Goal: Task Accomplishment & Management: Manage account settings

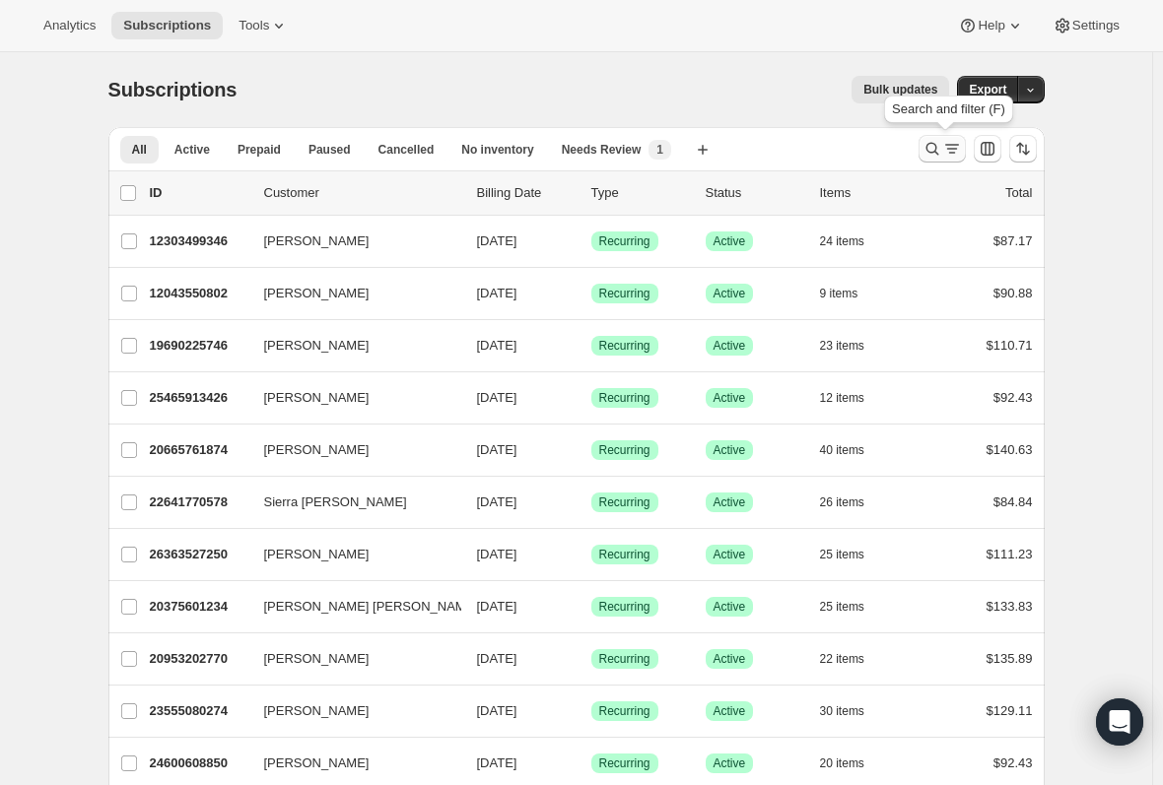
click at [947, 147] on icon "Search and filter results" at bounding box center [952, 149] width 20 height 20
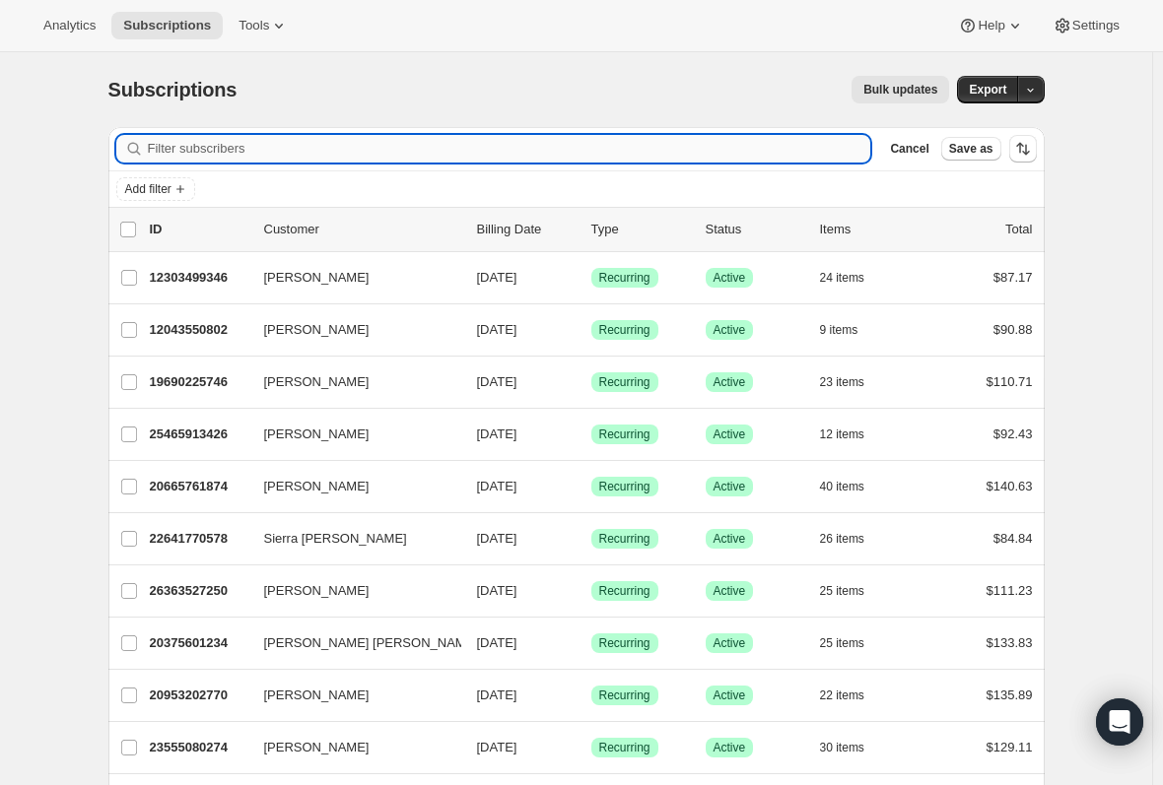
click at [283, 153] on input "Filter subscribers" at bounding box center [509, 149] width 723 height 28
paste input "[EMAIL_ADDRESS][DOMAIN_NAME]"
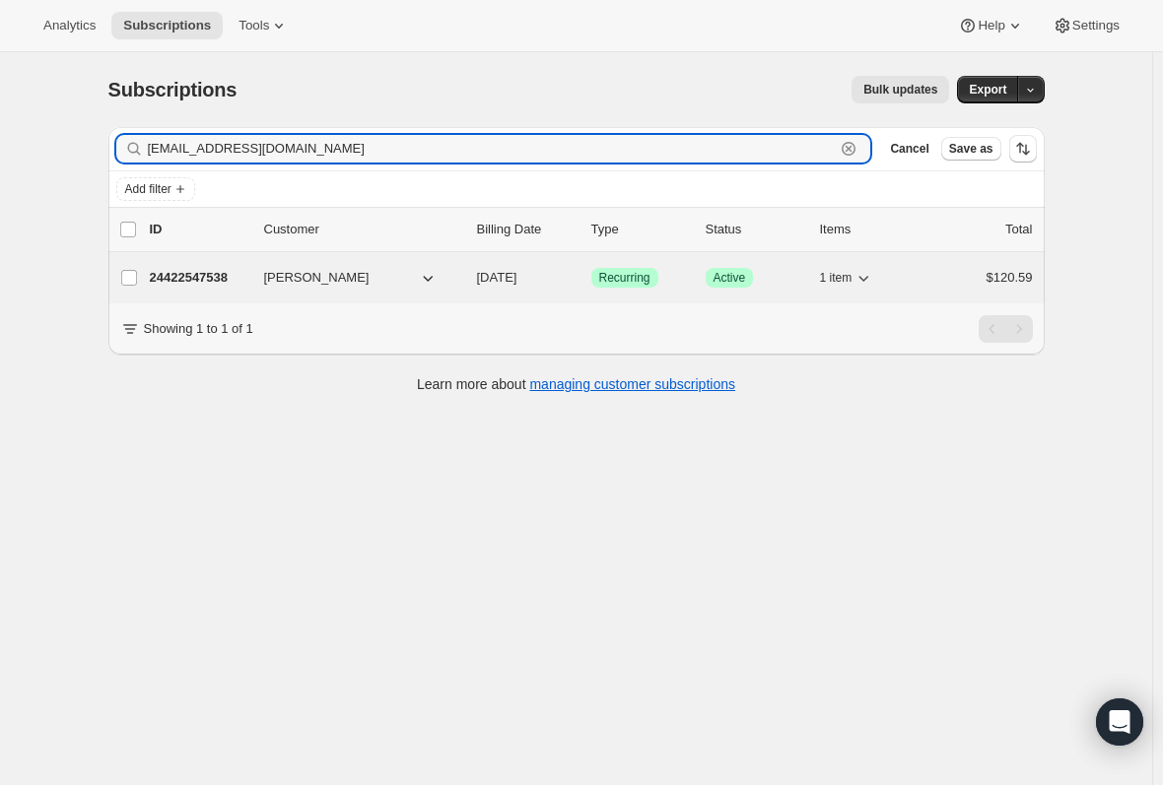
type input "[EMAIL_ADDRESS][DOMAIN_NAME]"
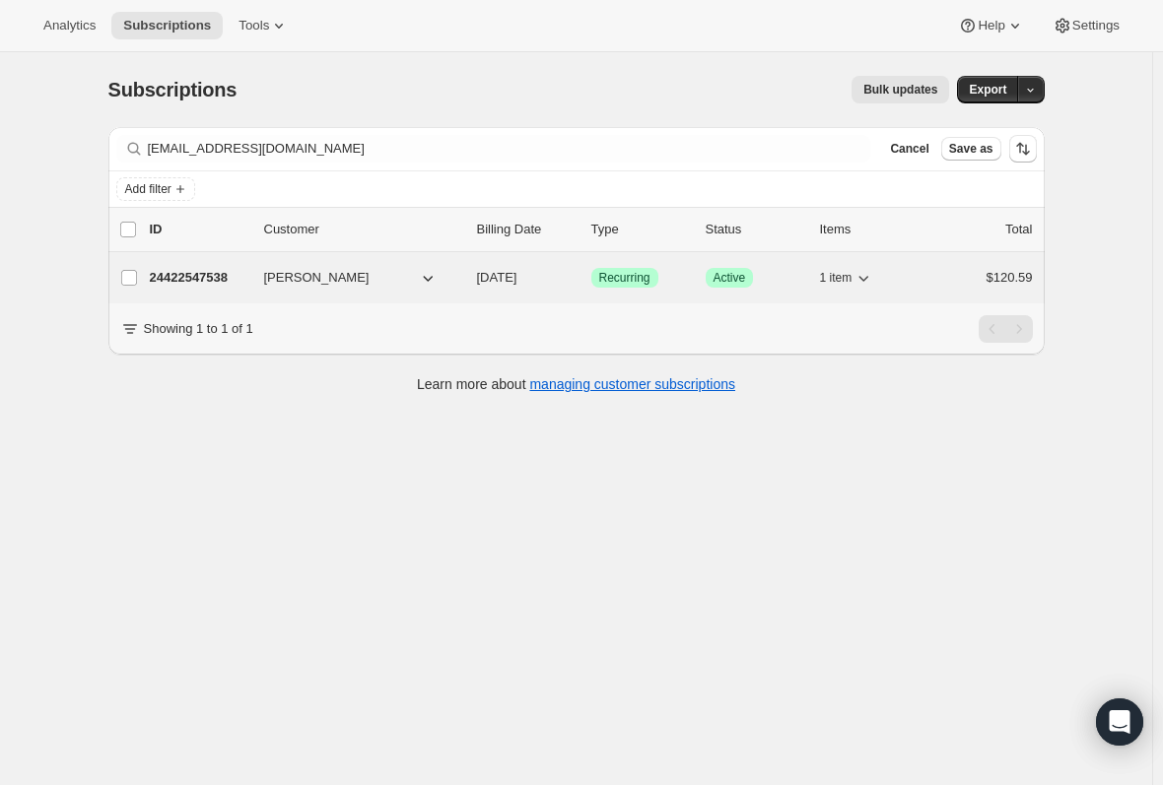
click at [174, 270] on p "24422547538" at bounding box center [199, 278] width 99 height 20
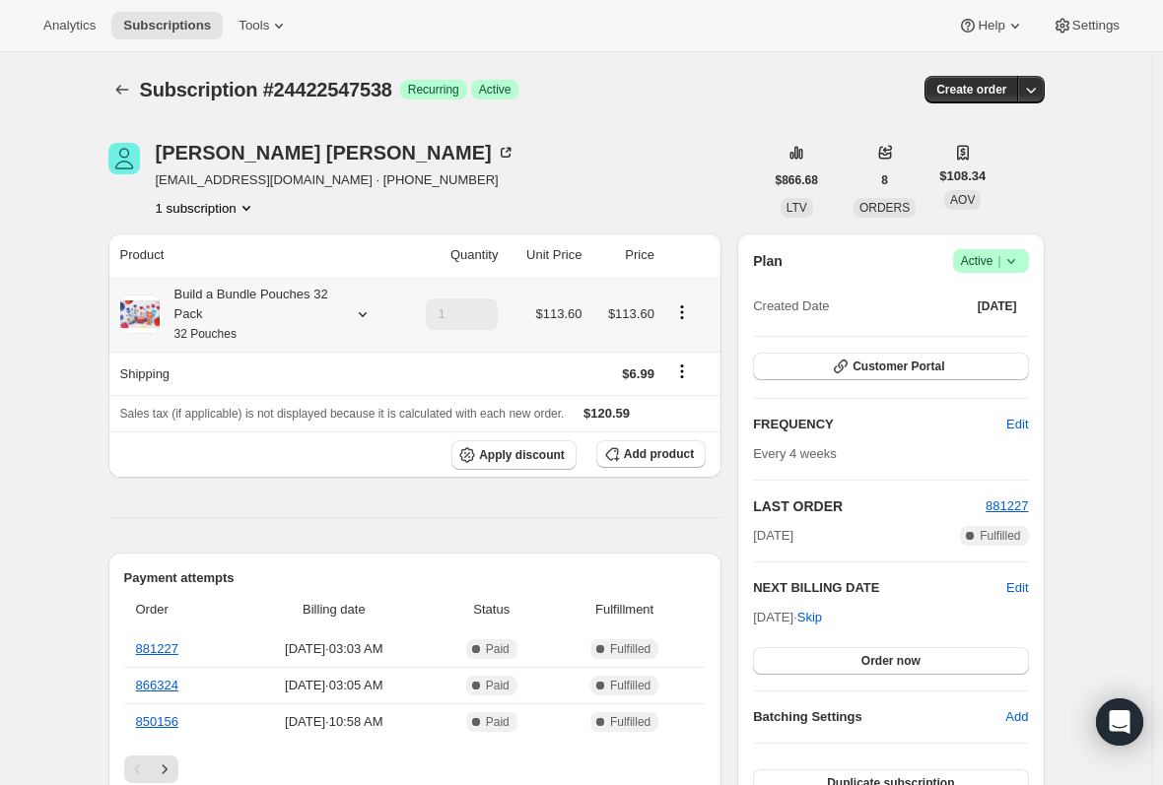
click at [176, 304] on div "Build a Bundle Pouches 32 Pack 32 Pouches" at bounding box center [248, 314] width 177 height 59
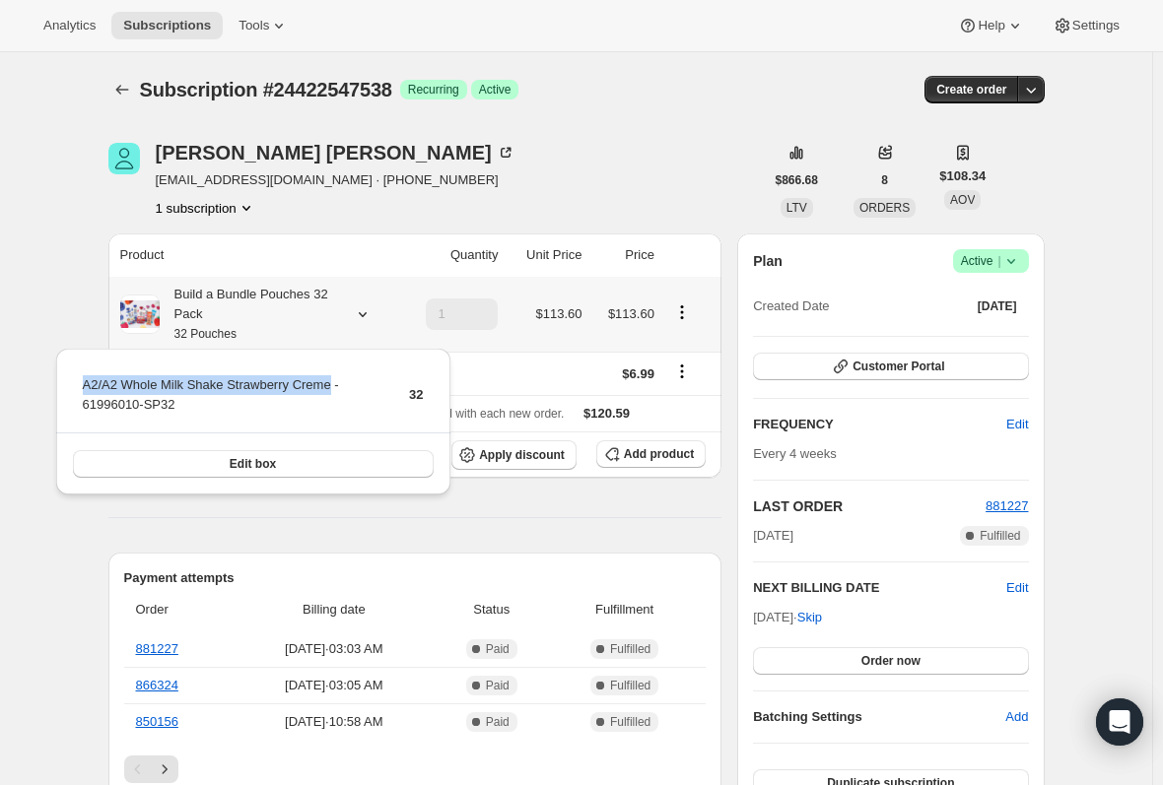
drag, startPoint x: 320, startPoint y: 380, endPoint x: 80, endPoint y: 382, distance: 240.5
click at [80, 382] on table "A2/A2 Whole Milk Shake Strawberry Creme - 61996010-SP32 32" at bounding box center [253, 403] width 347 height 60
copy td "A2/A2 Whole Milk Shake Strawberry Creme"
click at [501, 517] on hr at bounding box center [415, 517] width 614 height 1
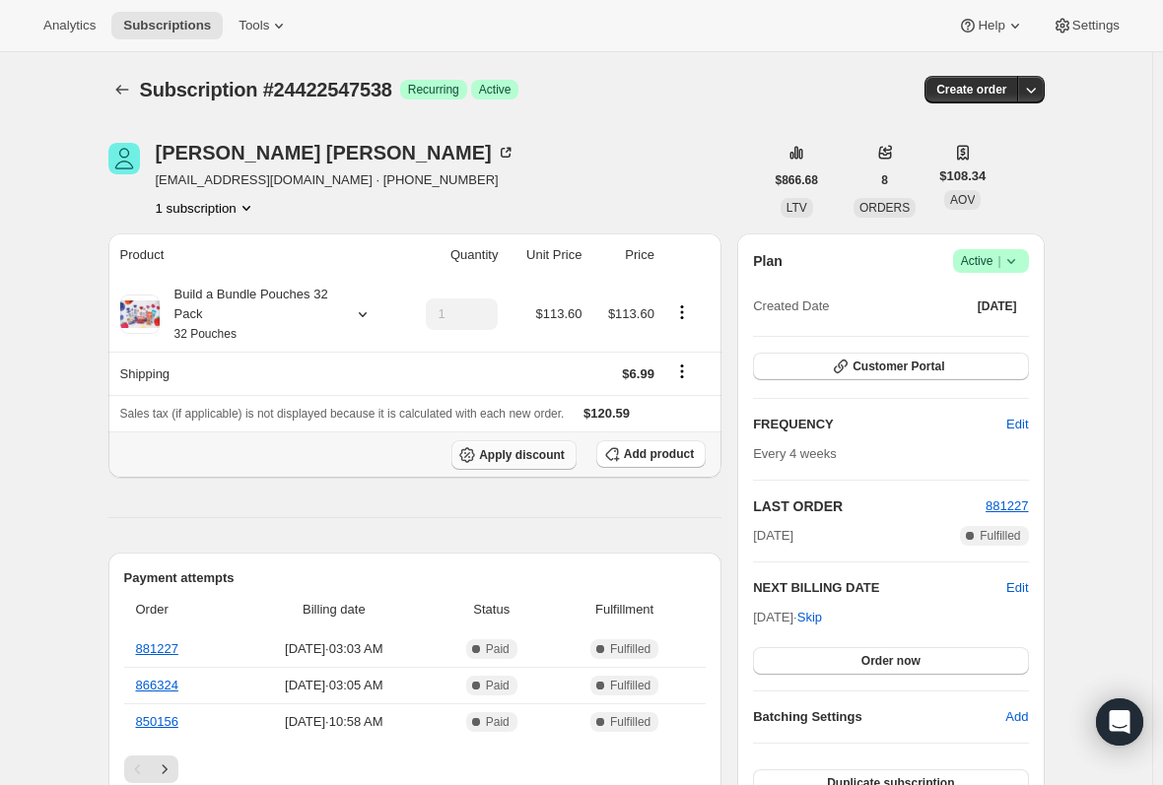
click at [510, 444] on button "Apply discount" at bounding box center [513, 456] width 125 height 30
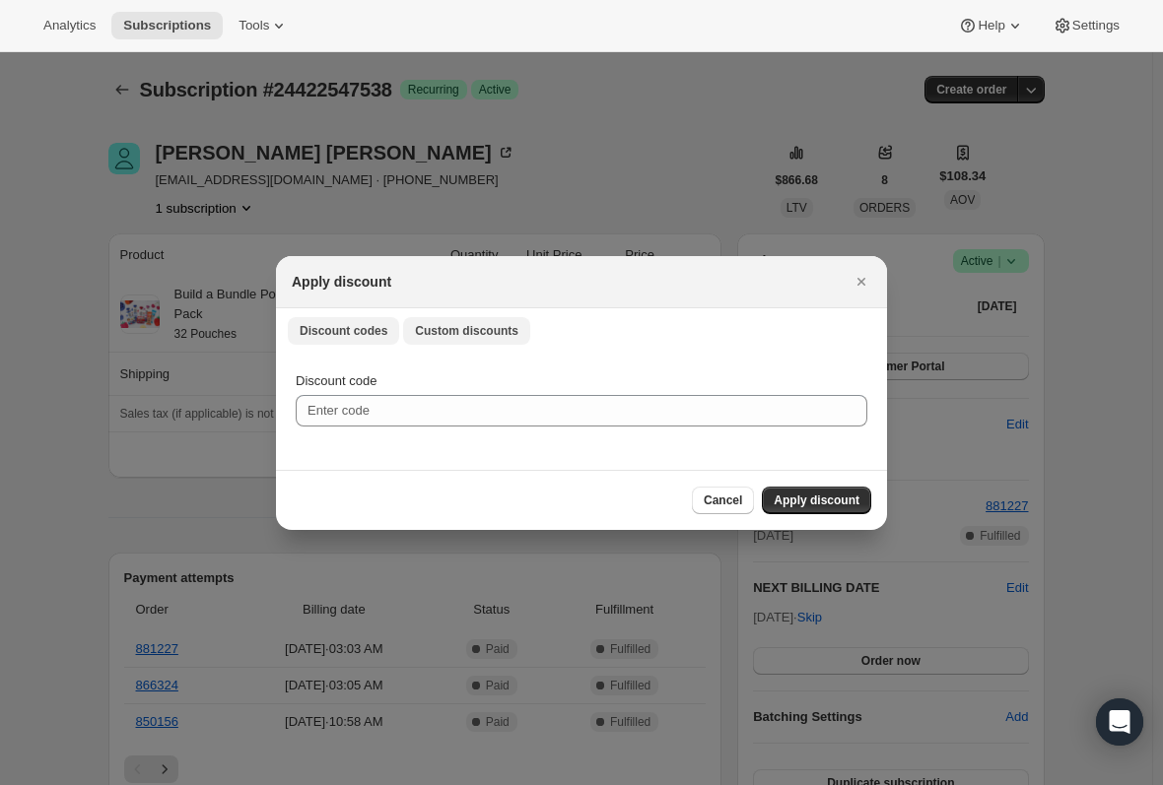
click at [441, 331] on span "Custom discounts" at bounding box center [466, 331] width 103 height 16
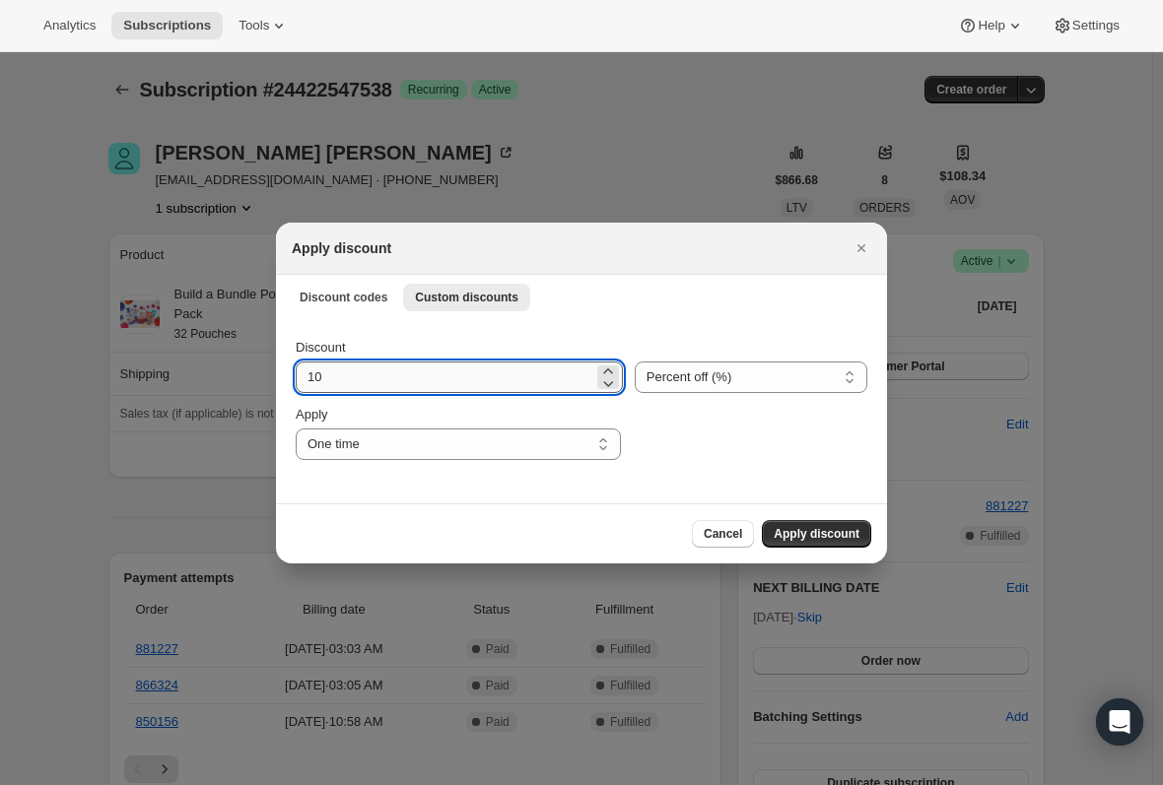
click at [391, 364] on input "10" at bounding box center [445, 378] width 298 height 32
type input "15"
click at [448, 520] on div "Cancel Apply discount" at bounding box center [581, 534] width 579 height 28
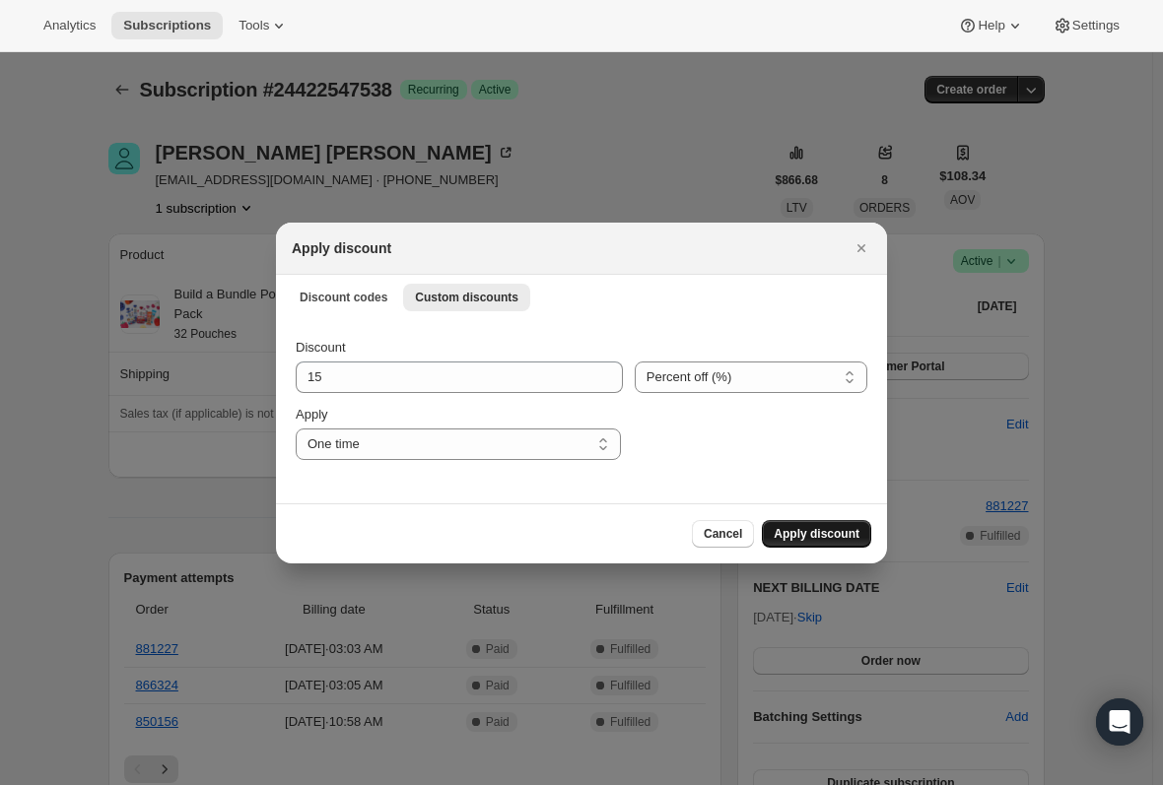
click at [849, 529] on span "Apply discount" at bounding box center [817, 534] width 86 height 16
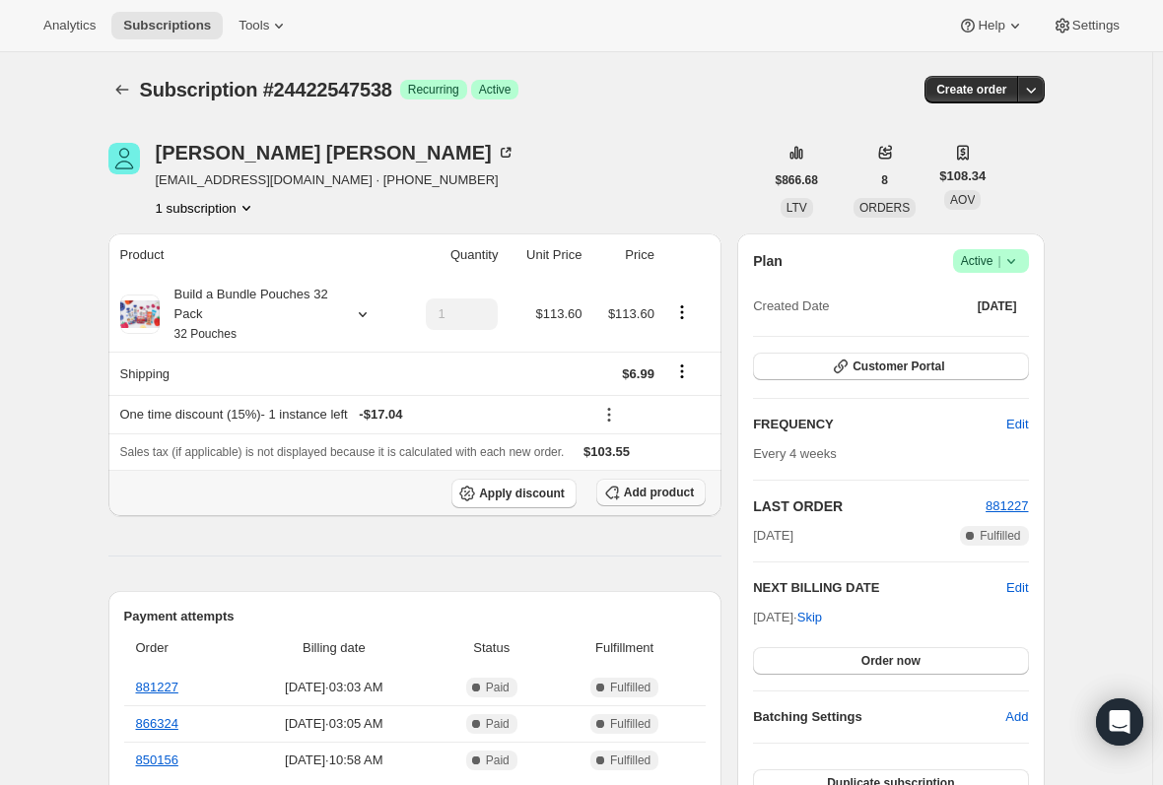
click at [683, 495] on span "Add product" at bounding box center [659, 493] width 70 height 16
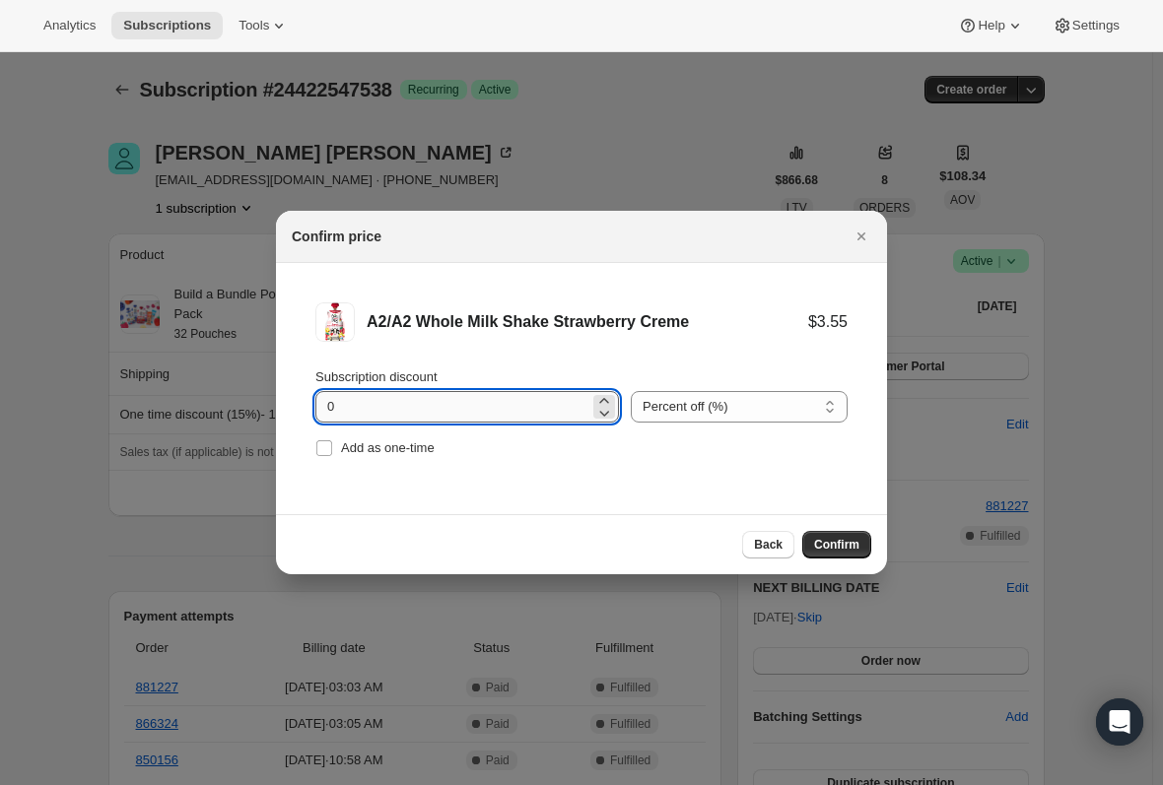
click at [394, 403] on input "0" at bounding box center [452, 407] width 274 height 32
type input "100"
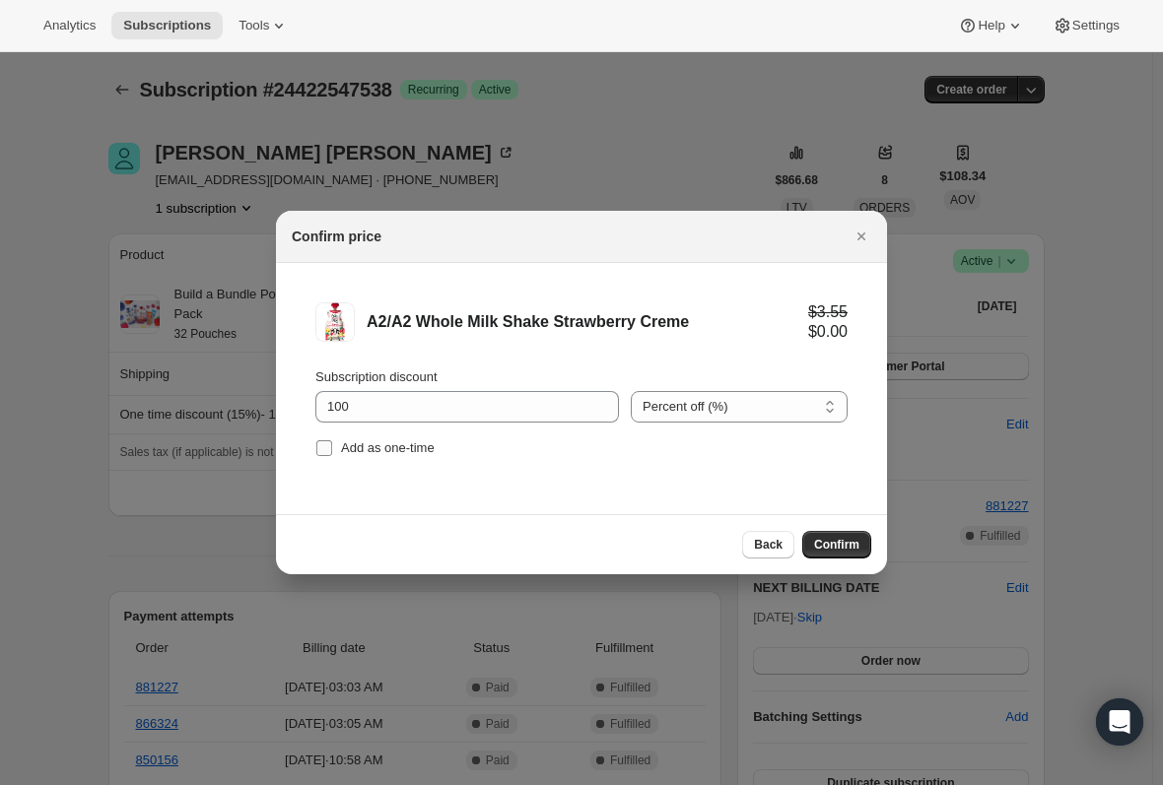
click at [330, 445] on input "Add as one-time" at bounding box center [324, 449] width 16 height 16
checkbox input "true"
click at [421, 553] on div "Back Confirm" at bounding box center [581, 545] width 579 height 28
click at [851, 544] on span "Confirm" at bounding box center [836, 545] width 45 height 16
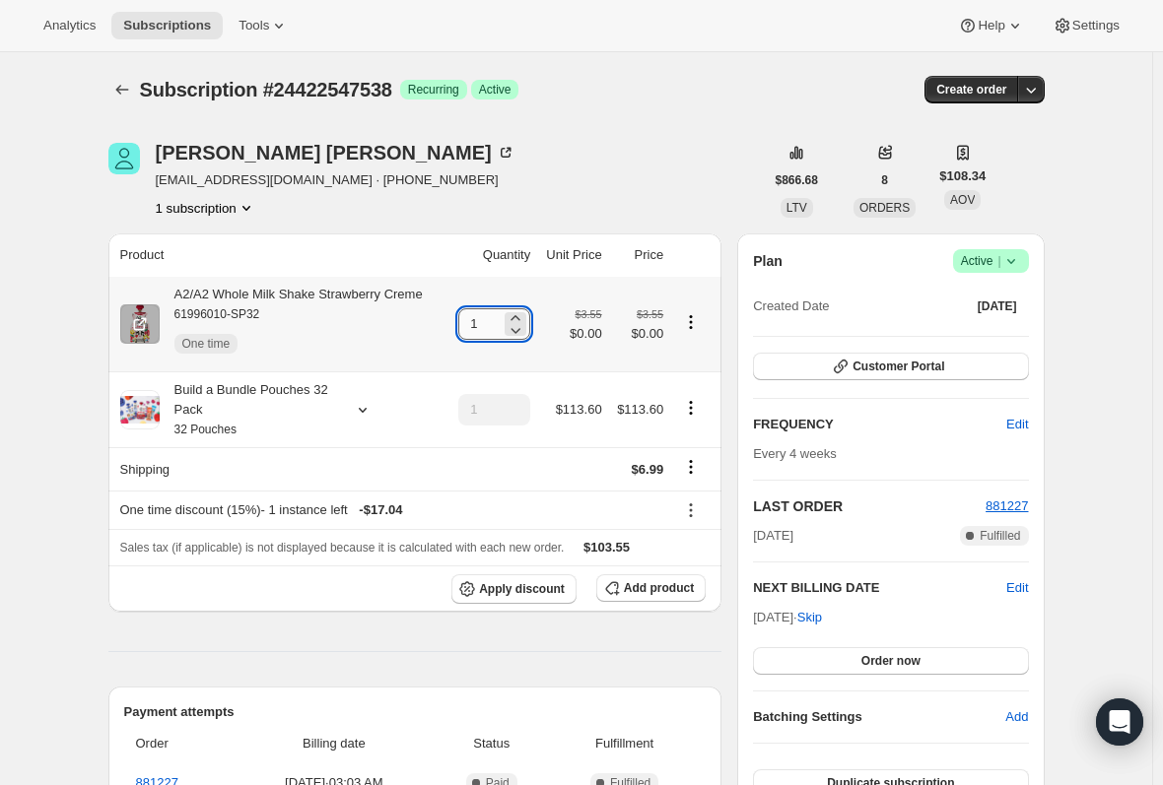
click at [499, 322] on input "1" at bounding box center [479, 324] width 42 height 32
type input "6"
click at [138, 30] on span "Subscriptions" at bounding box center [167, 26] width 88 height 16
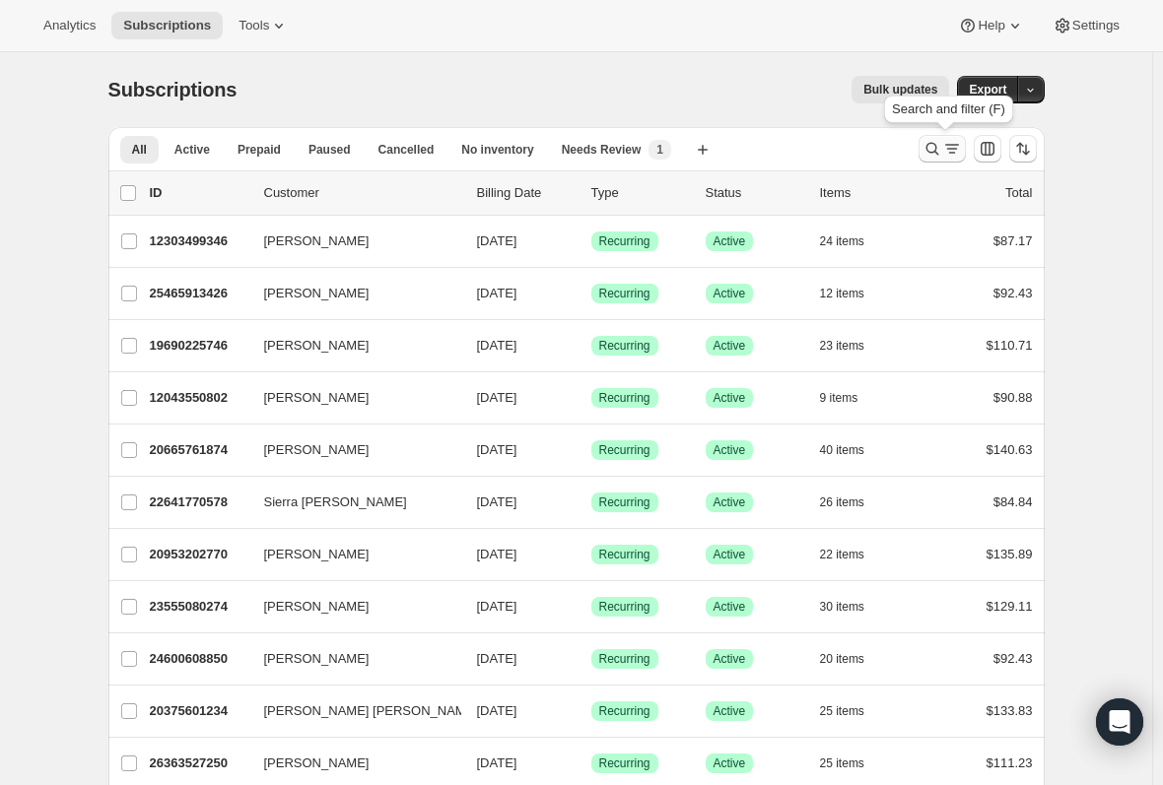
click at [947, 152] on icon "Search and filter results" at bounding box center [952, 149] width 20 height 20
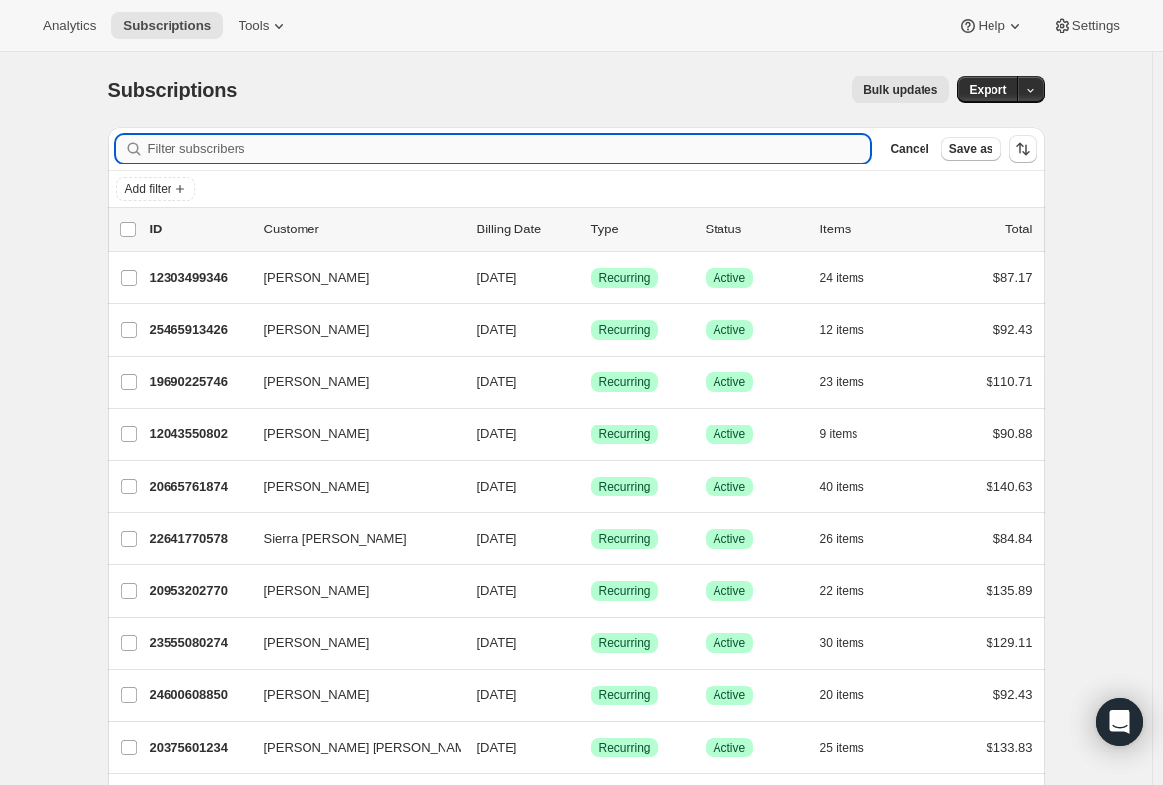
click at [342, 146] on input "Filter subscribers" at bounding box center [509, 149] width 723 height 28
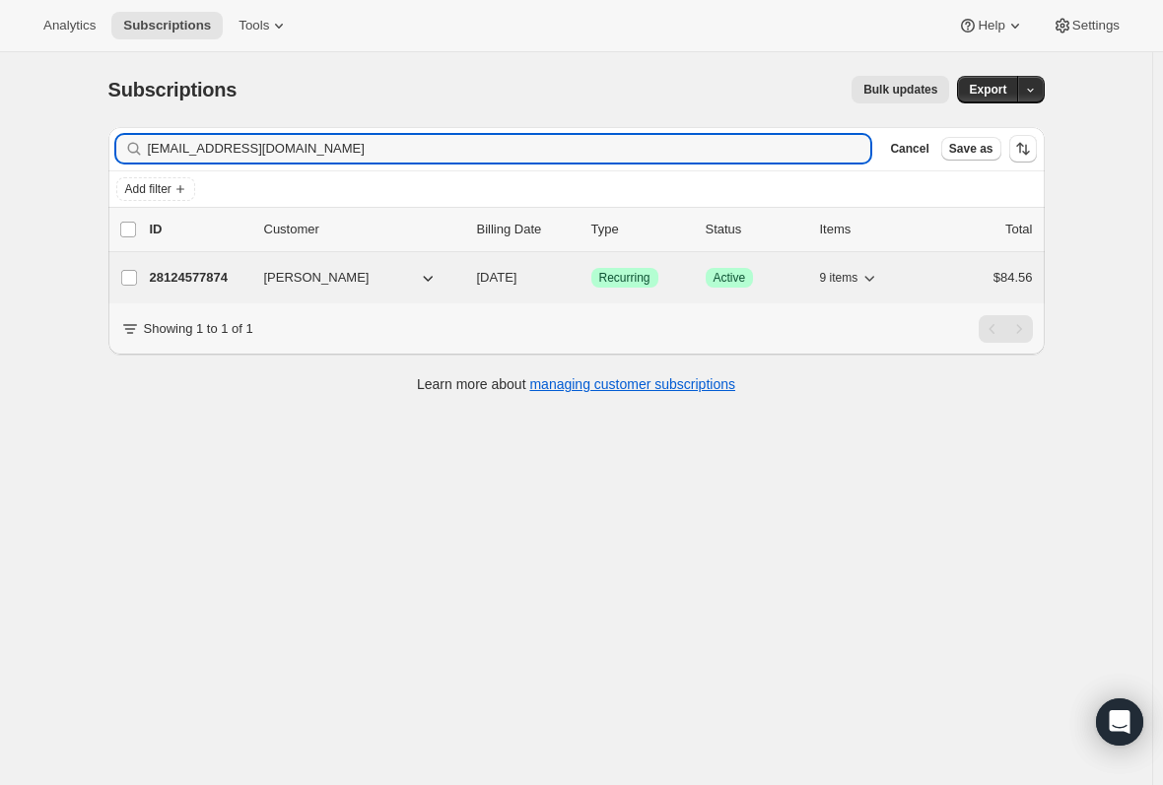
type input "[EMAIL_ADDRESS][DOMAIN_NAME]"
click at [213, 276] on p "28124577874" at bounding box center [199, 278] width 99 height 20
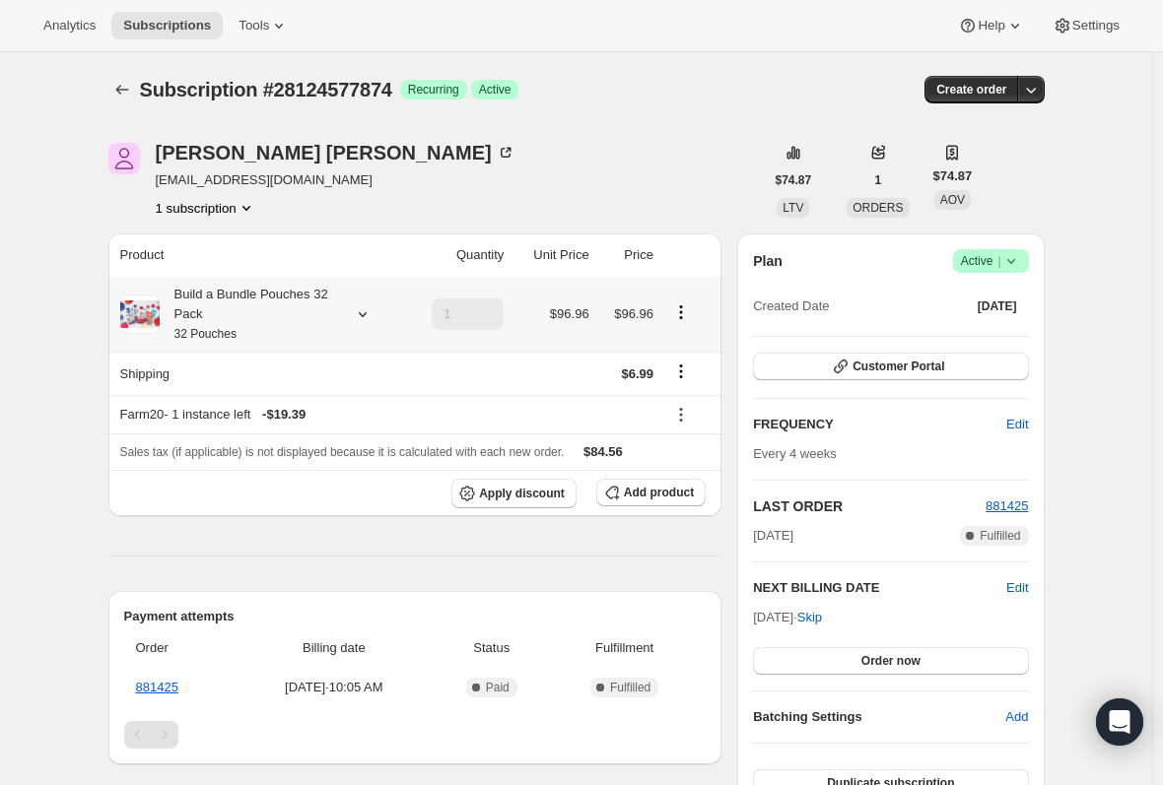
click at [233, 307] on div "Build a Bundle Pouches 32 Pack 32 Pouches" at bounding box center [248, 314] width 177 height 59
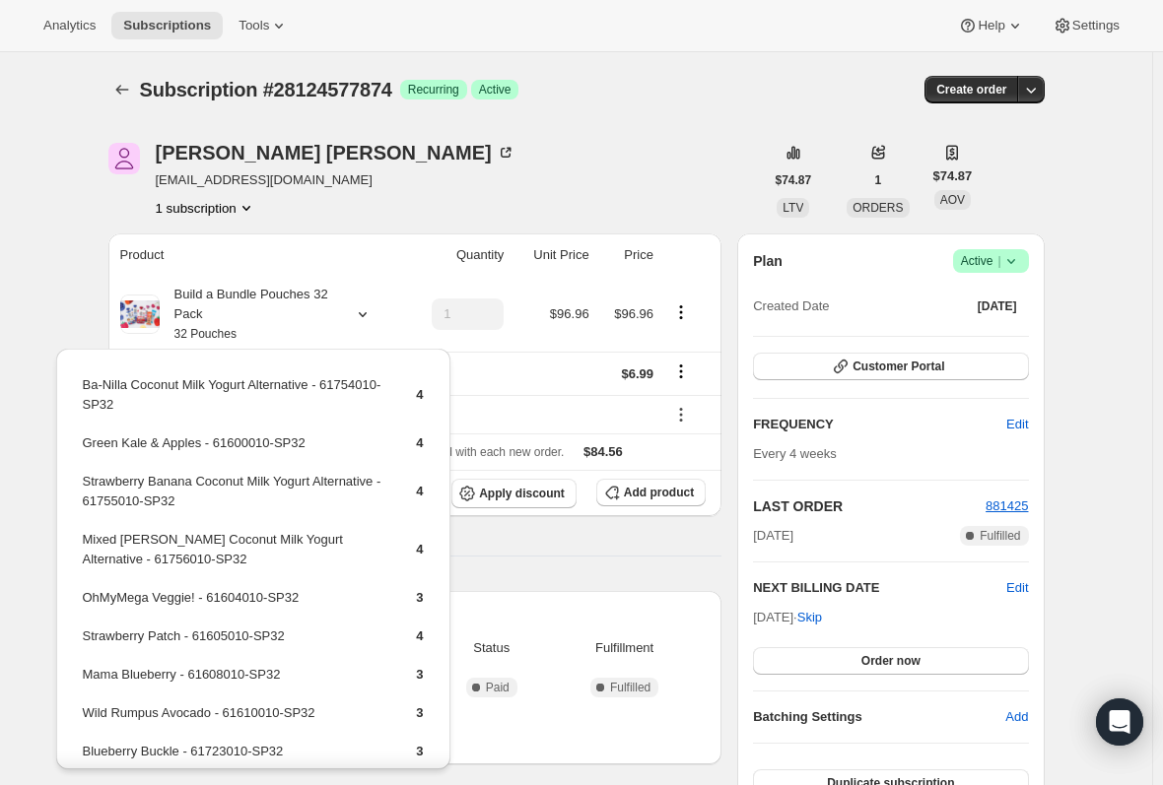
click at [538, 564] on div "Product Quantity Unit Price Price Build a Bundle Pouches 32 Pack 32 Pouches 1 $…" at bounding box center [415, 764] width 614 height 1060
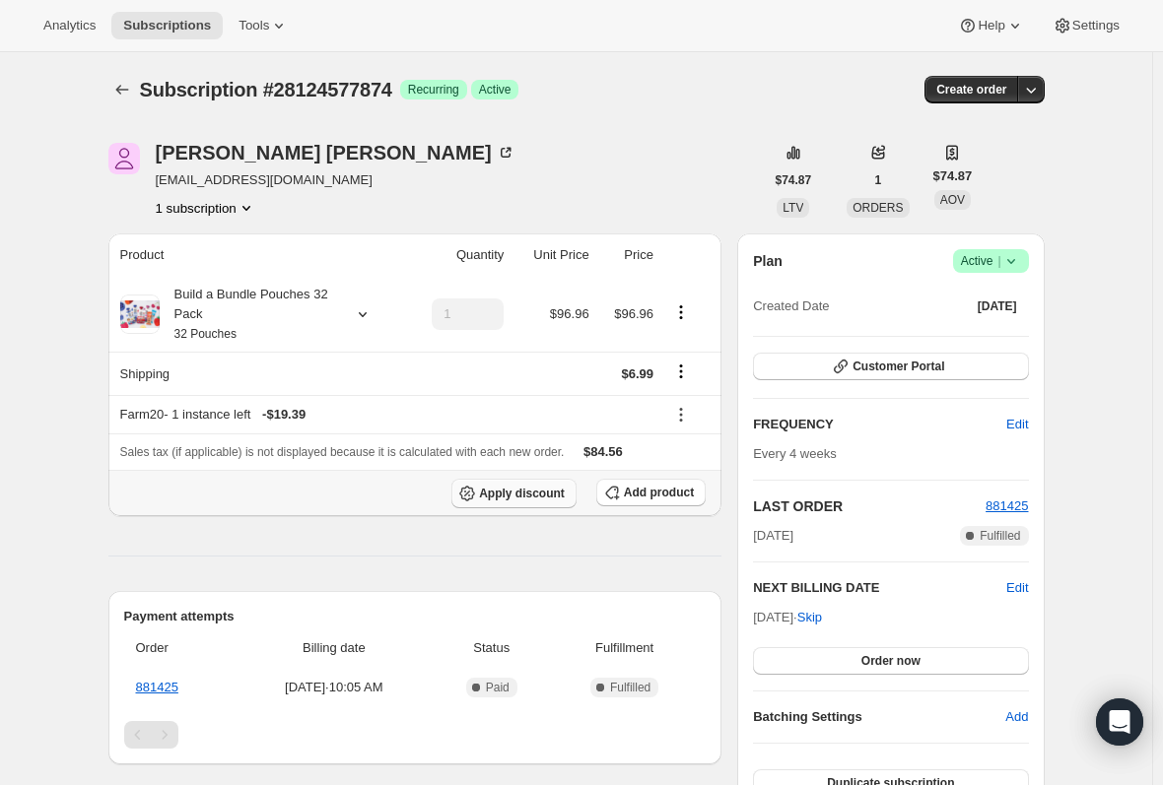
click at [536, 502] on button "Apply discount" at bounding box center [513, 494] width 125 height 30
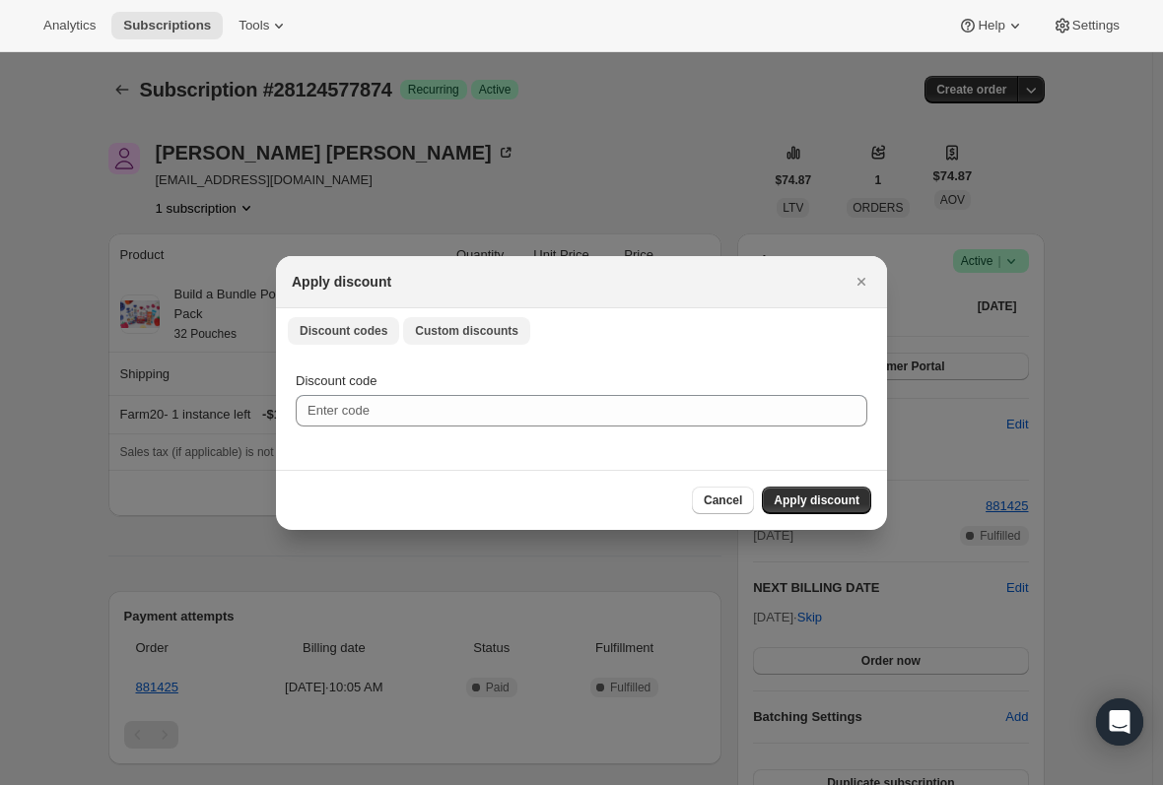
click at [460, 327] on span "Custom discounts" at bounding box center [466, 331] width 103 height 16
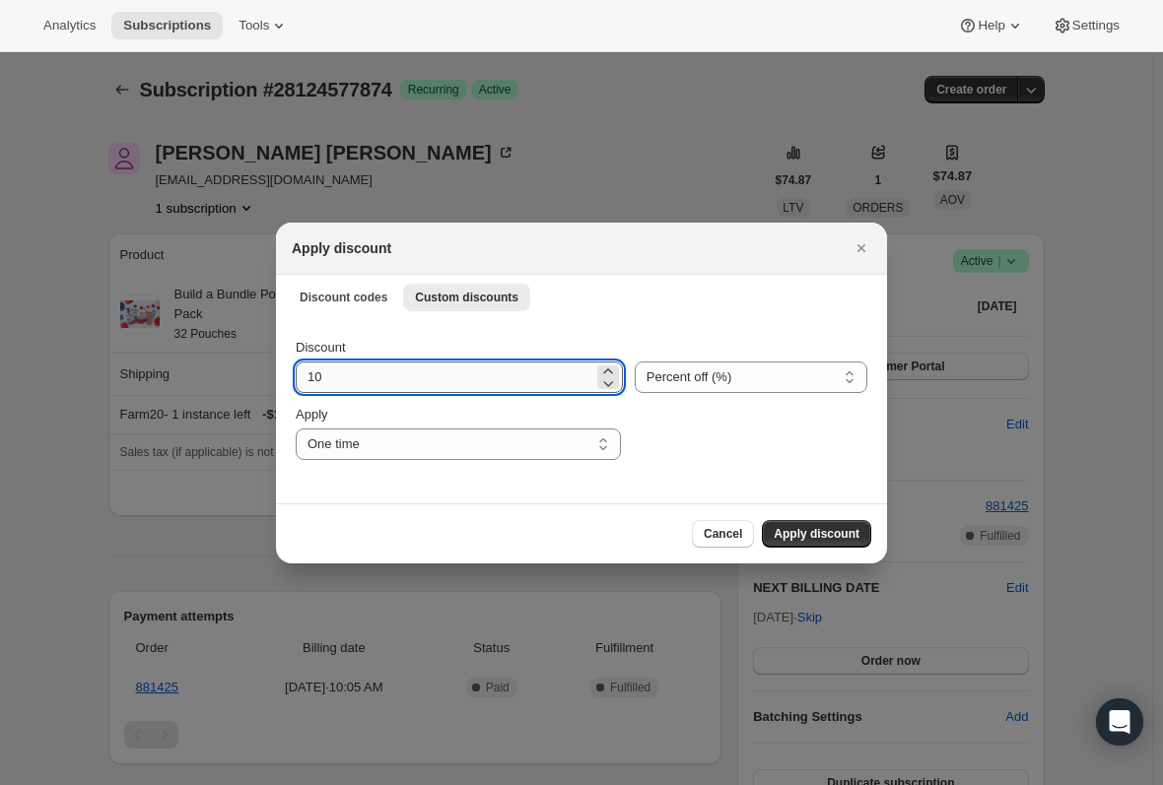
click at [359, 388] on input "10" at bounding box center [445, 378] width 298 height 32
type input "1"
type input "20"
click at [837, 542] on button "Apply discount" at bounding box center [816, 534] width 109 height 28
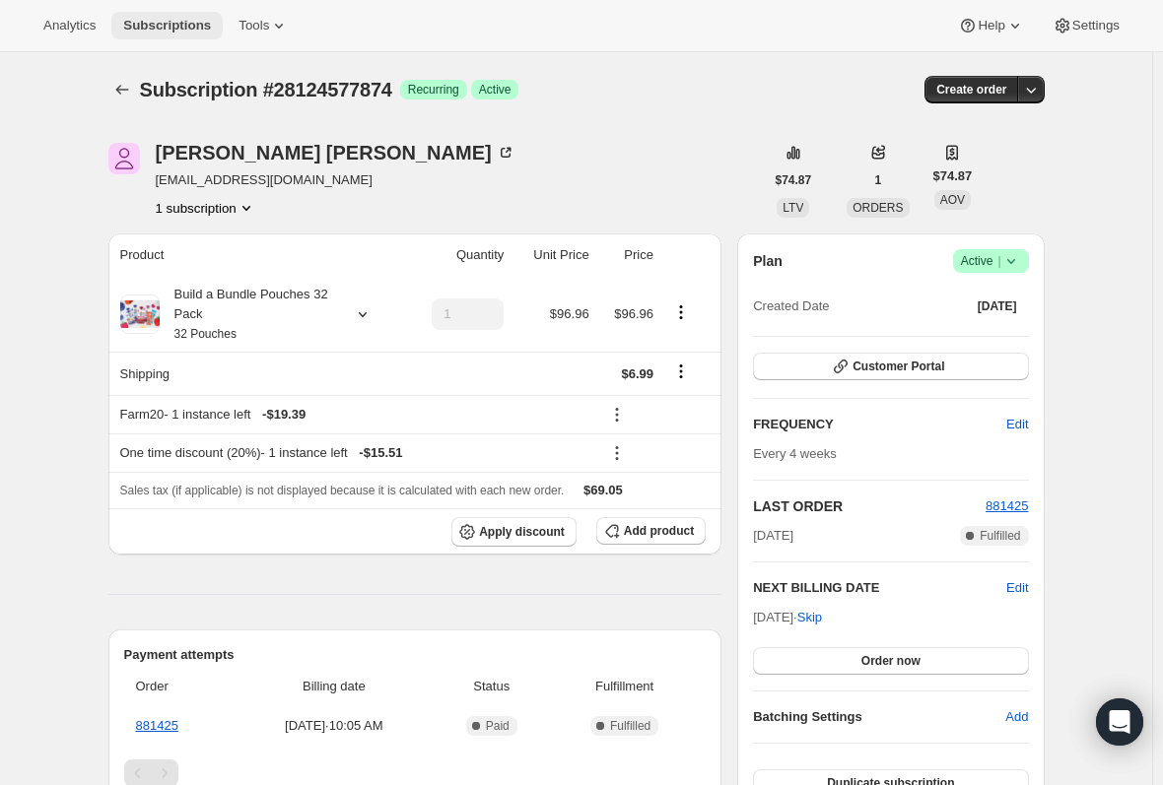
click at [150, 19] on span "Subscriptions" at bounding box center [167, 26] width 88 height 16
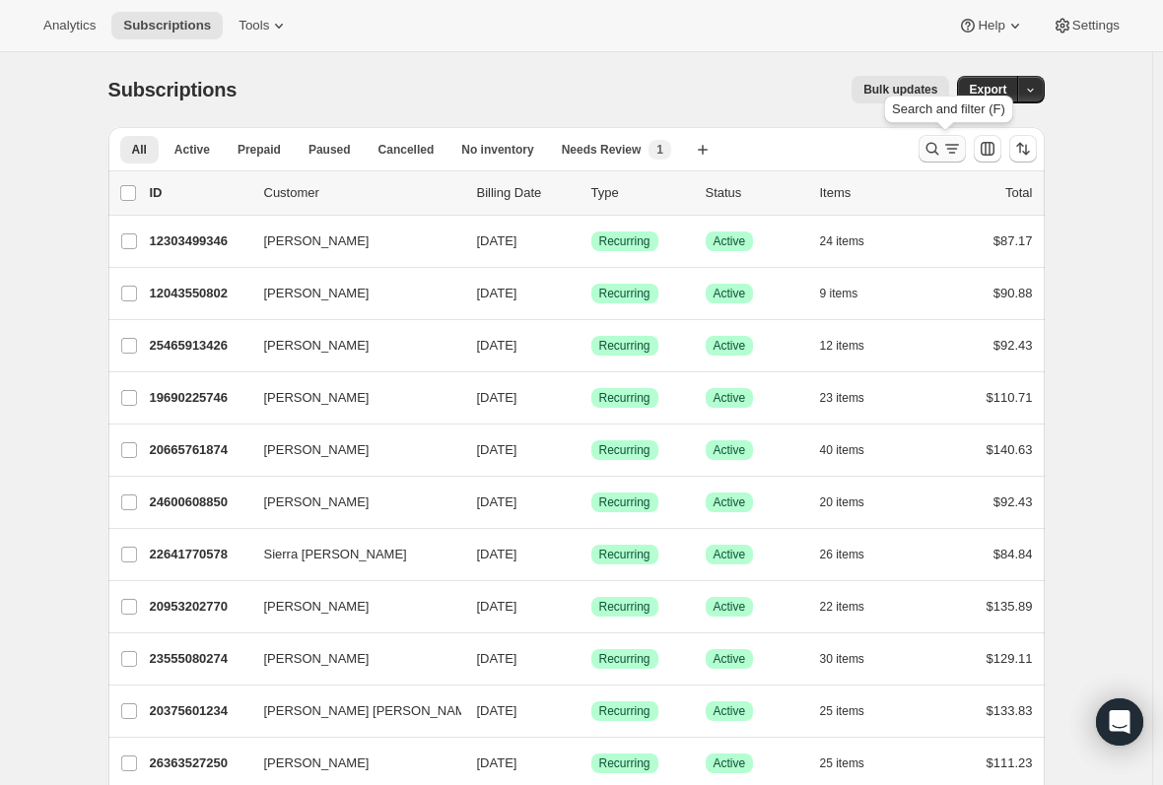
click at [938, 148] on icon "Search and filter results" at bounding box center [931, 149] width 13 height 13
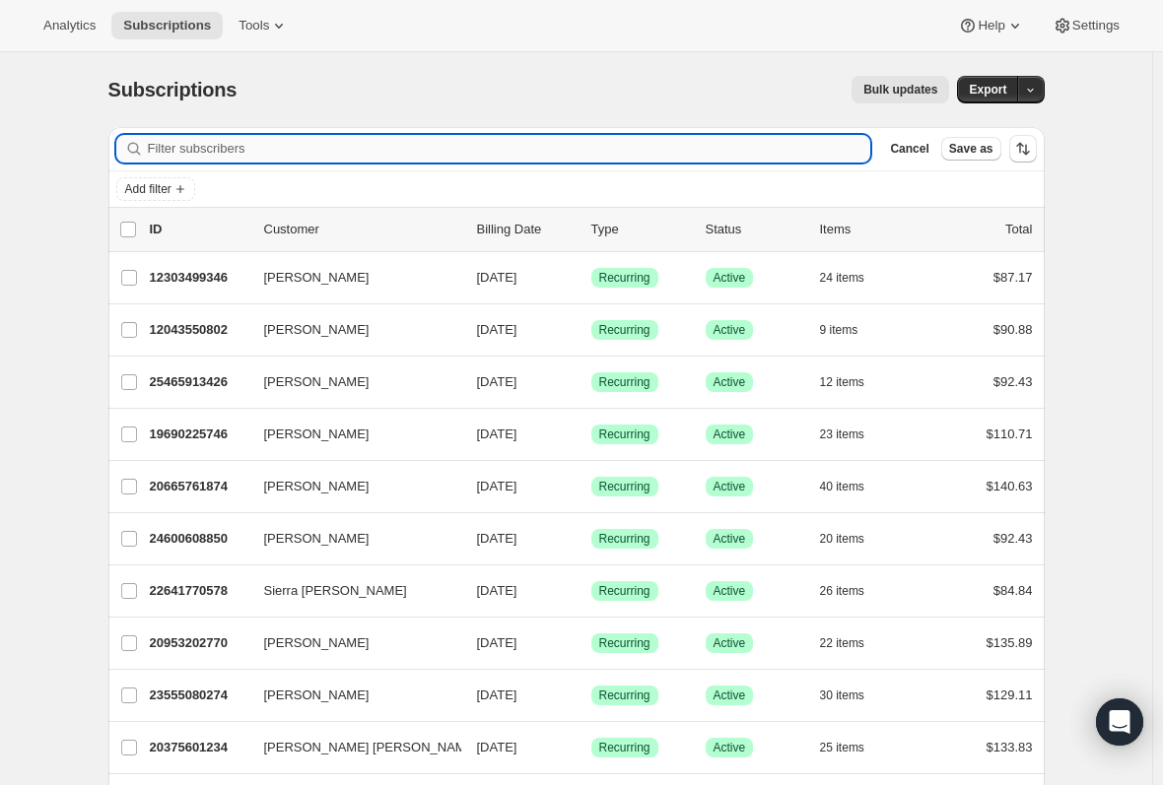
click at [216, 156] on input "Filter subscribers" at bounding box center [509, 149] width 723 height 28
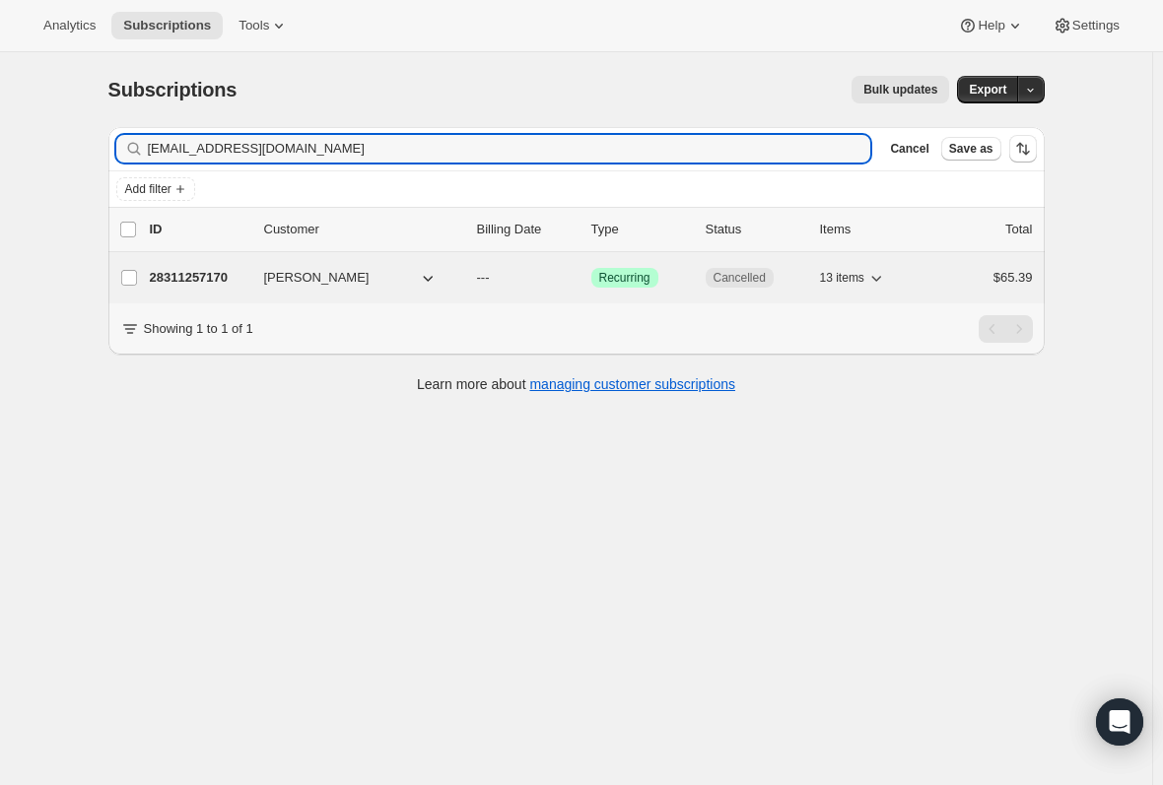
type input "[EMAIL_ADDRESS][DOMAIN_NAME]"
click at [209, 278] on p "28311257170" at bounding box center [199, 278] width 99 height 20
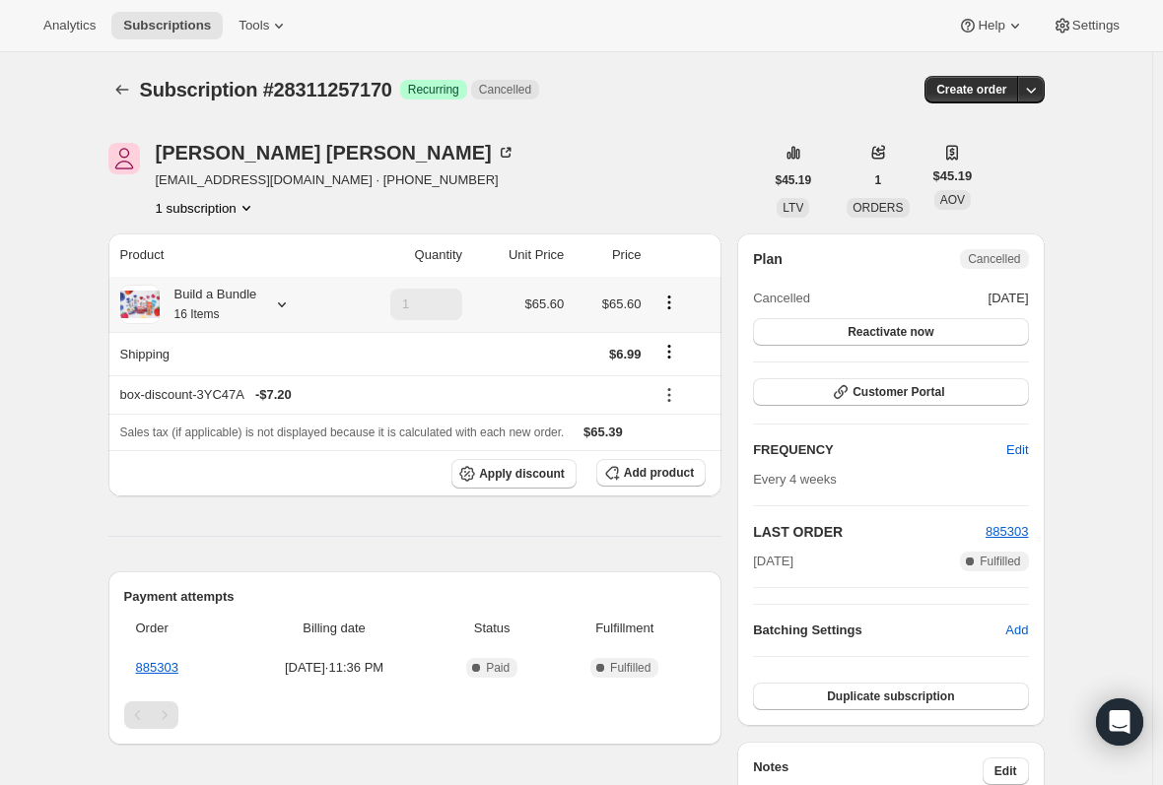
click at [230, 299] on div "Build a Bundle 16 Items" at bounding box center [209, 304] width 98 height 39
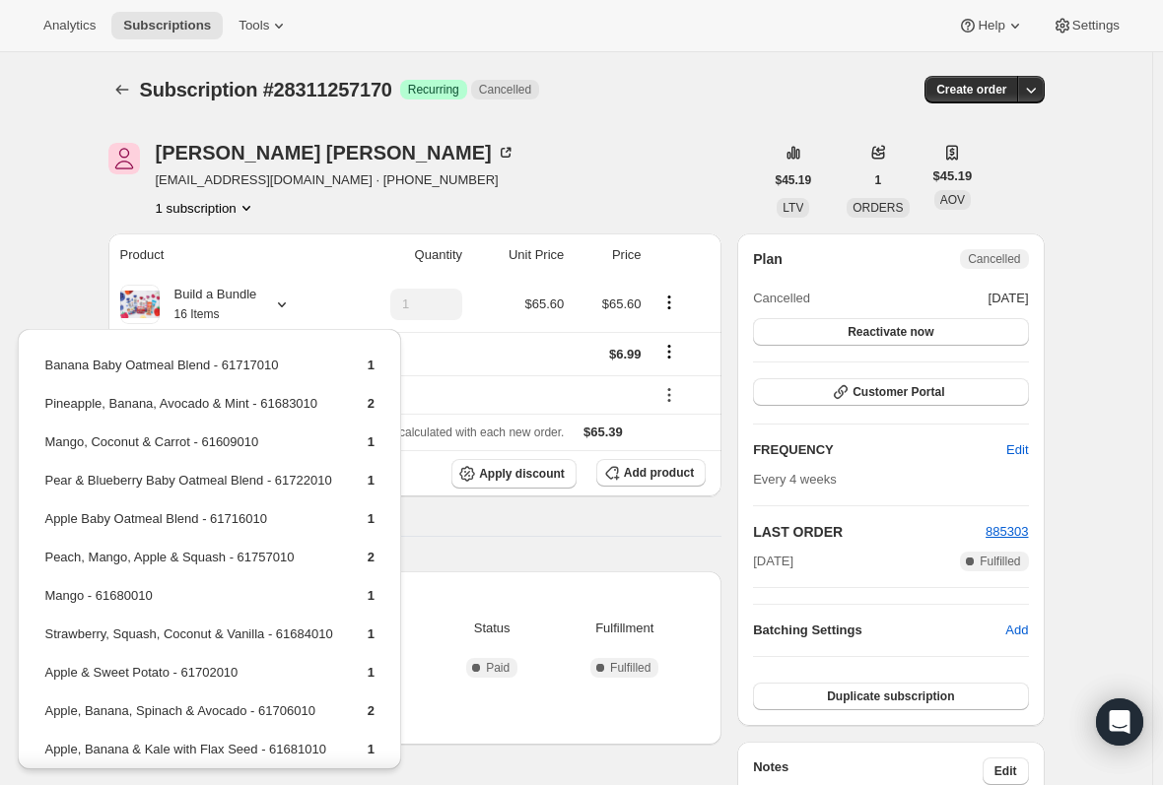
drag, startPoint x: 65, startPoint y: 299, endPoint x: 71, endPoint y: 310, distance: 13.2
click at [64, 299] on div "Subscription #28311257170. This page is ready Subscription #28311257170 Success…" at bounding box center [576, 702] width 1152 height 1301
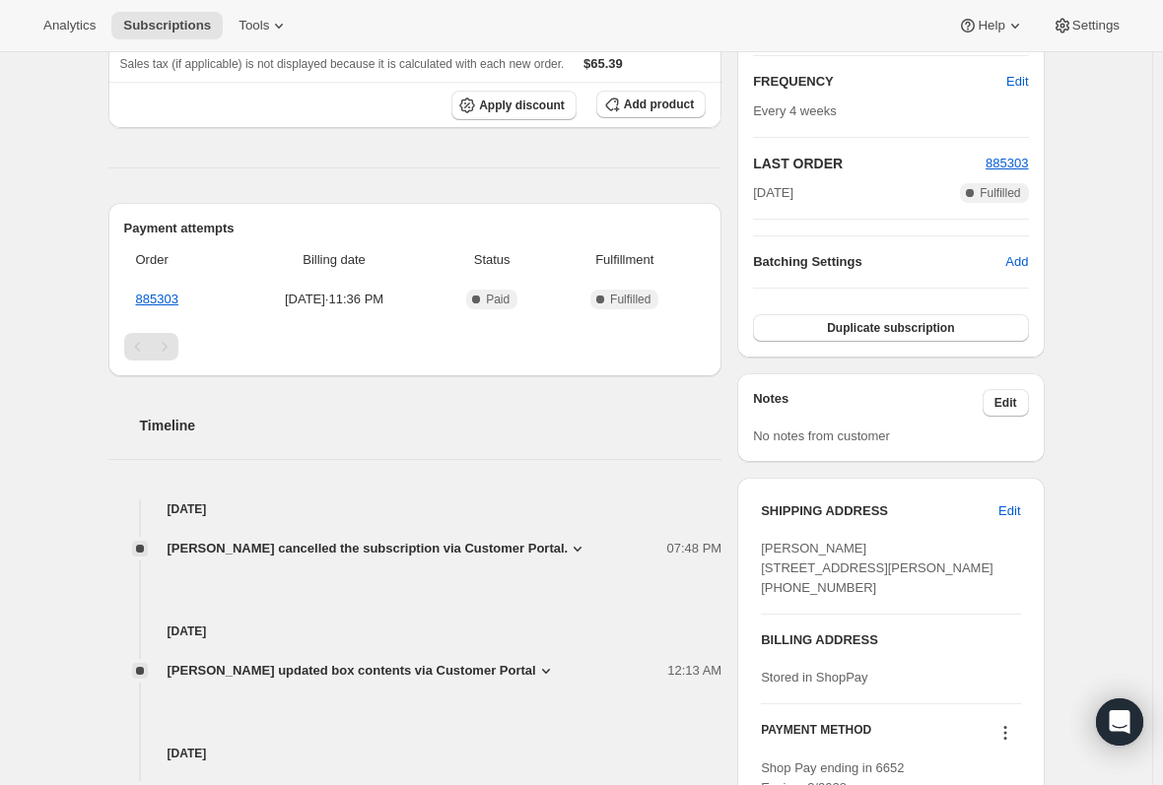
scroll to position [493, 0]
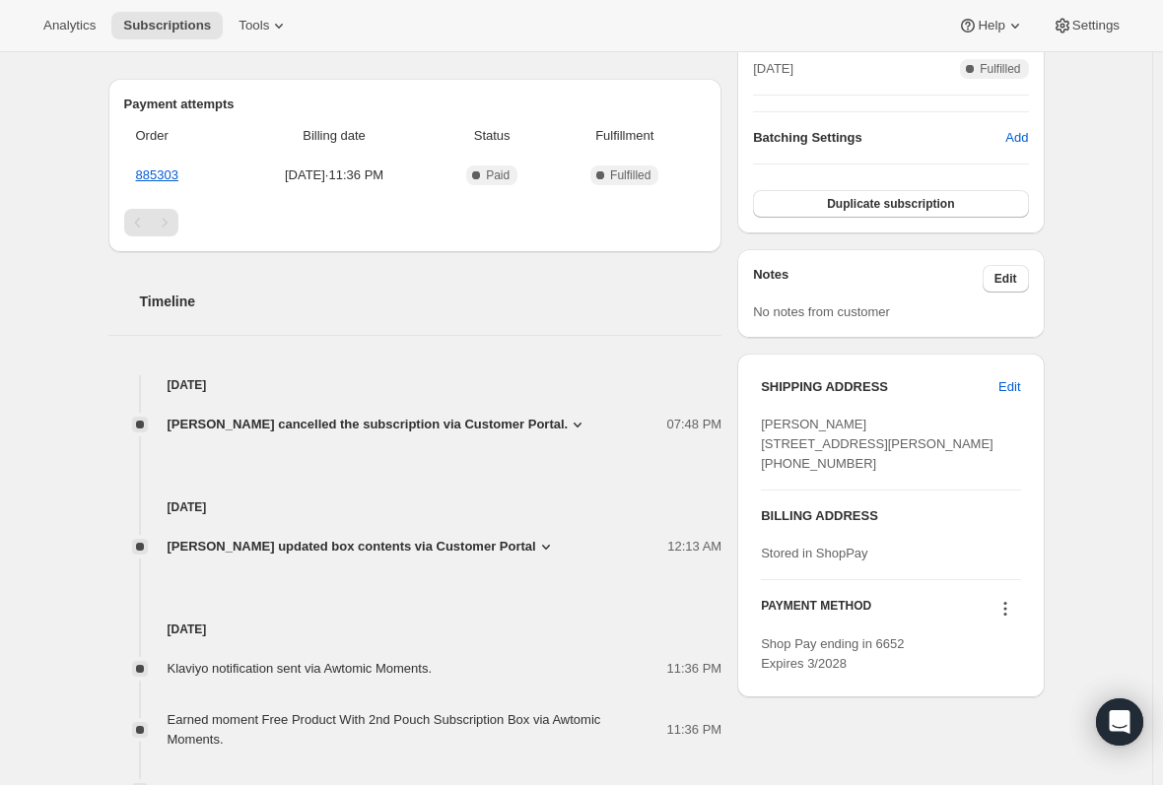
click at [475, 423] on span "[PERSON_NAME] cancelled the subscription via Customer Portal." at bounding box center [368, 425] width 401 height 20
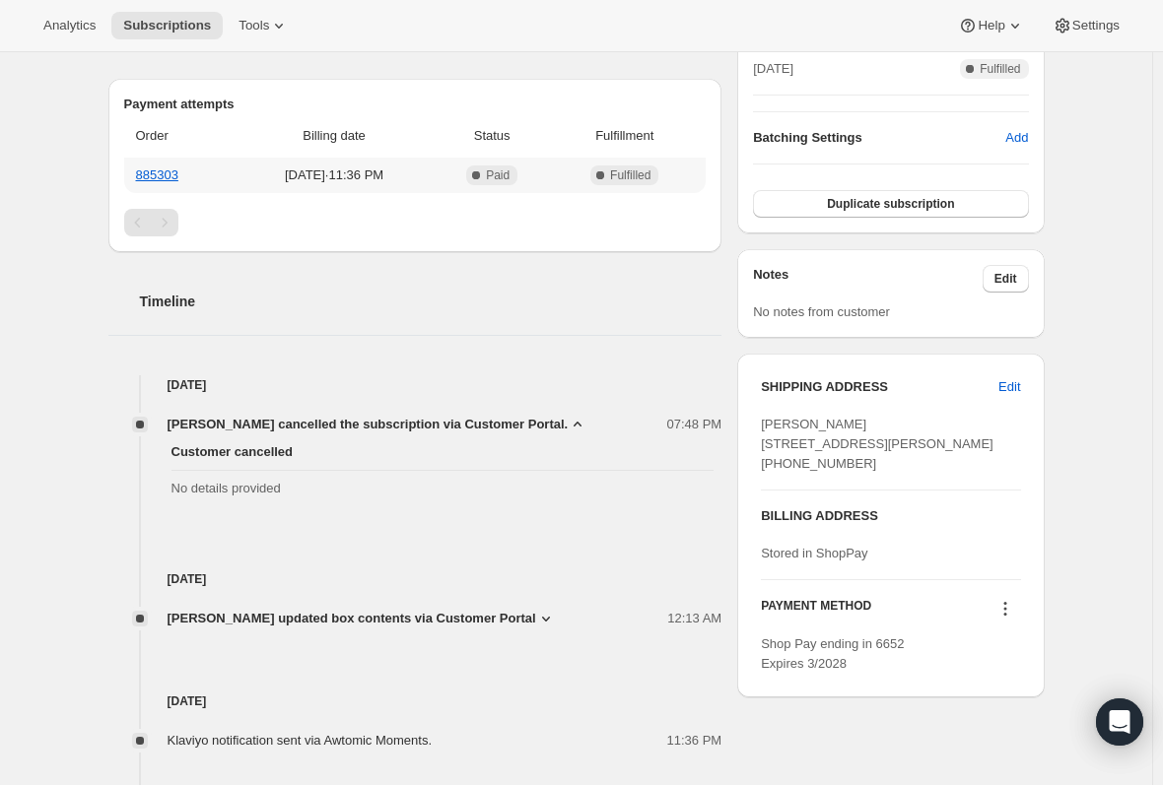
scroll to position [0, 0]
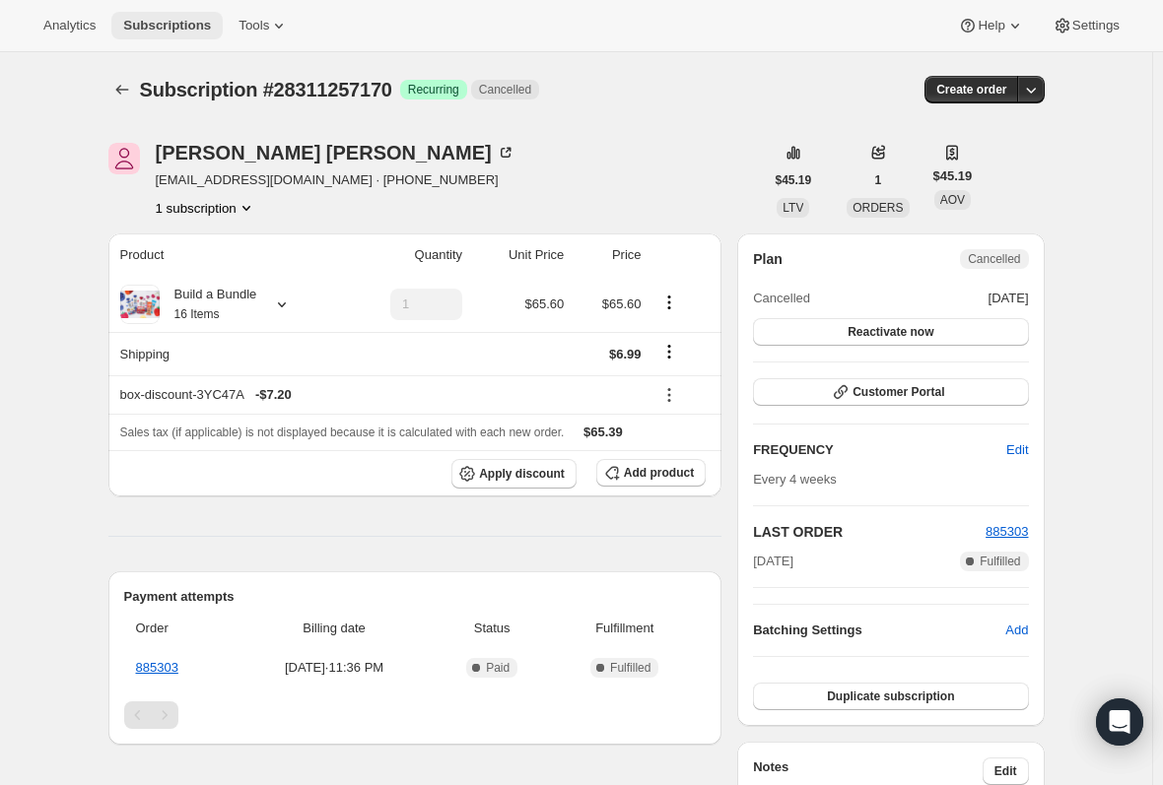
click at [156, 24] on span "Subscriptions" at bounding box center [167, 26] width 88 height 16
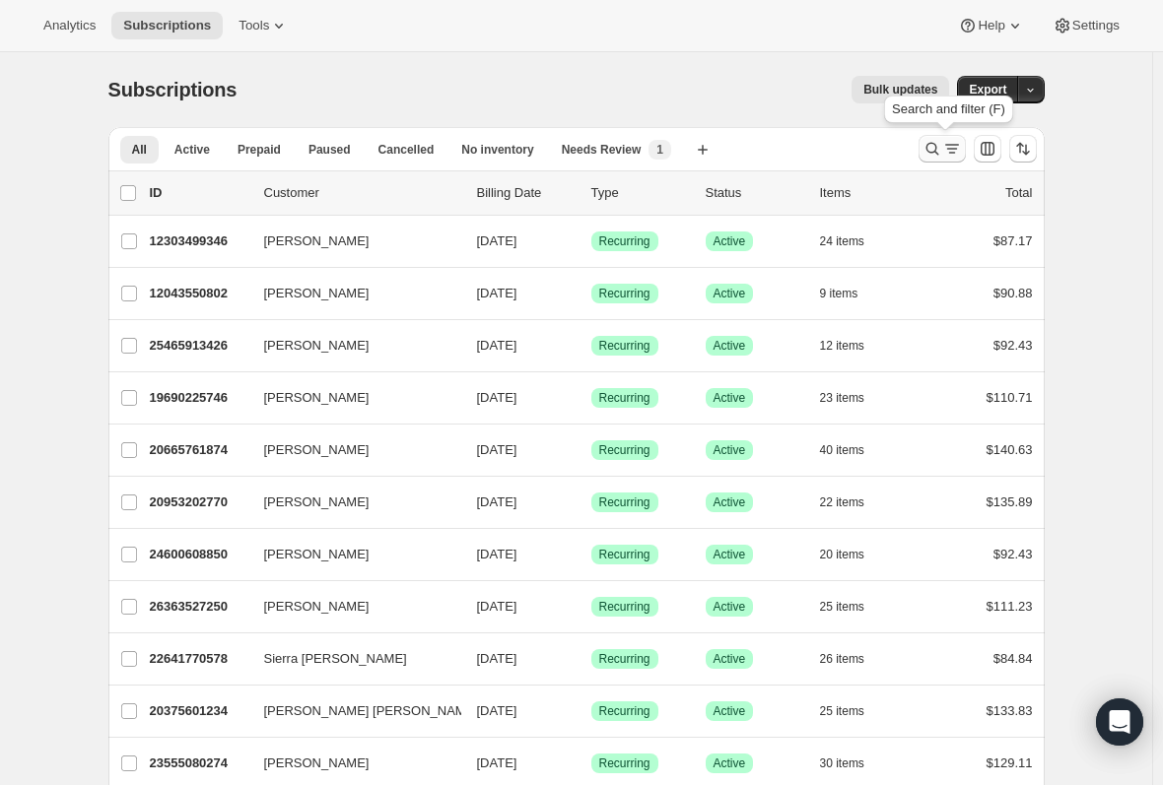
click at [942, 149] on icon "Search and filter results" at bounding box center [932, 149] width 20 height 20
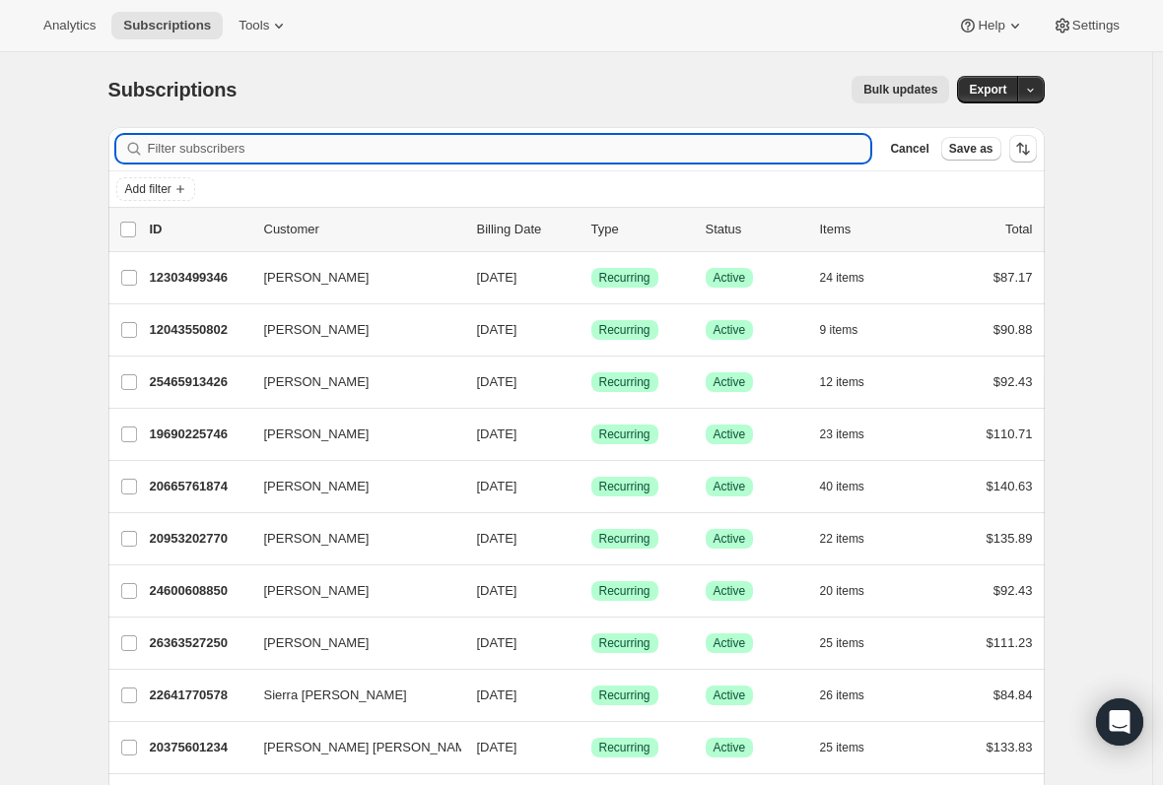
click at [510, 144] on input "Filter subscribers" at bounding box center [509, 149] width 723 height 28
paste input "[EMAIL_ADDRESS][DOMAIN_NAME]"
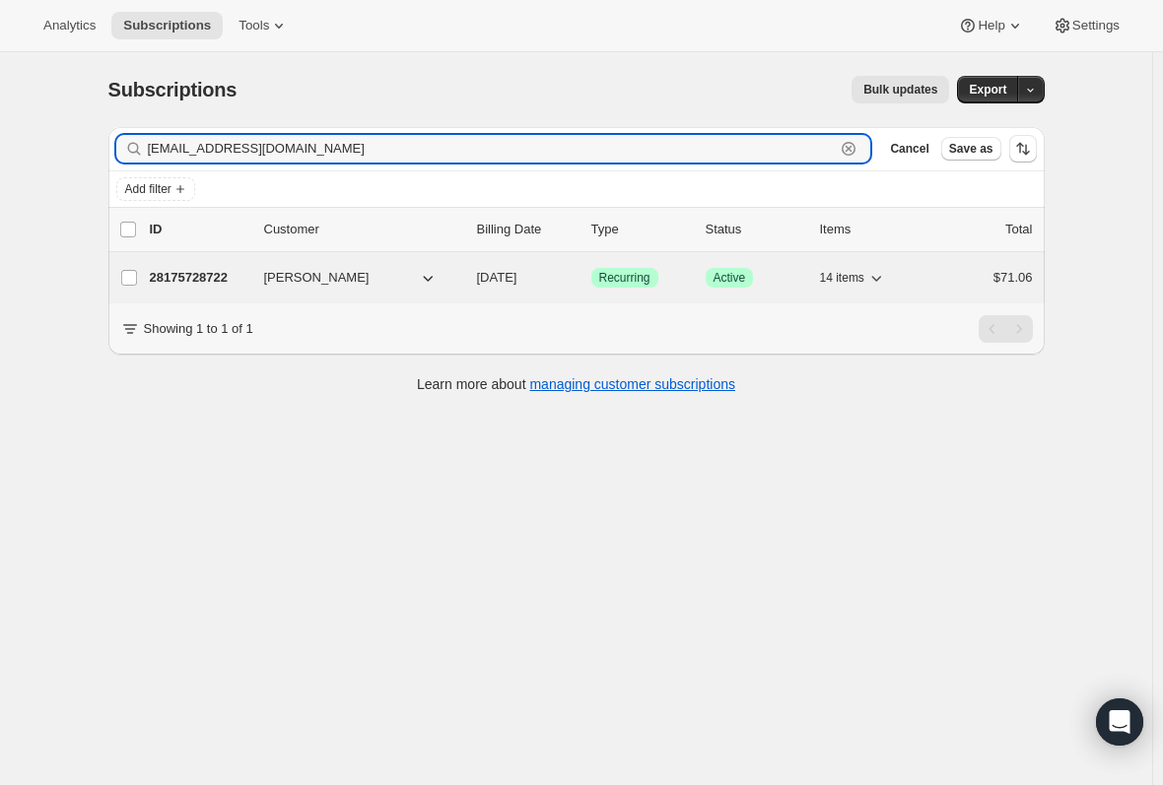
type input "[EMAIL_ADDRESS][DOMAIN_NAME]"
click at [202, 275] on p "28175728722" at bounding box center [199, 278] width 99 height 20
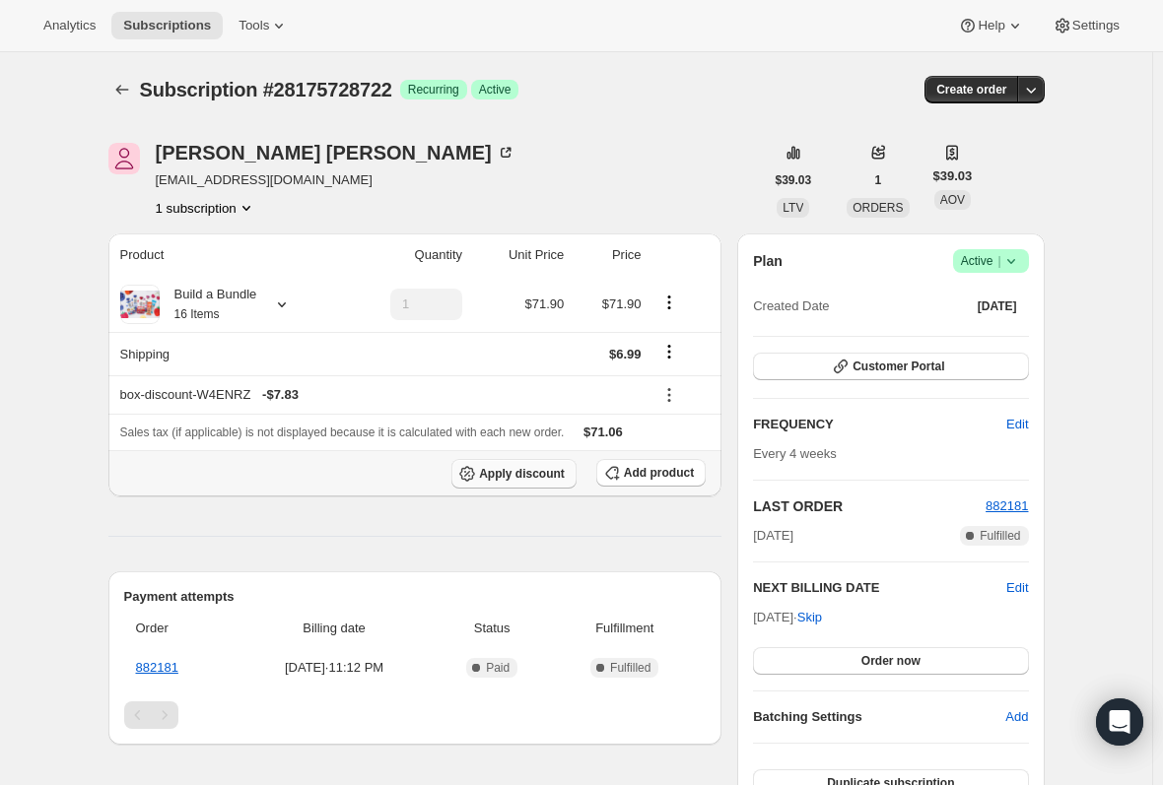
click at [500, 474] on span "Apply discount" at bounding box center [522, 474] width 86 height 16
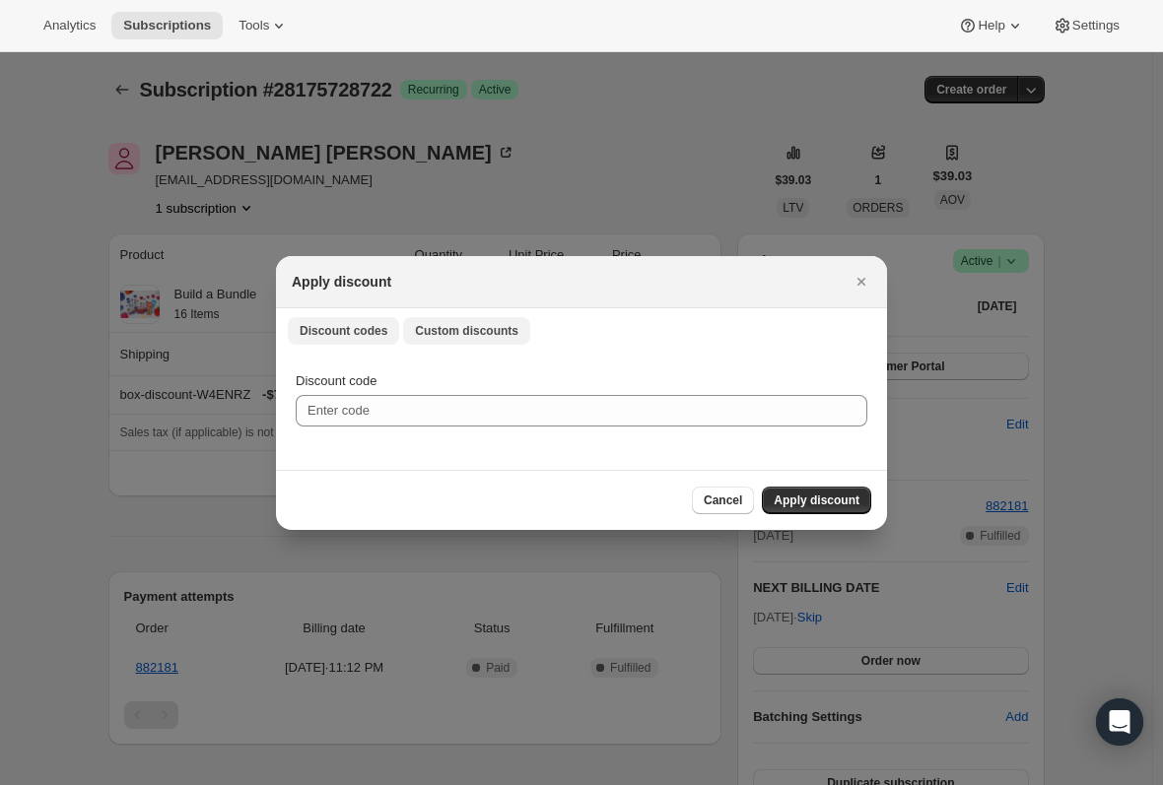
click at [463, 331] on span "Custom discounts" at bounding box center [466, 331] width 103 height 16
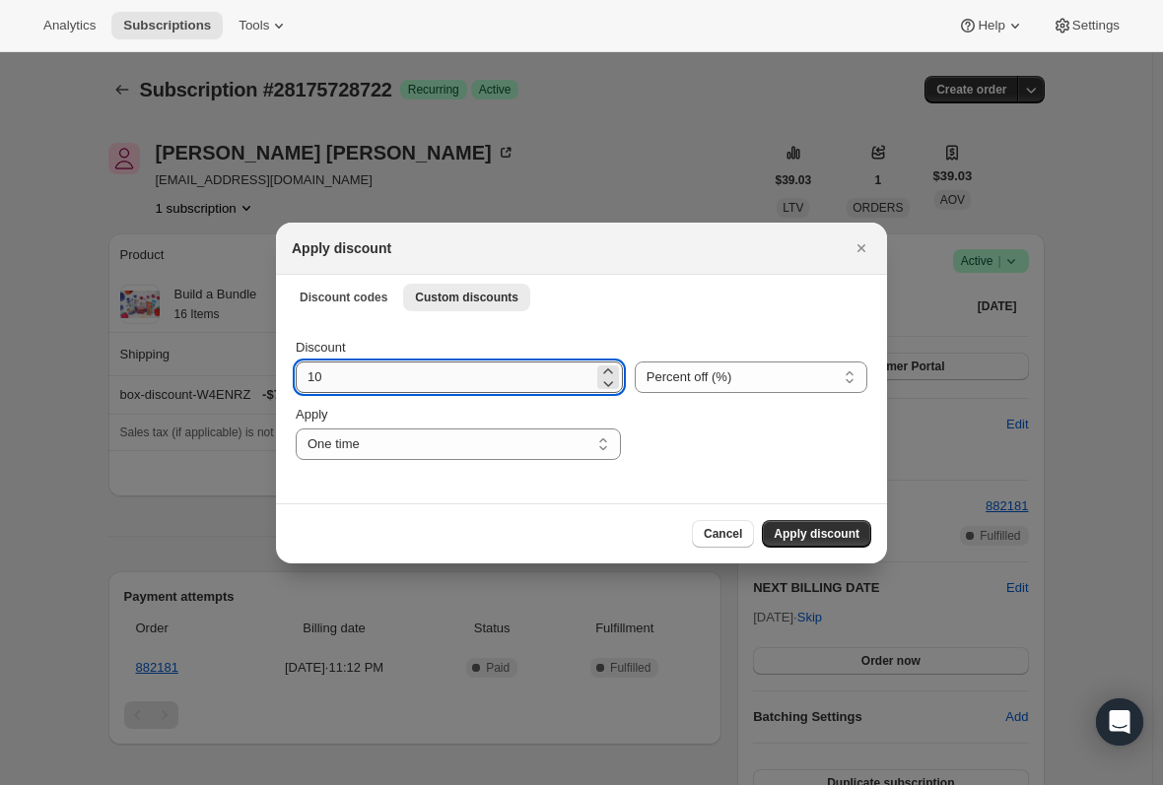
click at [417, 366] on input "10" at bounding box center [445, 378] width 298 height 32
type input "15"
click at [840, 531] on span "Apply discount" at bounding box center [817, 534] width 86 height 16
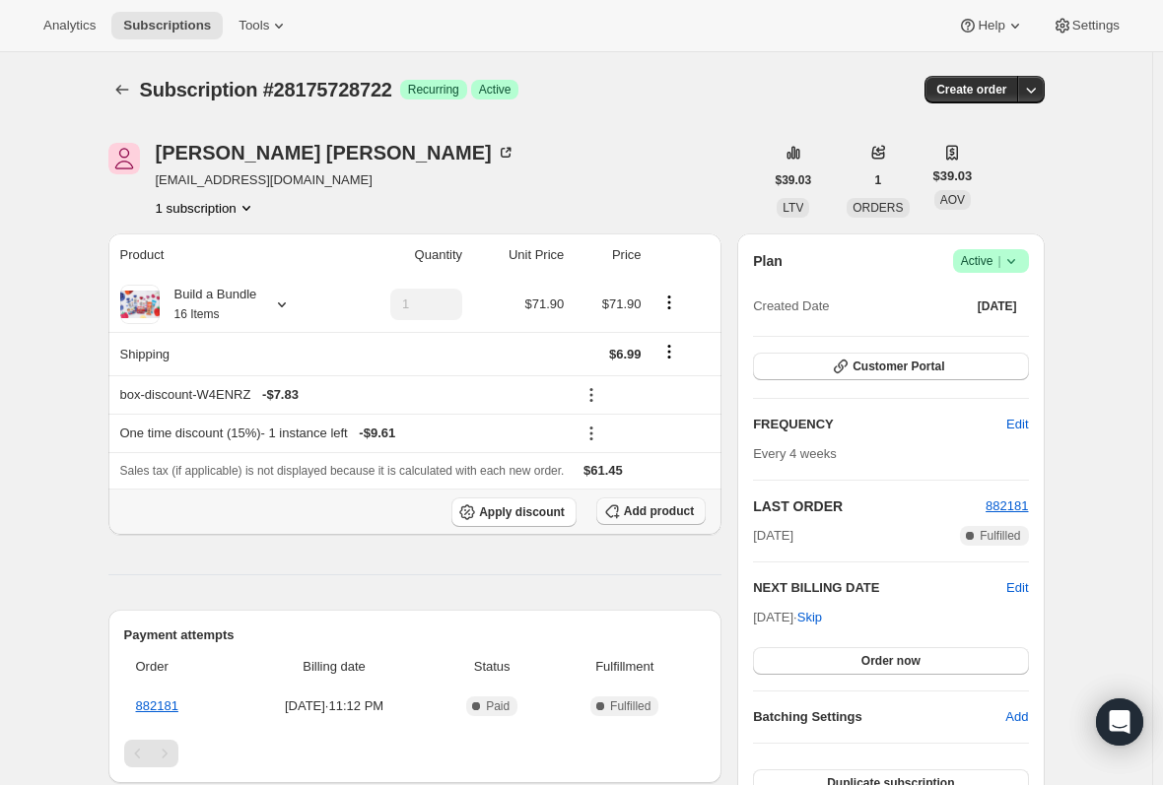
click at [643, 506] on span "Add product" at bounding box center [659, 512] width 70 height 16
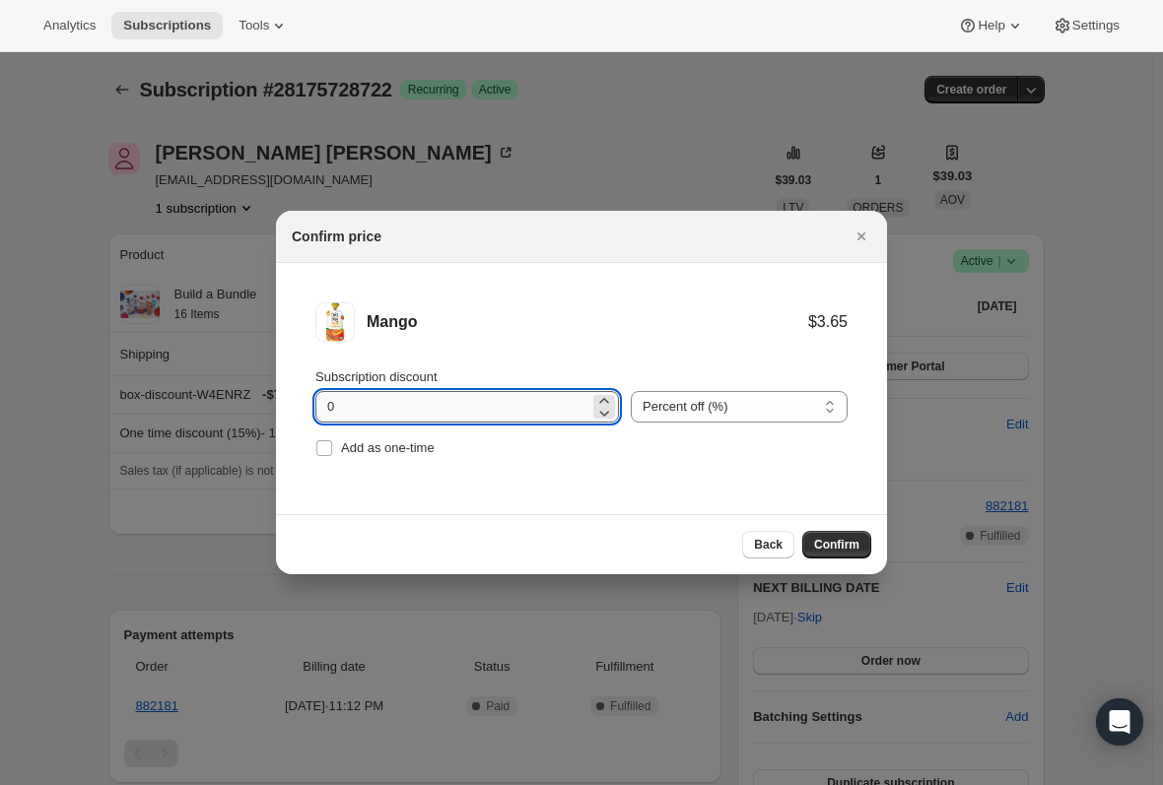
click at [389, 413] on input "0" at bounding box center [452, 407] width 274 height 32
type input "100"
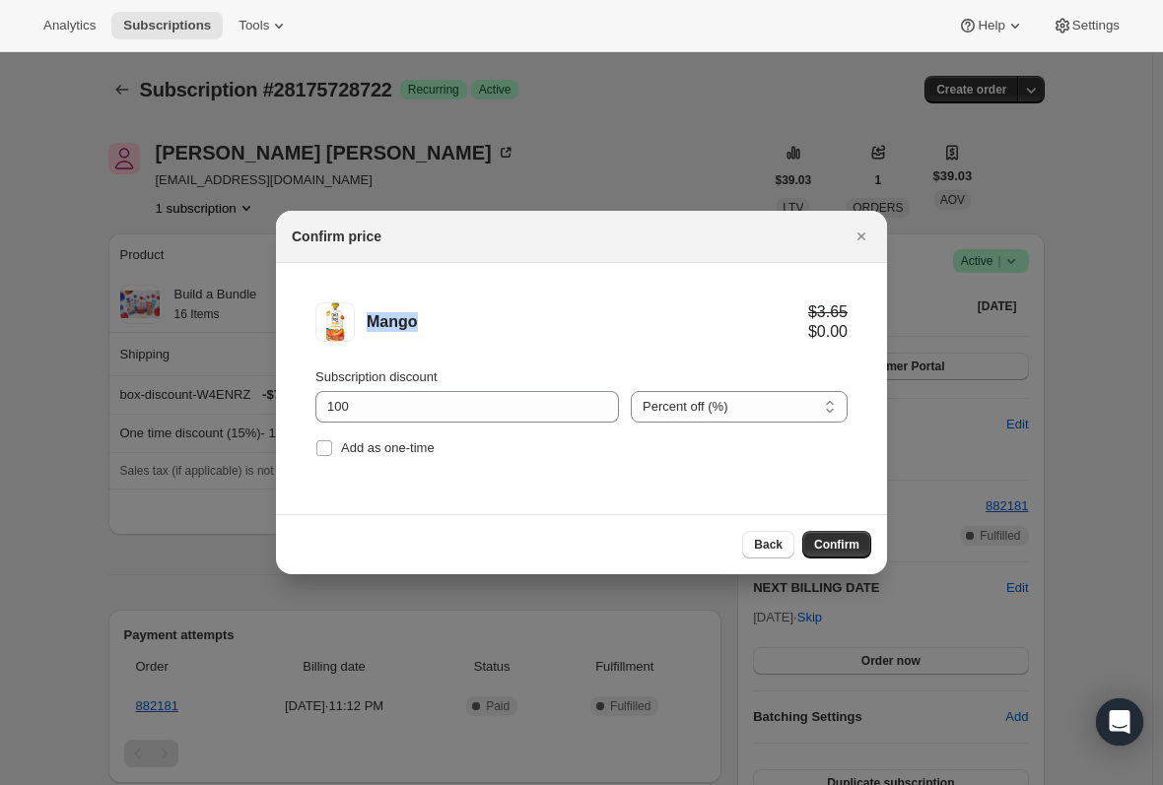
drag, startPoint x: 441, startPoint y: 317, endPoint x: 368, endPoint y: 315, distance: 73.0
click at [368, 315] on div "Mango" at bounding box center [587, 322] width 441 height 20
copy div "Mango"
click at [325, 452] on input "Add as one-time" at bounding box center [324, 449] width 16 height 16
checkbox input "true"
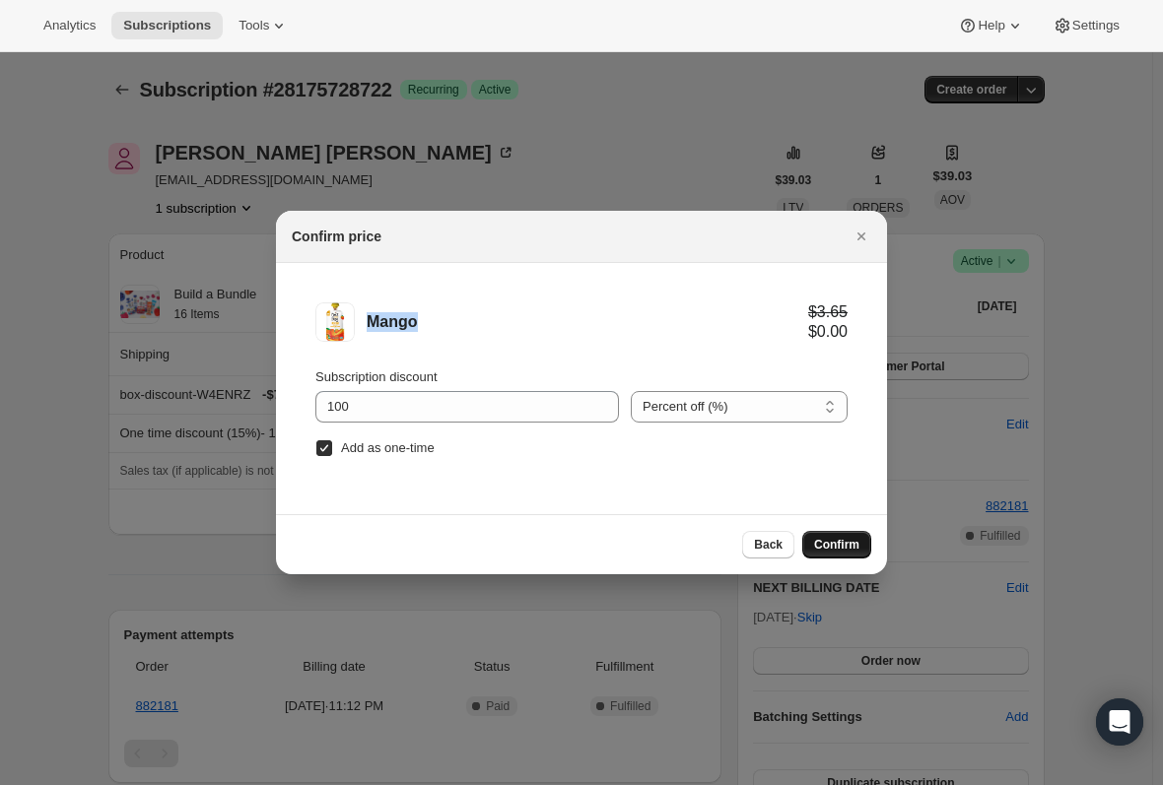
click at [834, 541] on span "Confirm" at bounding box center [836, 545] width 45 height 16
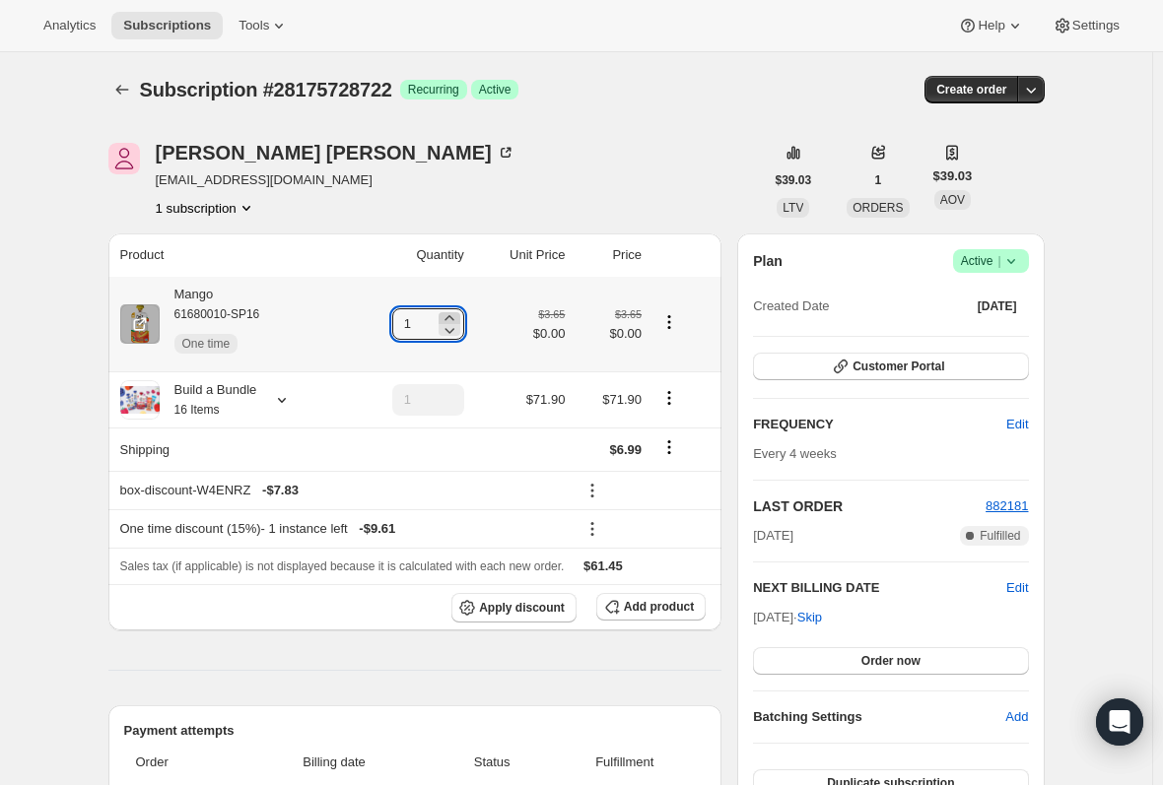
click at [451, 315] on icon at bounding box center [450, 318] width 20 height 20
type input "3"
click at [164, 32] on span "Subscriptions" at bounding box center [167, 26] width 88 height 16
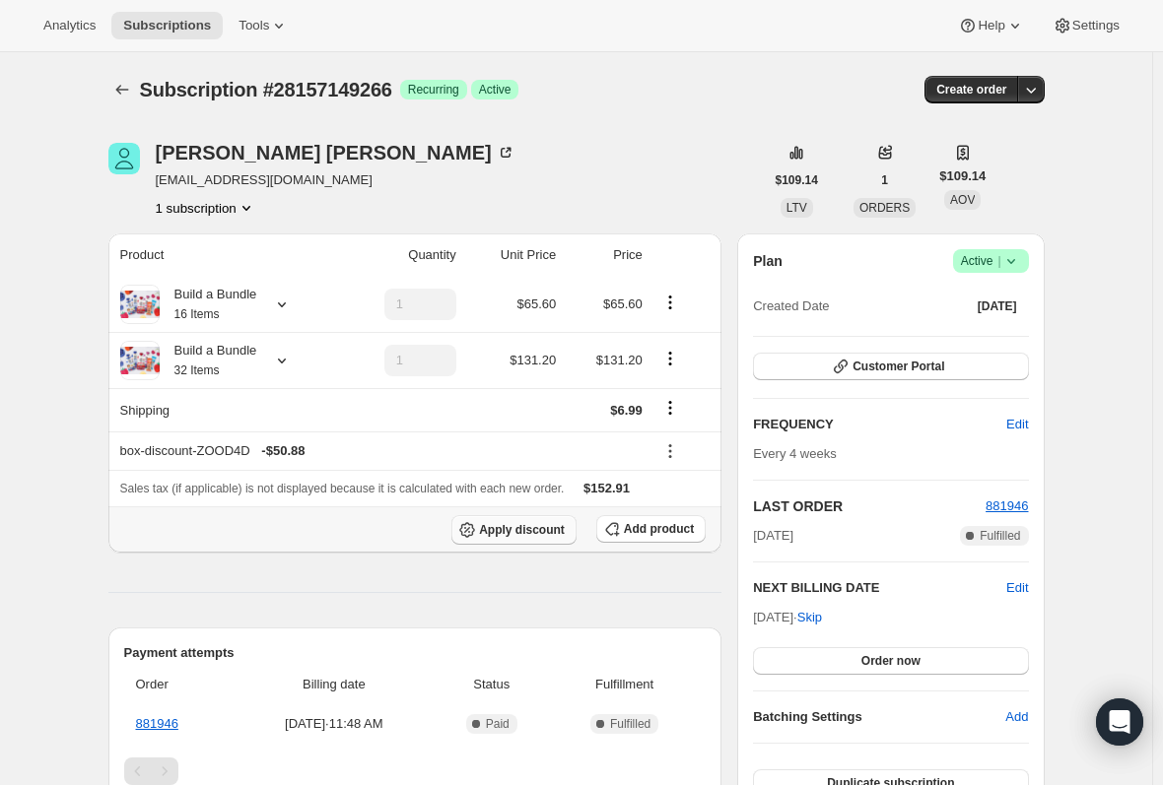
click at [516, 535] on span "Apply discount" at bounding box center [522, 530] width 86 height 16
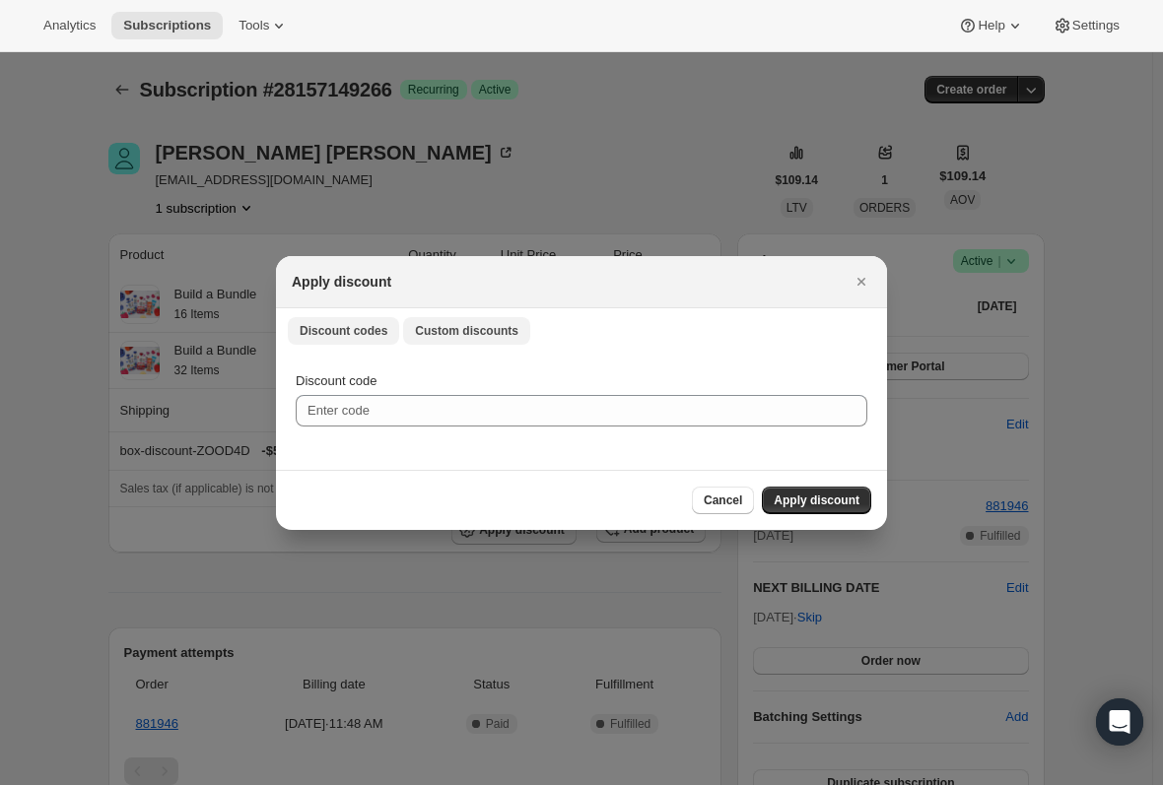
click at [472, 327] on span "Custom discounts" at bounding box center [466, 331] width 103 height 16
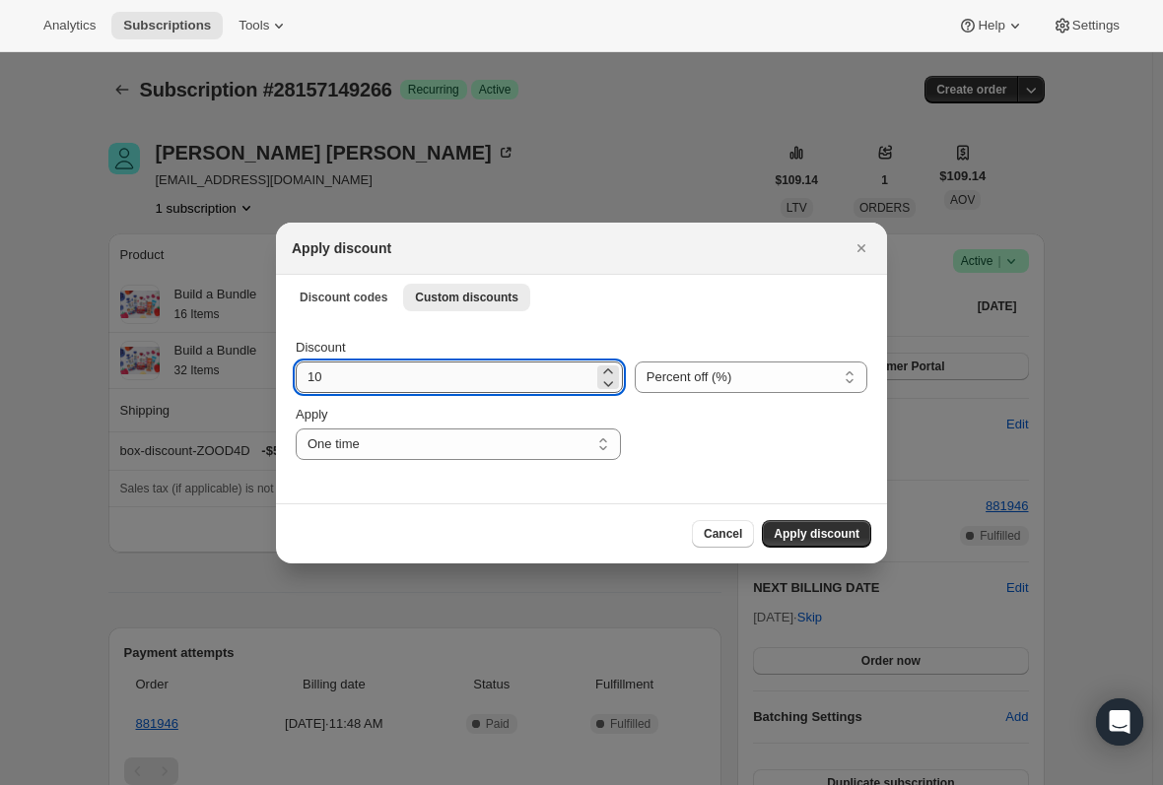
click at [385, 382] on input "10" at bounding box center [445, 378] width 298 height 32
type input "15"
click at [840, 532] on span "Apply discount" at bounding box center [817, 534] width 86 height 16
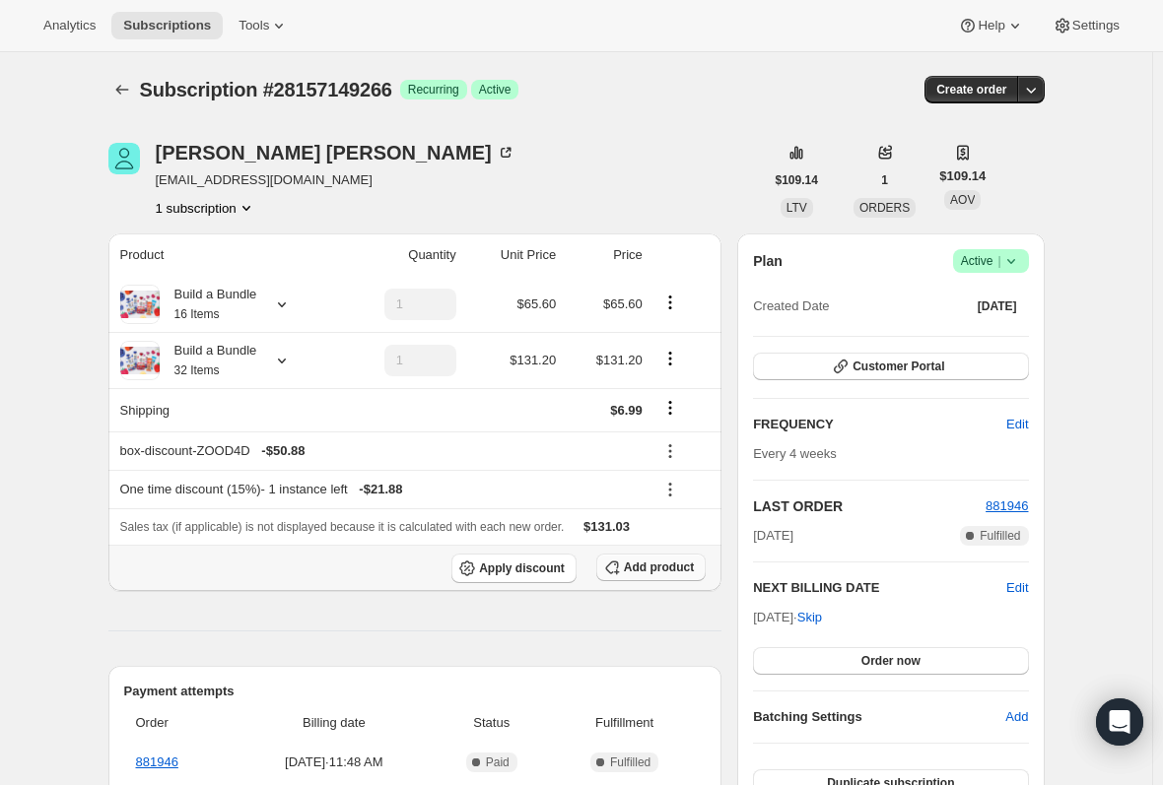
click at [655, 575] on button "Add product" at bounding box center [650, 568] width 109 height 28
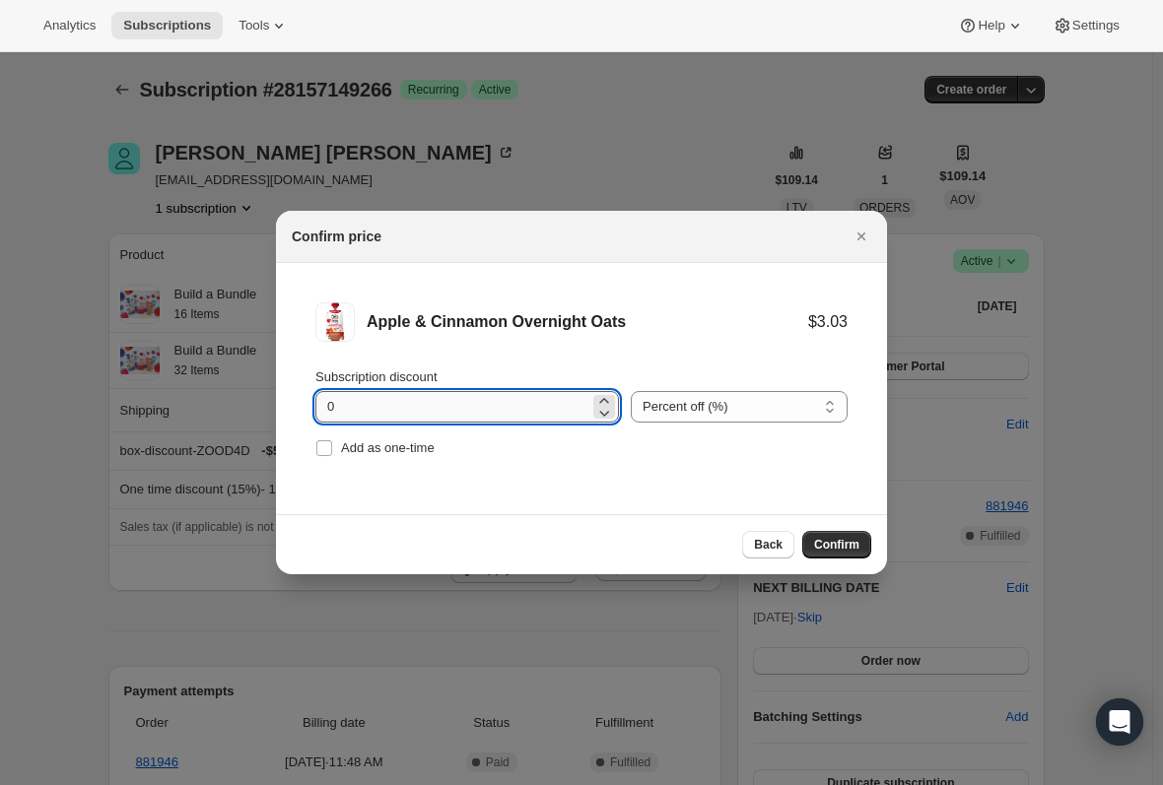
click at [389, 406] on input "0" at bounding box center [452, 407] width 274 height 32
type input "100"
click at [316, 447] on input "Add as one-time" at bounding box center [324, 449] width 16 height 16
checkbox input "true"
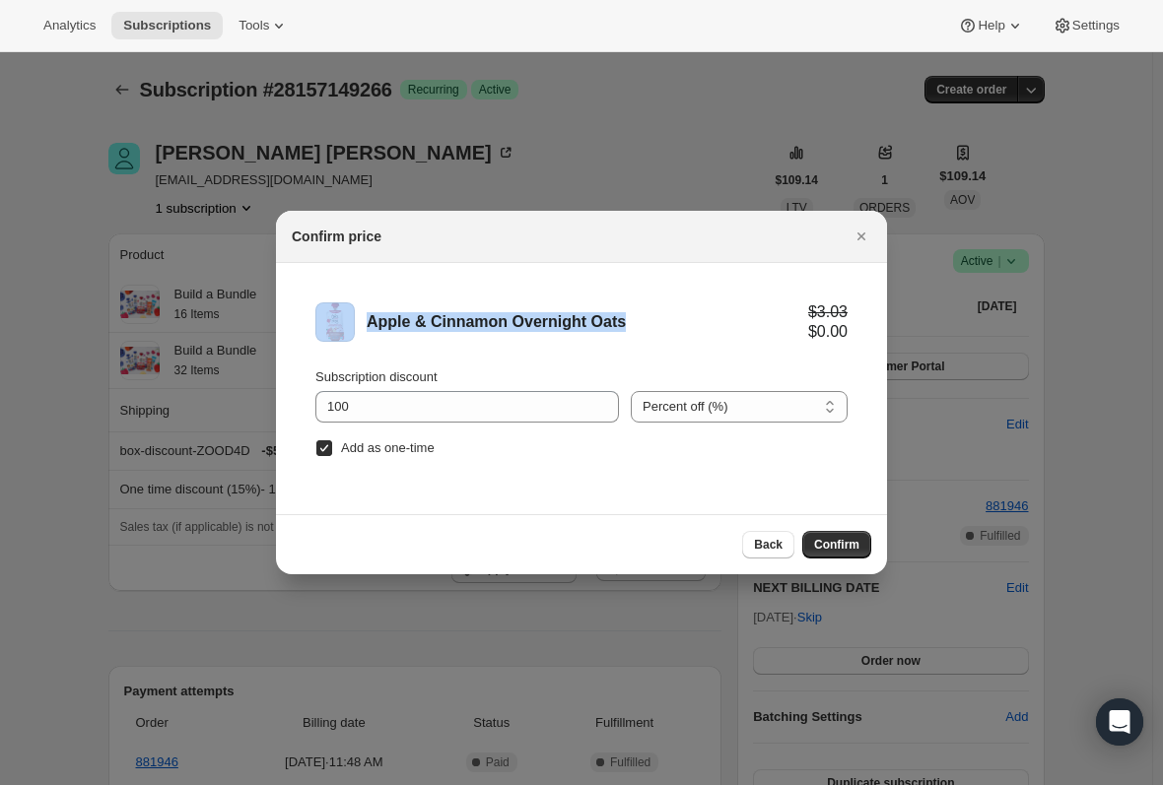
drag, startPoint x: 631, startPoint y: 321, endPoint x: 345, endPoint y: 322, distance: 285.8
click at [345, 322] on div "Apple & Cinnamon Overnight Oats $3.03 $0.00" at bounding box center [581, 322] width 532 height 39
copy div "Apple & Cinnamon Overnight Oats"
click at [838, 546] on span "Confirm" at bounding box center [836, 545] width 45 height 16
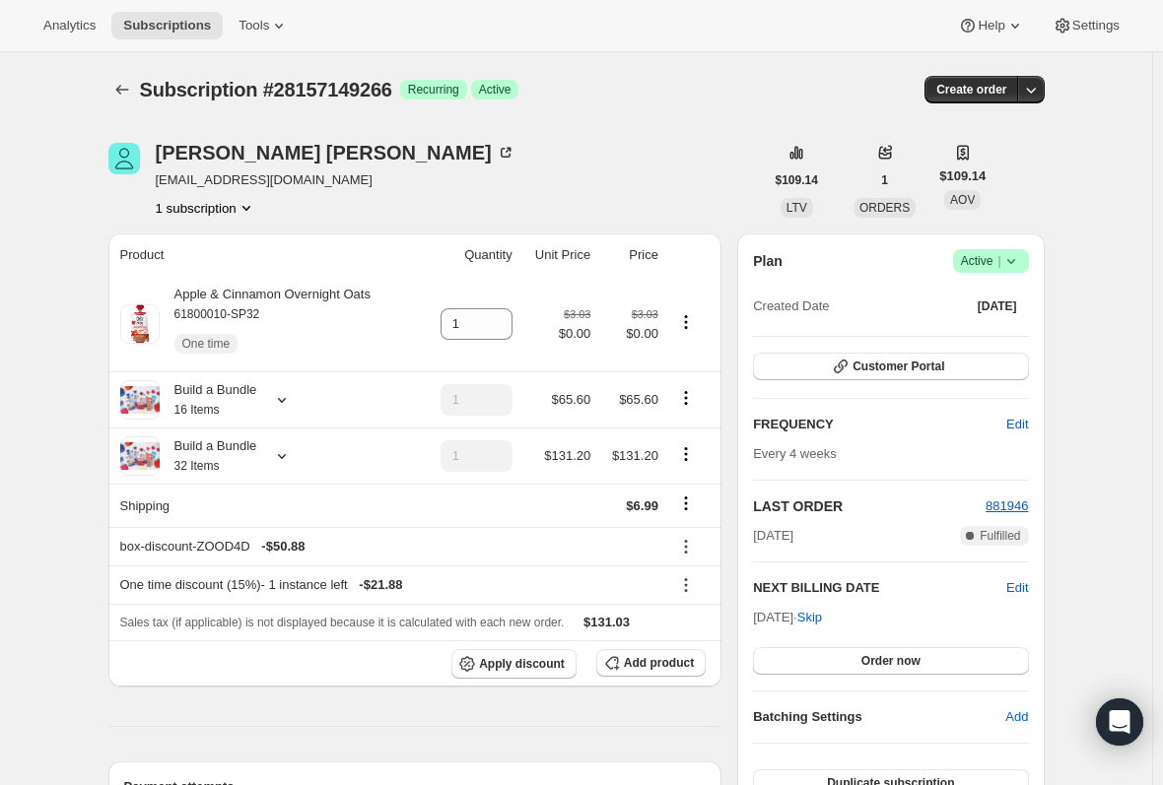
click at [508, 316] on icon at bounding box center [498, 318] width 20 height 20
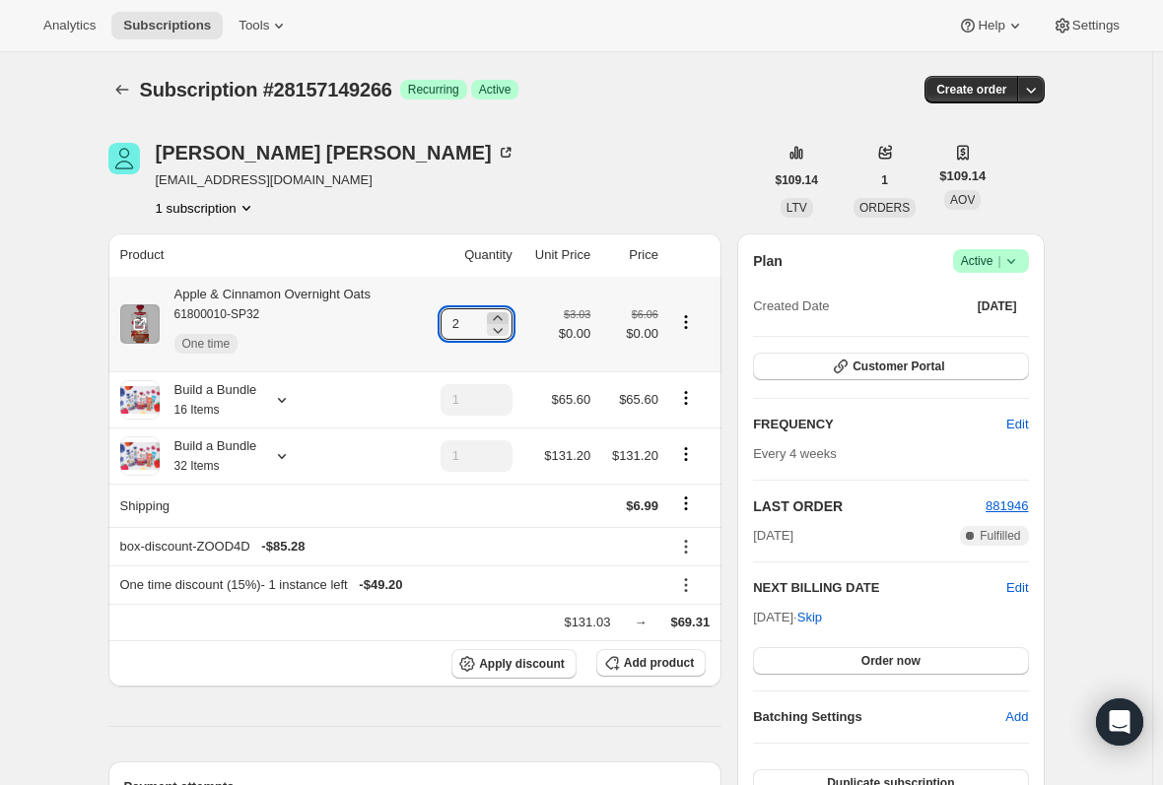
click at [508, 316] on icon at bounding box center [498, 318] width 20 height 20
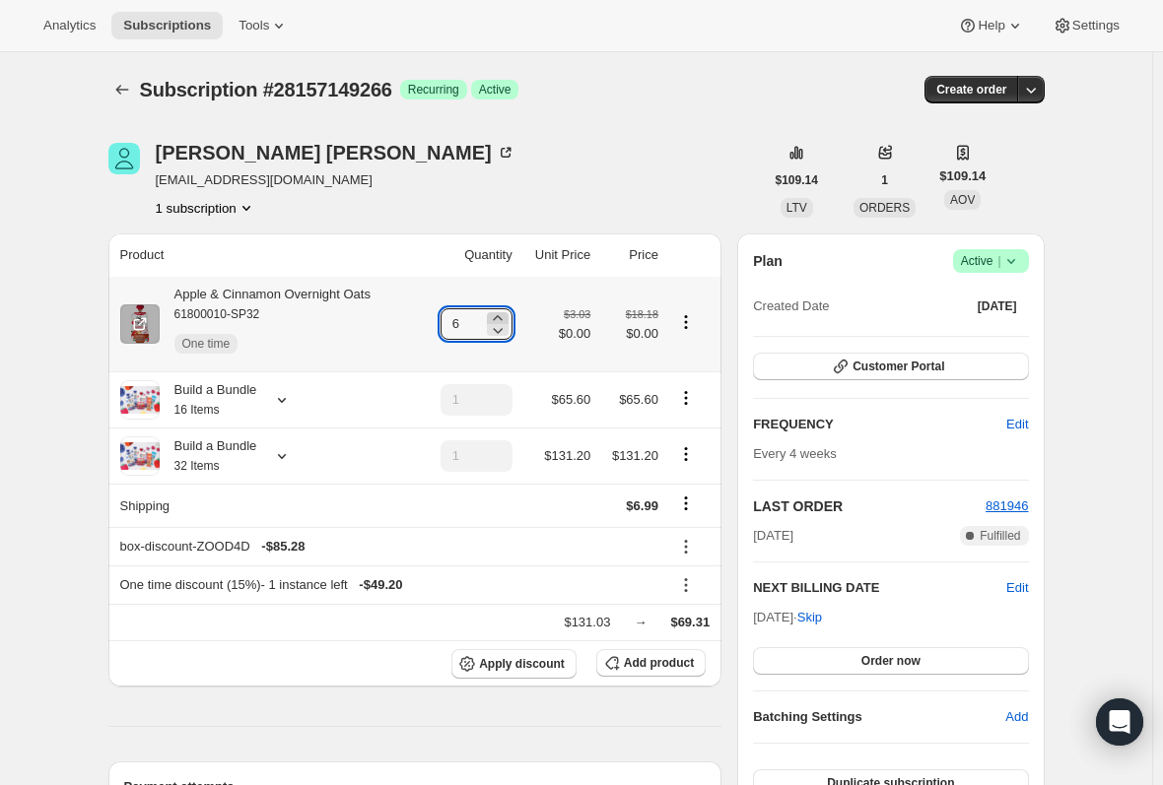
type input "7"
click at [81, 305] on div "Subscription #28157149266. This page is ready Subscription #28157149266 Success…" at bounding box center [576, 772] width 1152 height 1440
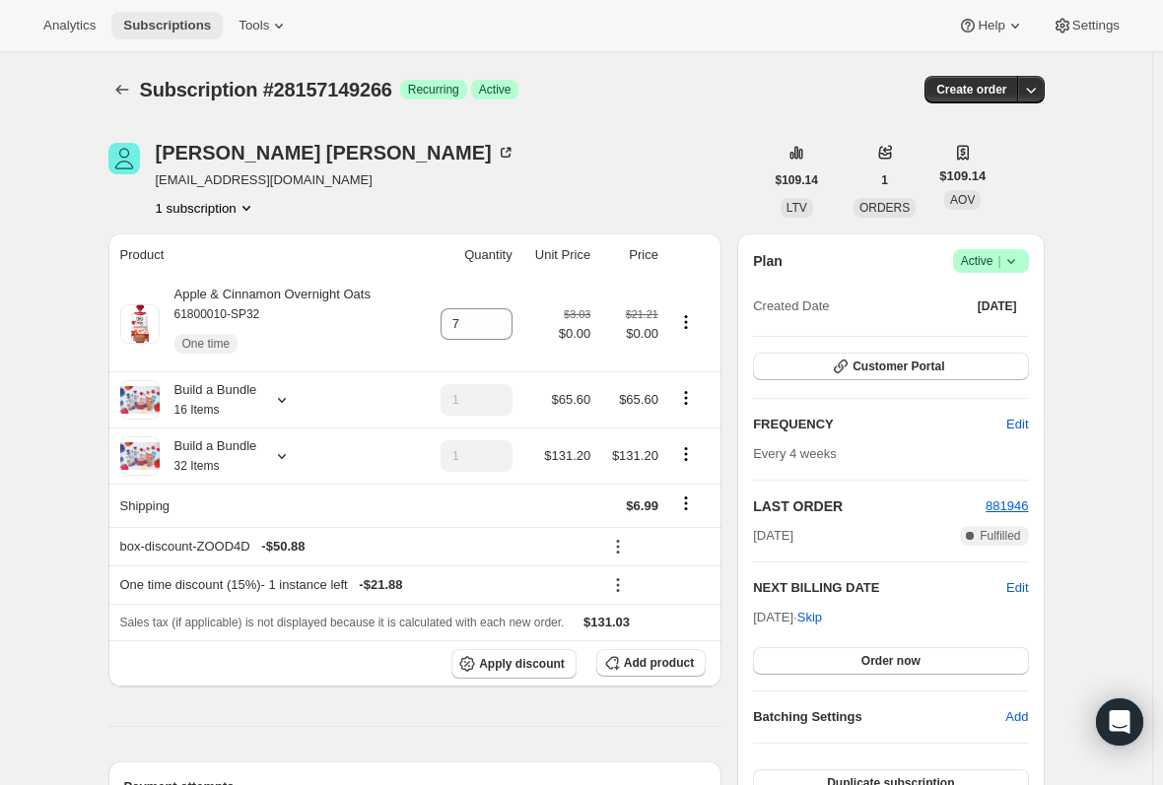
click at [163, 24] on span "Subscriptions" at bounding box center [167, 26] width 88 height 16
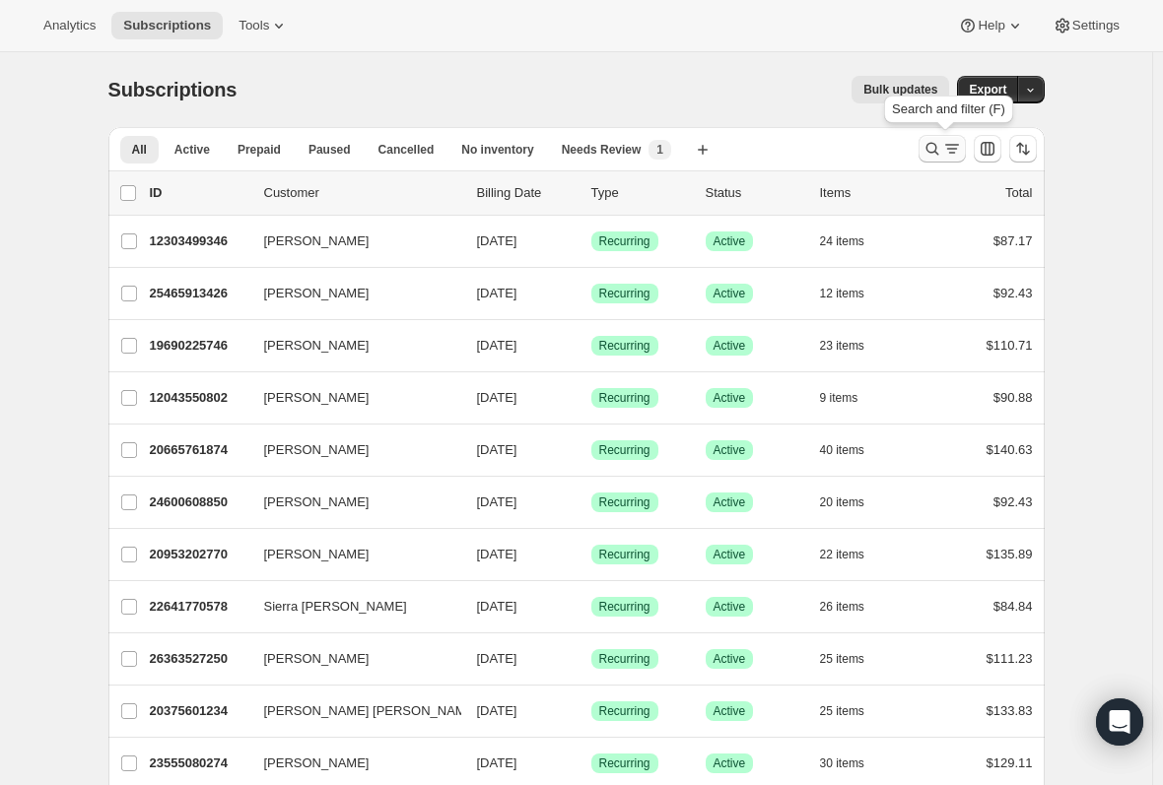
click at [937, 145] on icon "Search and filter results" at bounding box center [932, 149] width 20 height 20
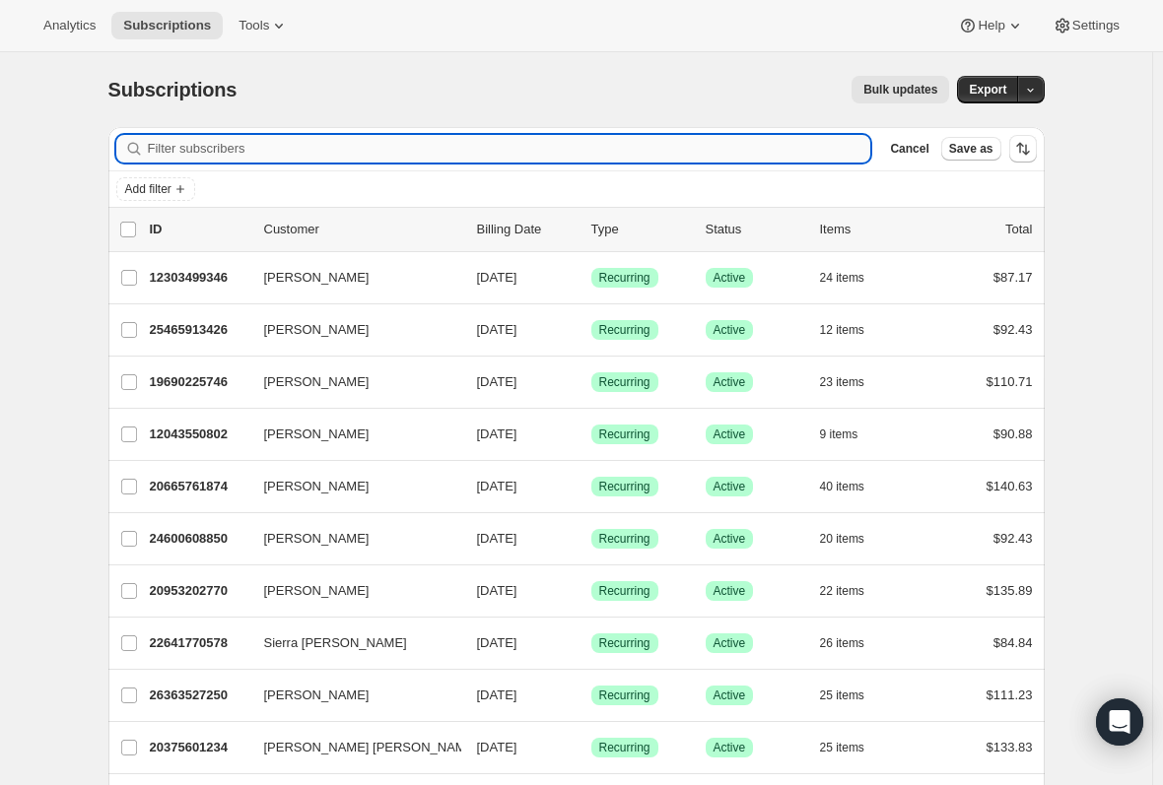
click at [332, 149] on input "Filter subscribers" at bounding box center [509, 149] width 723 height 28
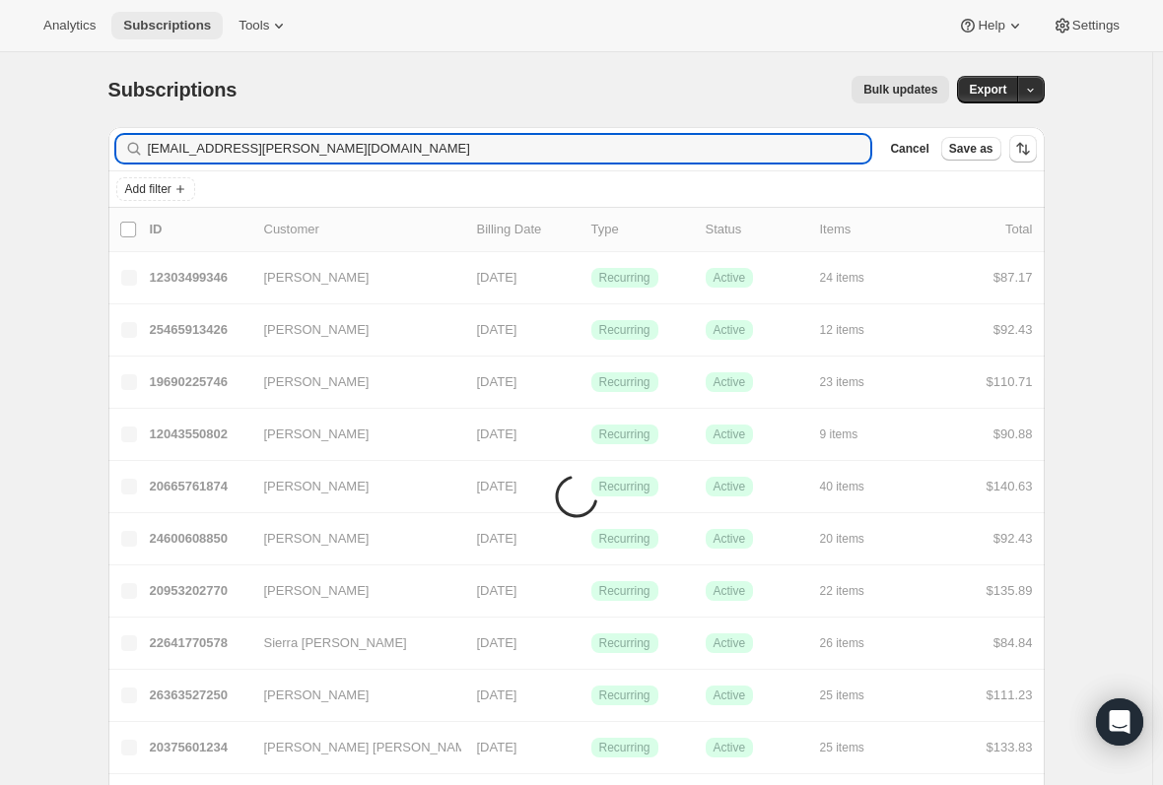
type input "dandm.adams@yahoo.com"
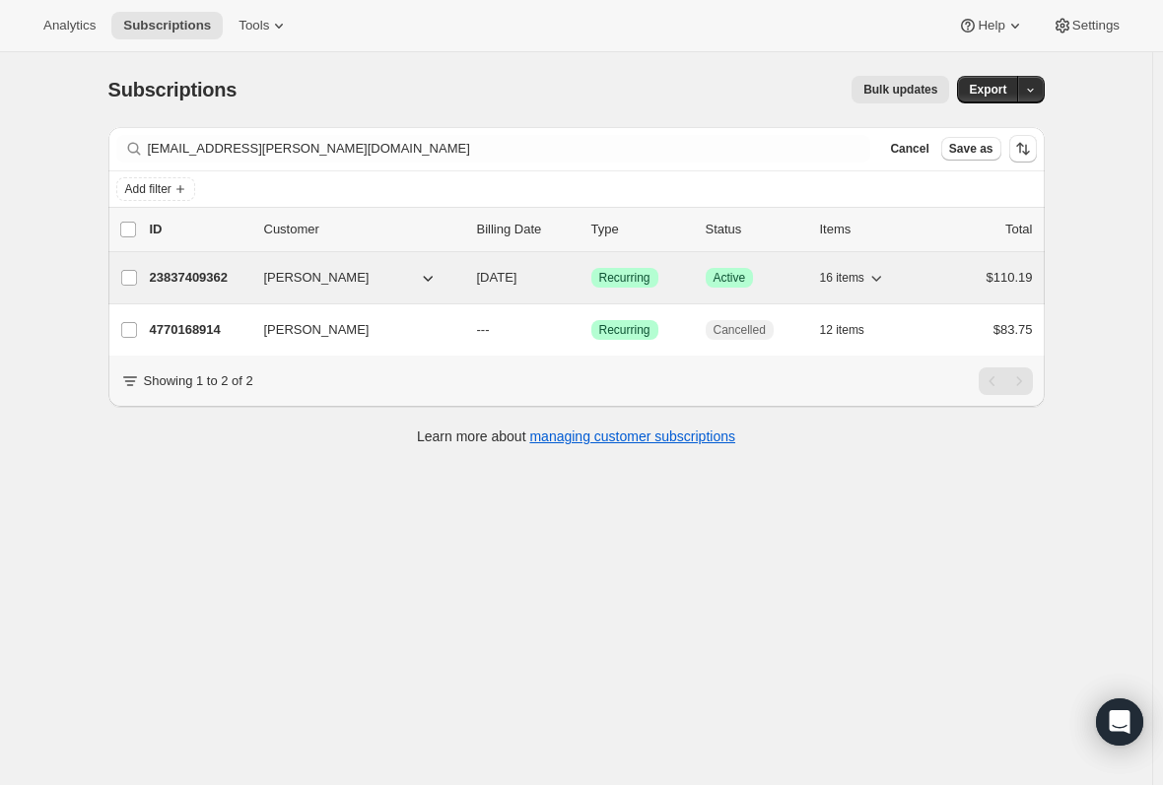
click at [196, 281] on p "23837409362" at bounding box center [199, 278] width 99 height 20
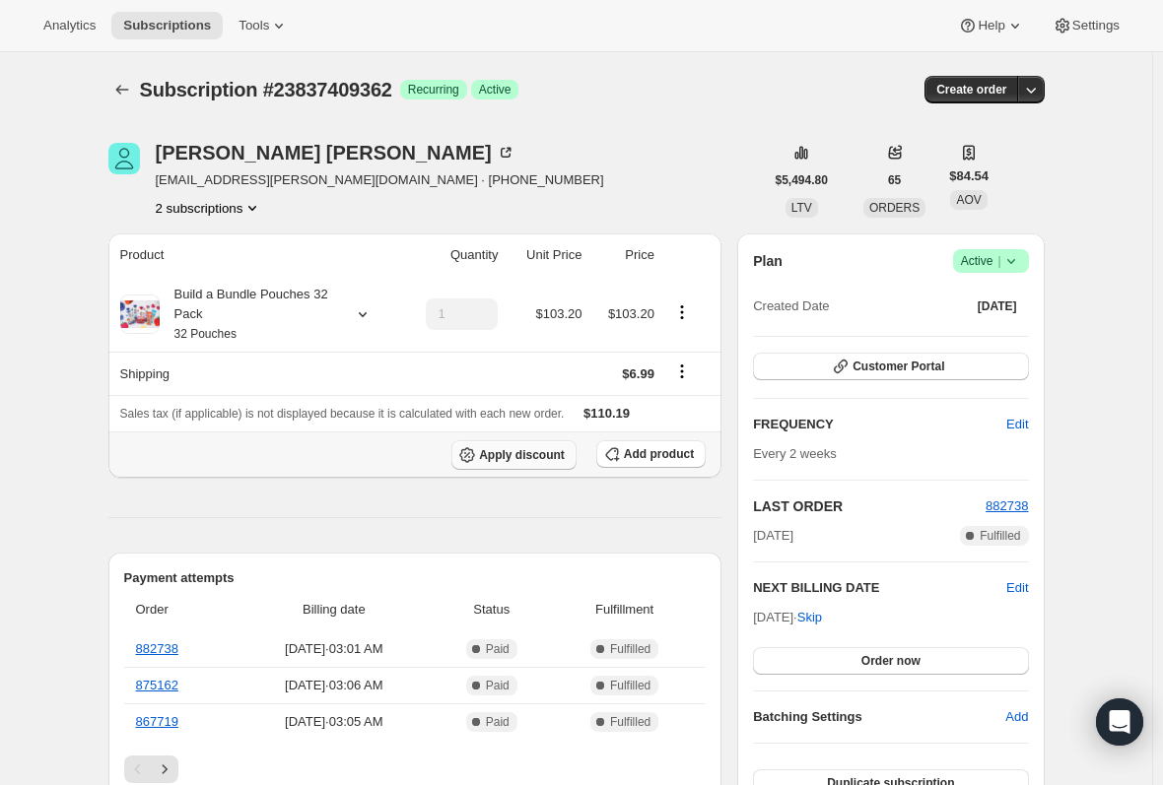
click at [552, 452] on span "Apply discount" at bounding box center [522, 455] width 86 height 16
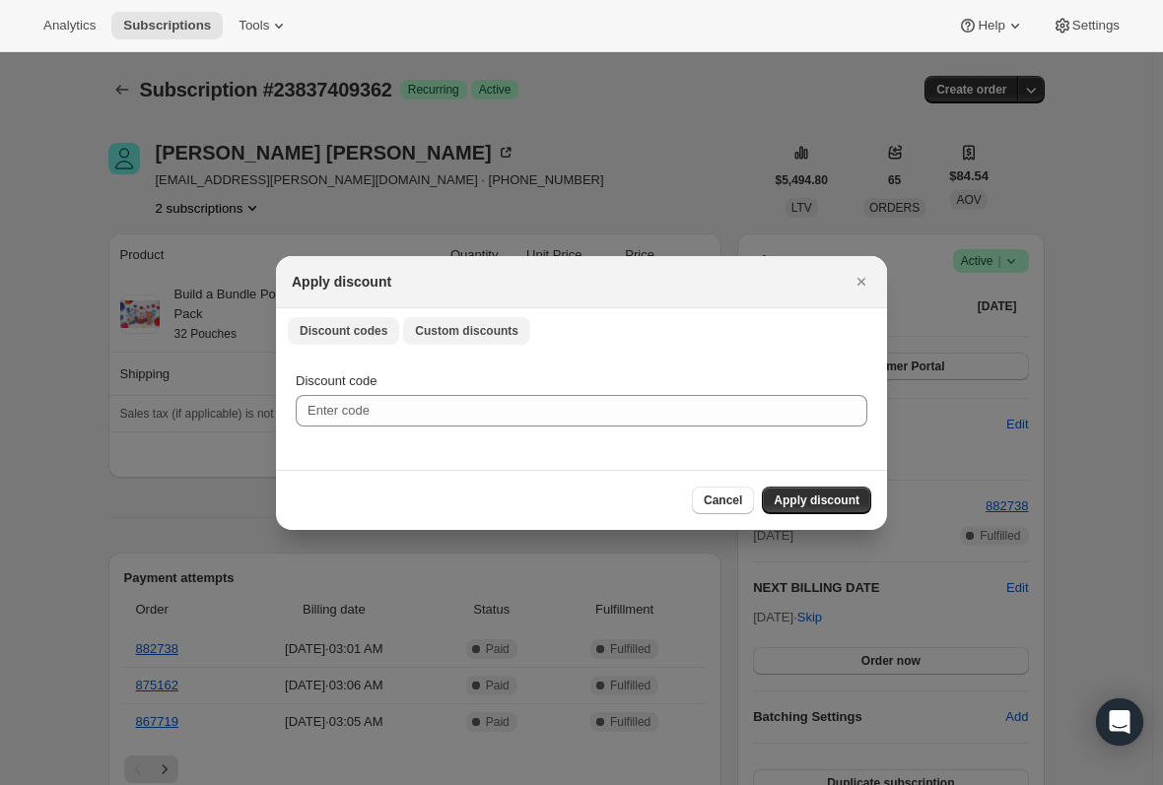
click at [429, 332] on span "Custom discounts" at bounding box center [466, 331] width 103 height 16
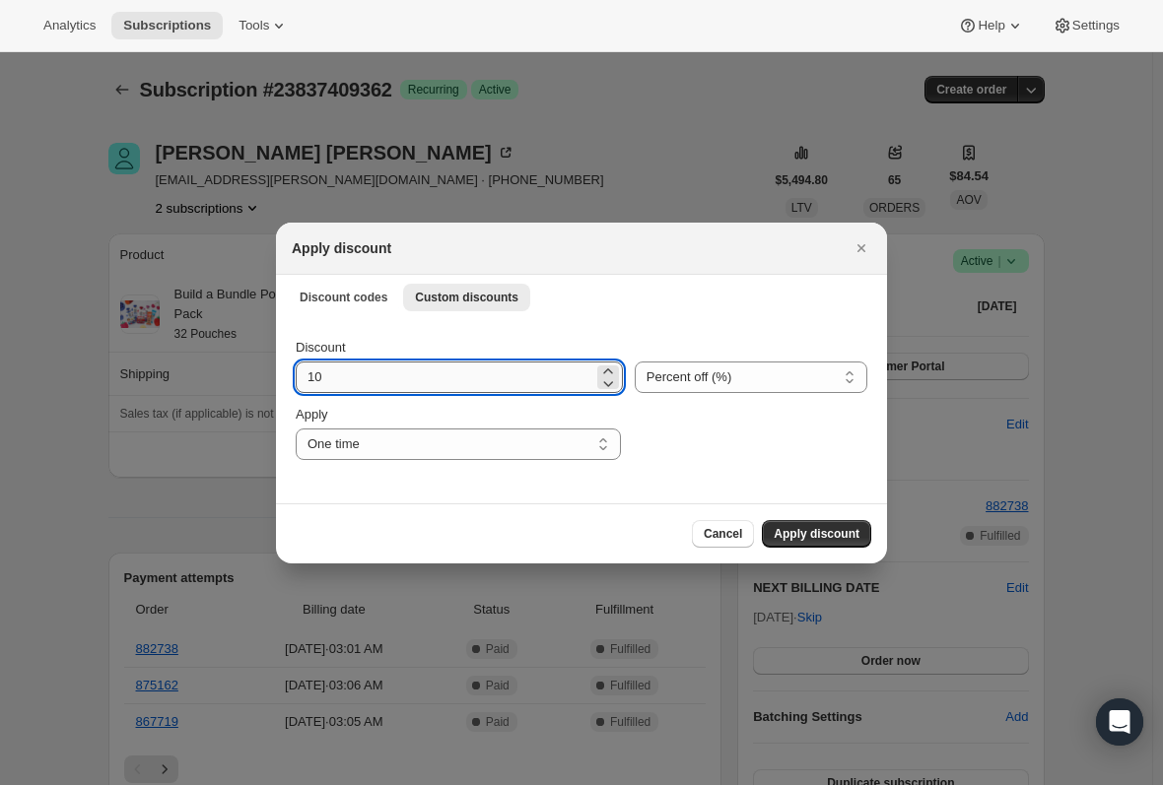
click at [378, 373] on input "10" at bounding box center [445, 378] width 298 height 32
type input "15"
click at [819, 542] on button "Apply discount" at bounding box center [816, 534] width 109 height 28
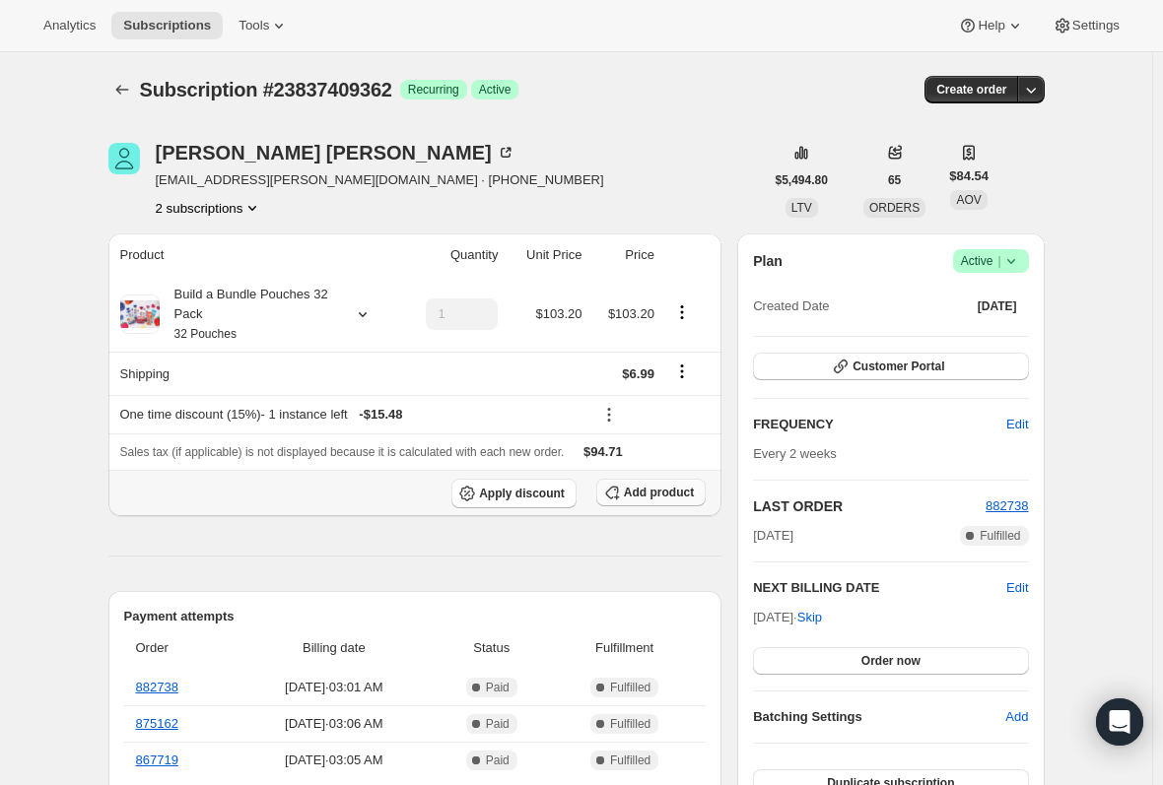
click at [630, 488] on button "Add product" at bounding box center [650, 493] width 109 height 28
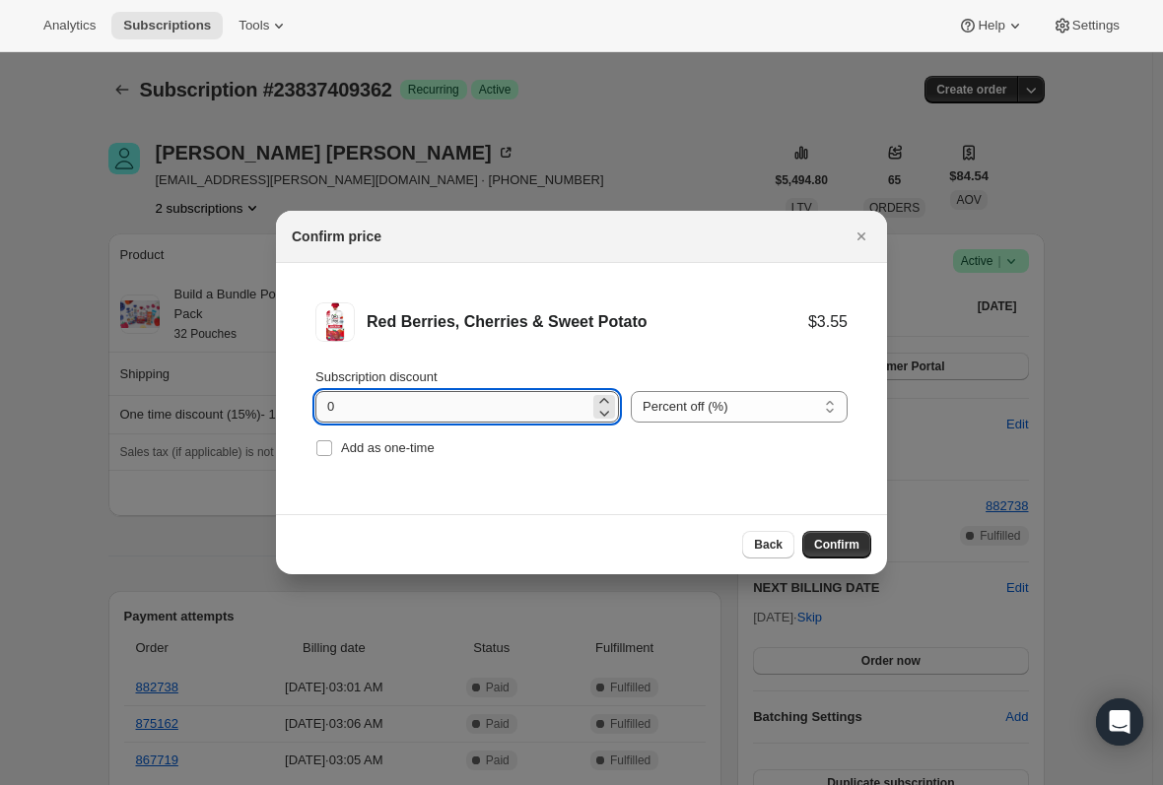
click at [424, 398] on input "0" at bounding box center [452, 407] width 274 height 32
type input "100"
click at [323, 448] on input "Add as one-time" at bounding box center [324, 449] width 16 height 16
checkbox input "true"
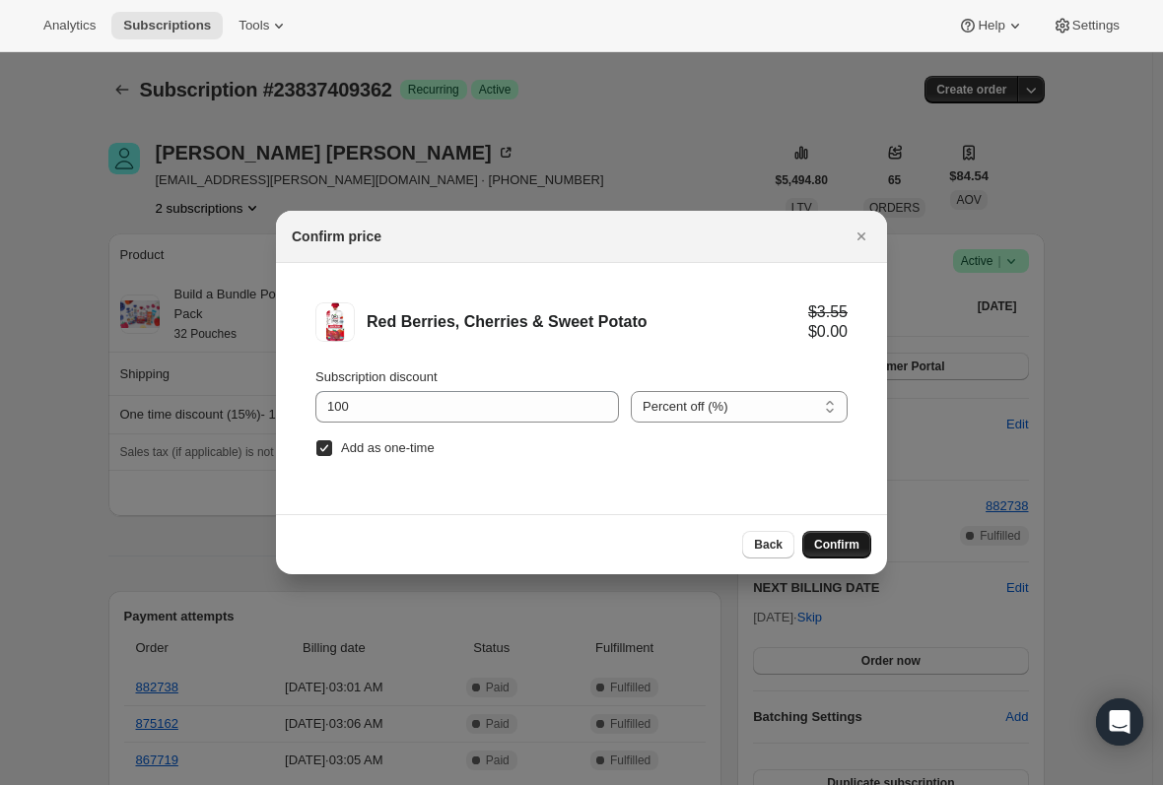
click at [848, 545] on span "Confirm" at bounding box center [836, 545] width 45 height 16
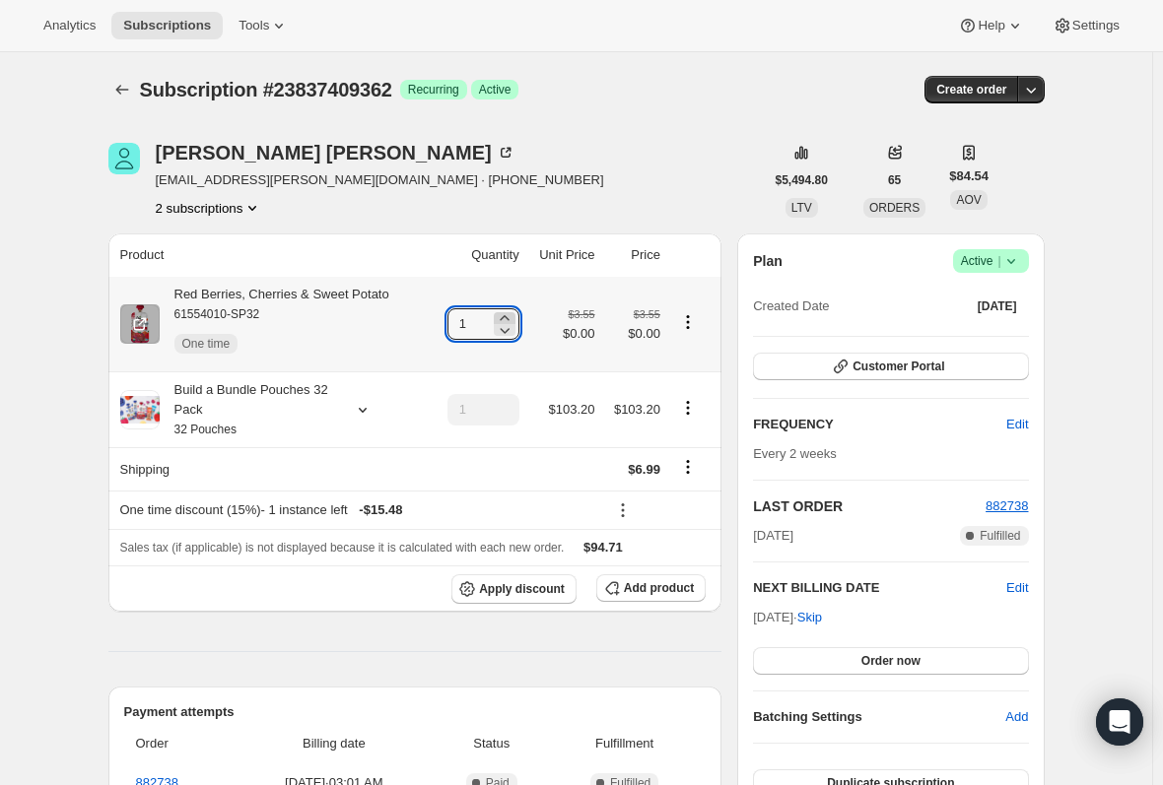
click at [509, 319] on icon at bounding box center [504, 317] width 9 height 5
type input "3"
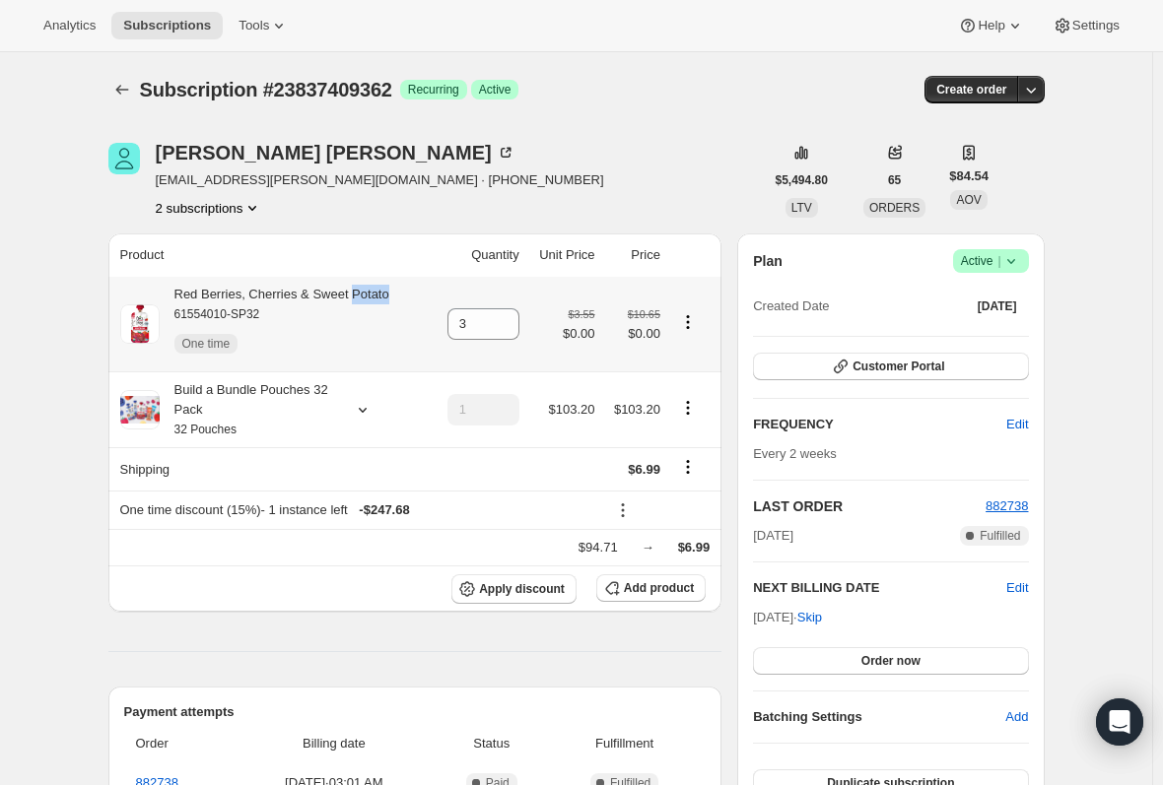
click at [355, 293] on div "Red Berries, Cherries & Sweet Potato 61554010-SP32 One time" at bounding box center [275, 324] width 230 height 79
drag, startPoint x: 355, startPoint y: 293, endPoint x: 287, endPoint y: 302, distance: 68.6
click at [287, 302] on div "Red Berries, Cherries & Sweet Potato 61554010-SP32 One time" at bounding box center [275, 324] width 230 height 79
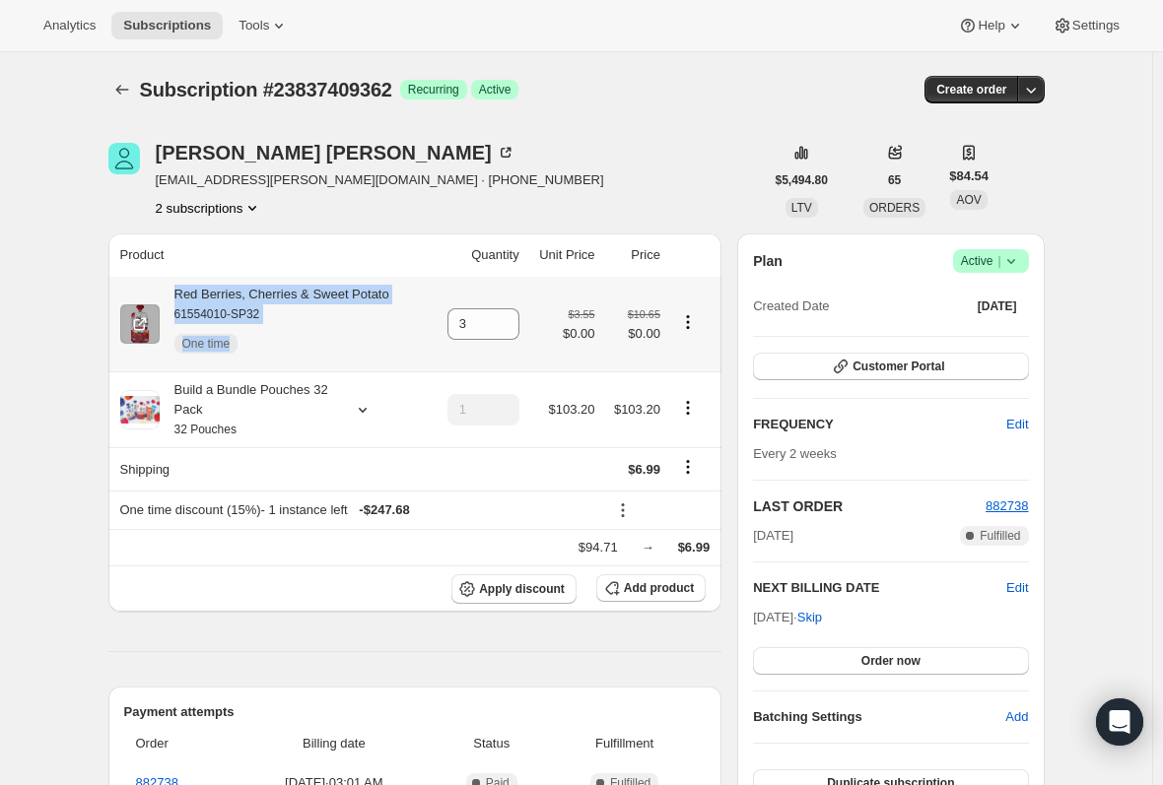
drag, startPoint x: 287, startPoint y: 302, endPoint x: 459, endPoint y: 302, distance: 172.5
click at [459, 302] on tr "Red Berries, Cherries & Sweet Potato 61554010-SP32 One time 3 $3.55 $0.00 $10.6…" at bounding box center [415, 324] width 614 height 95
click at [323, 298] on div "Red Berries, Cherries & Sweet Potato 61554010-SP32 One time" at bounding box center [275, 324] width 230 height 79
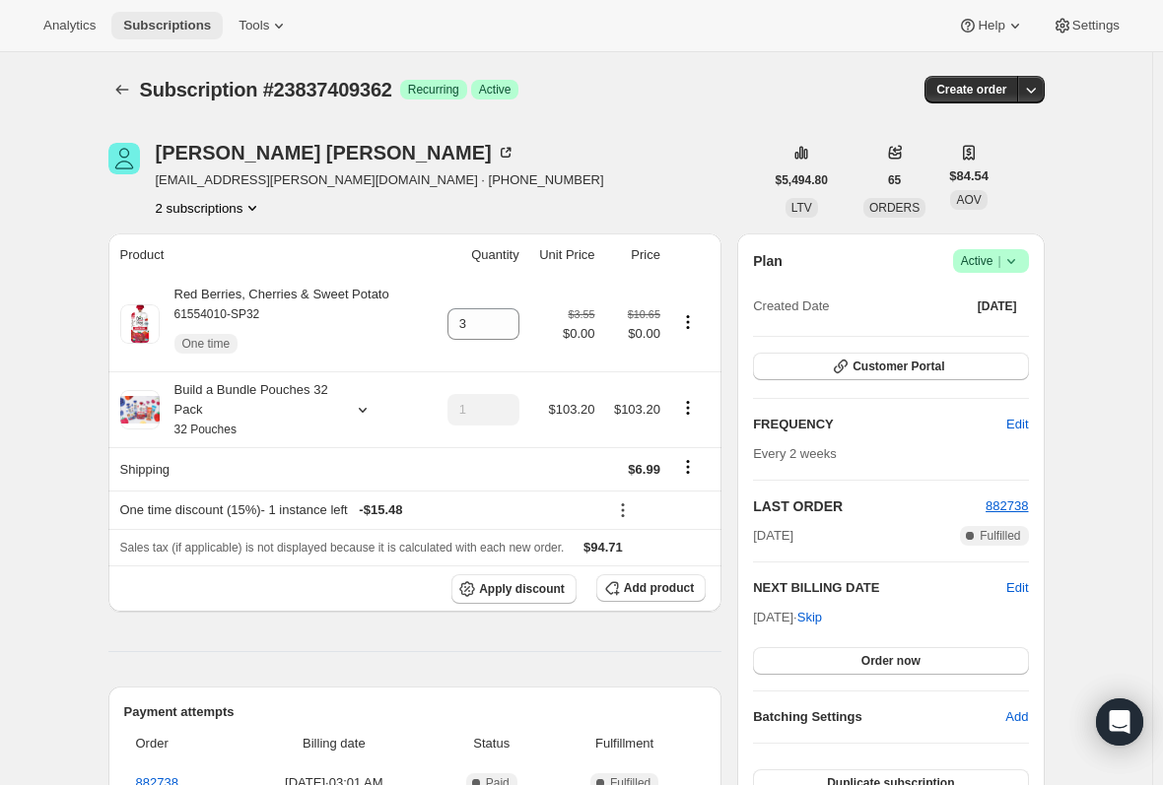
click at [153, 23] on span "Subscriptions" at bounding box center [167, 26] width 88 height 16
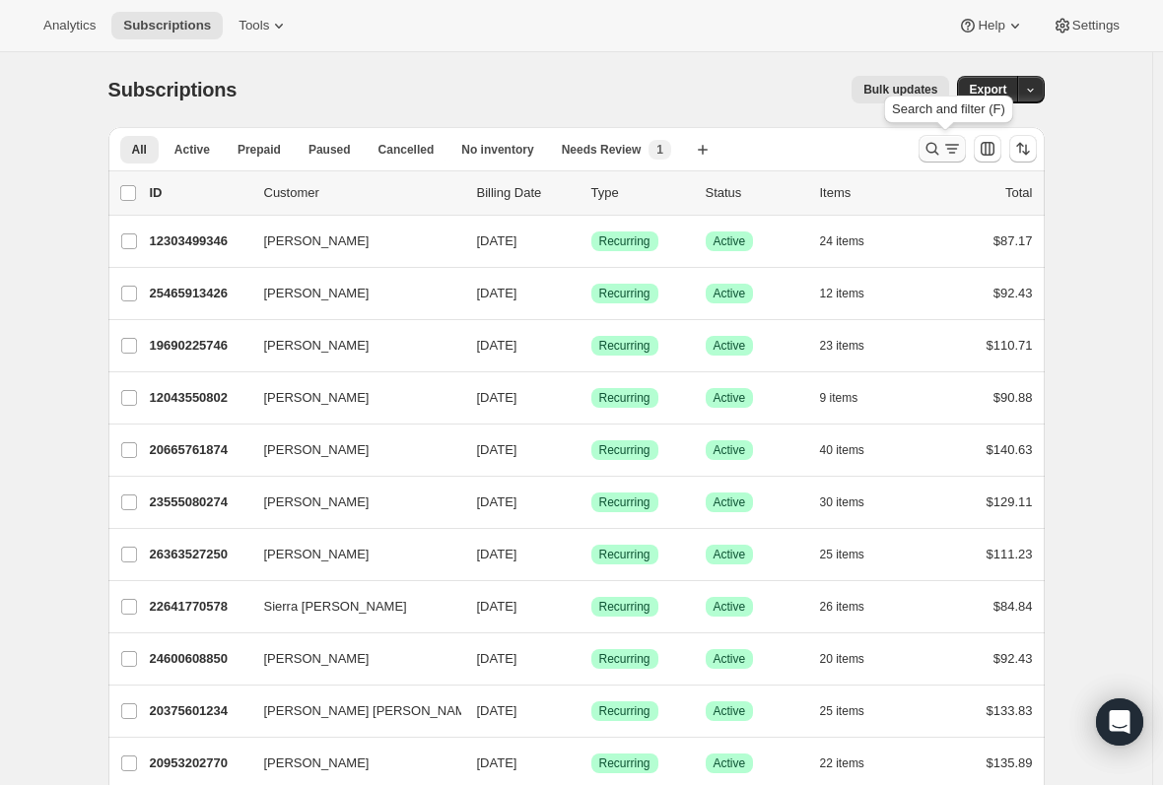
click at [935, 151] on icon "Search and filter results" at bounding box center [932, 149] width 20 height 20
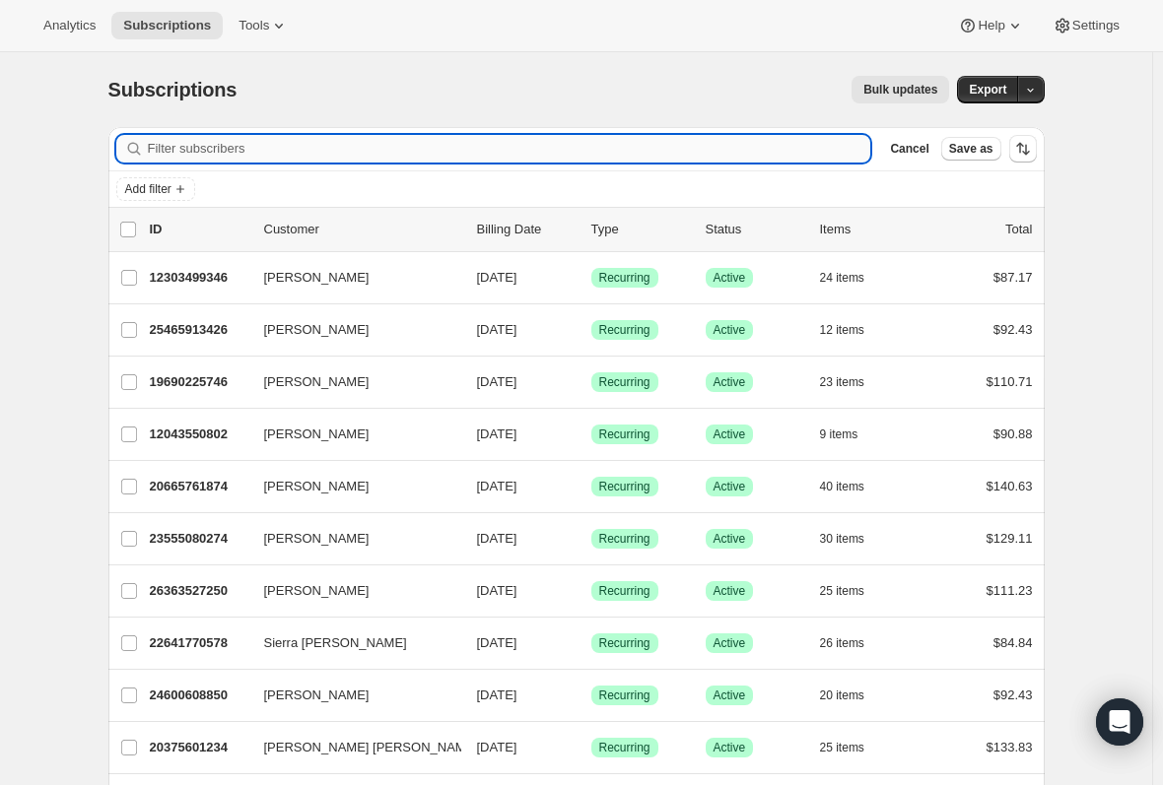
click at [413, 146] on input "Filter subscribers" at bounding box center [509, 149] width 723 height 28
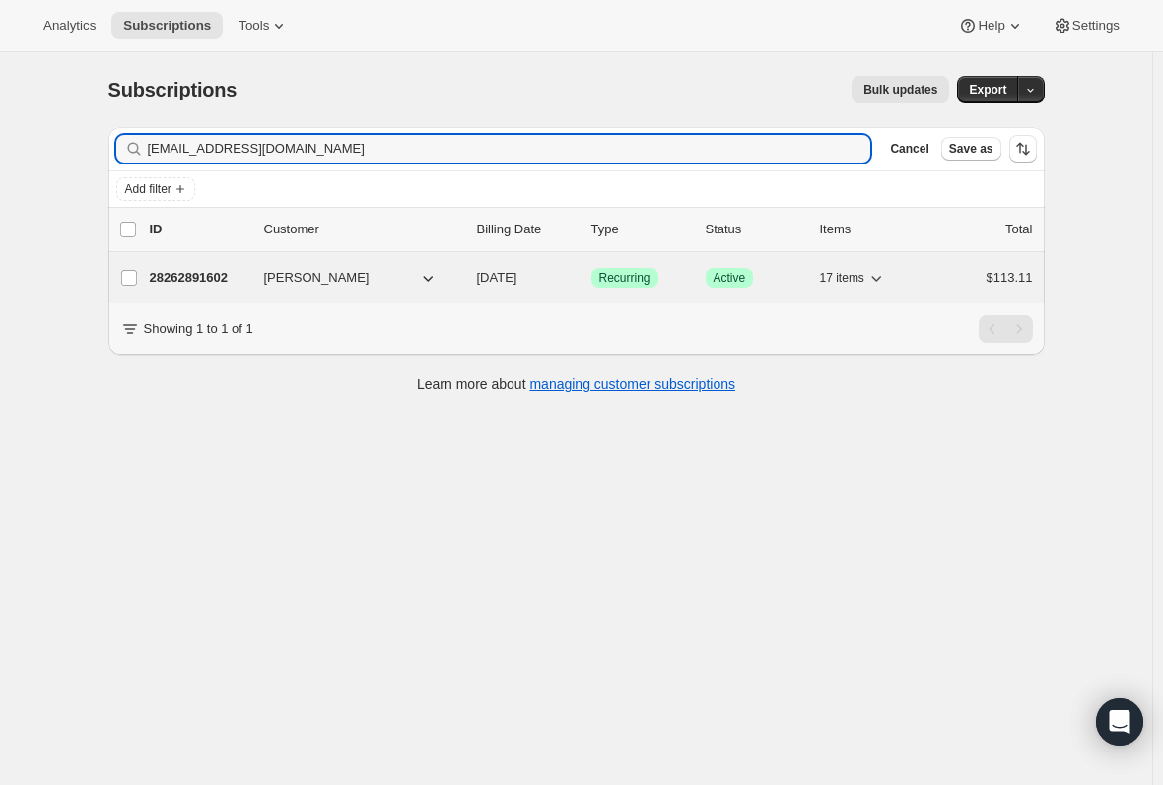
type input "molgiven@gmail.com"
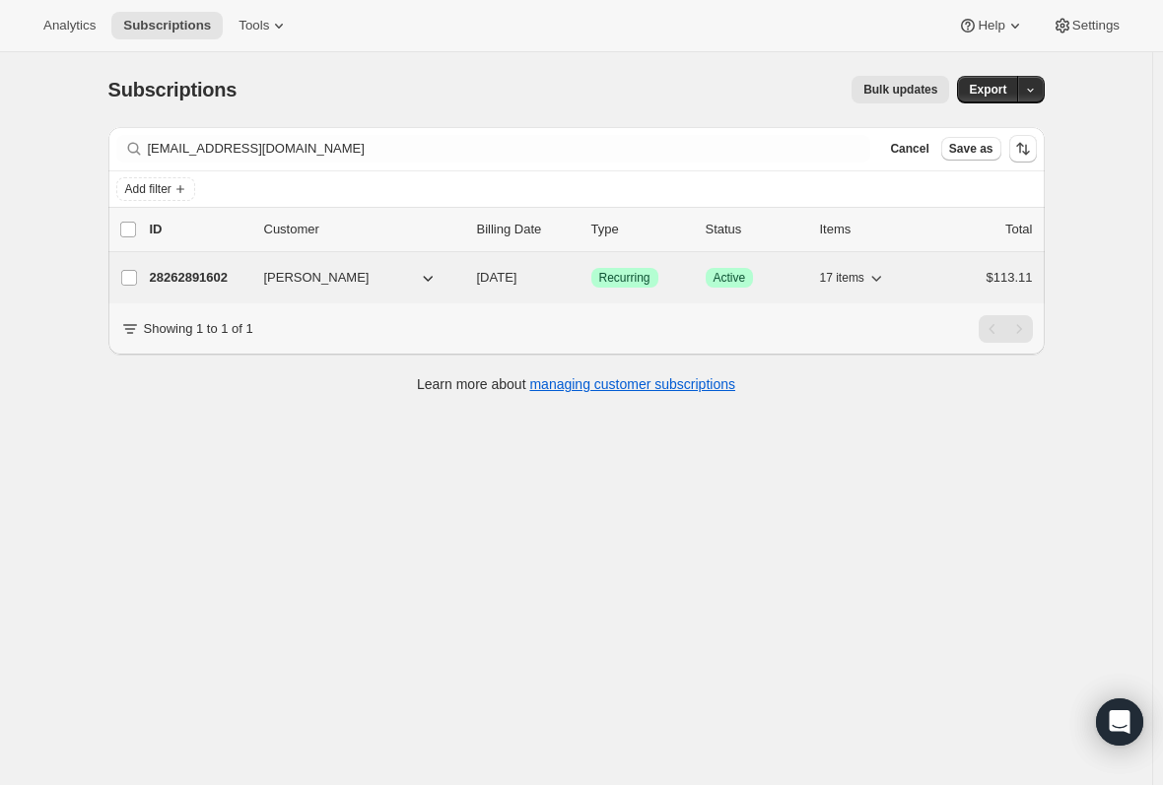
click at [200, 277] on p "28262891602" at bounding box center [199, 278] width 99 height 20
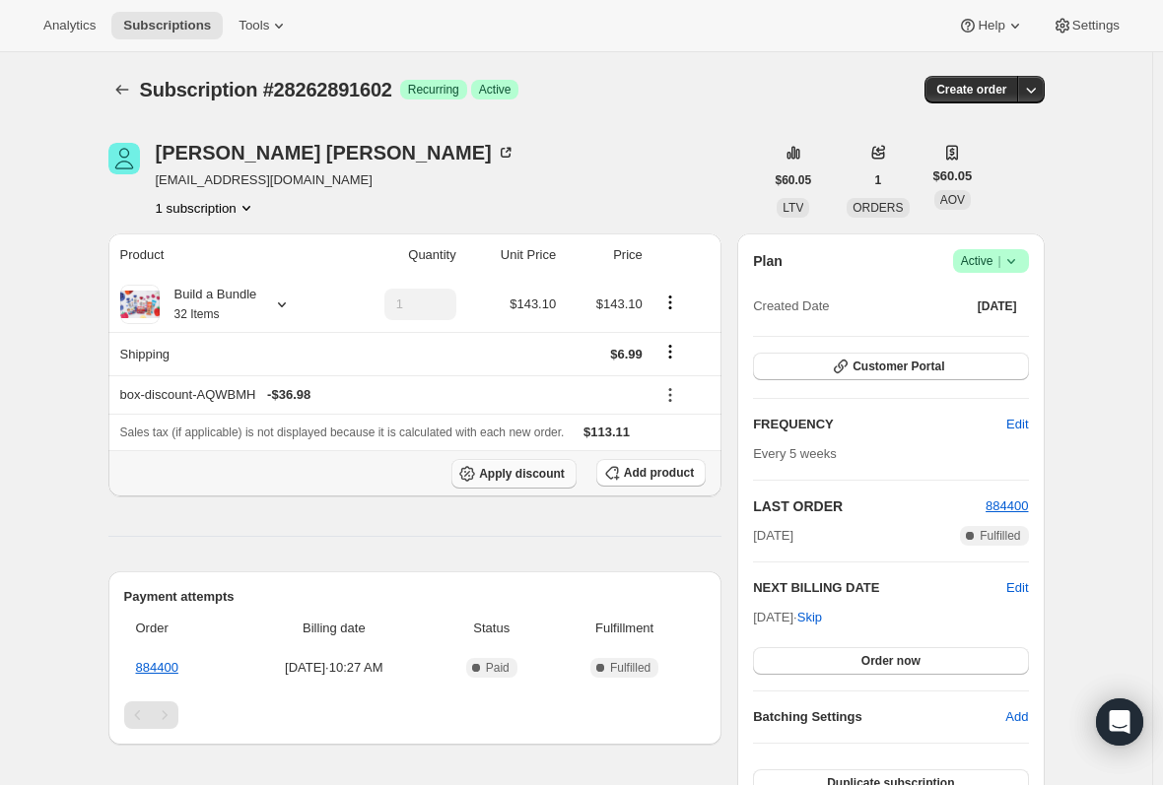
click at [537, 467] on span "Apply discount" at bounding box center [522, 474] width 86 height 16
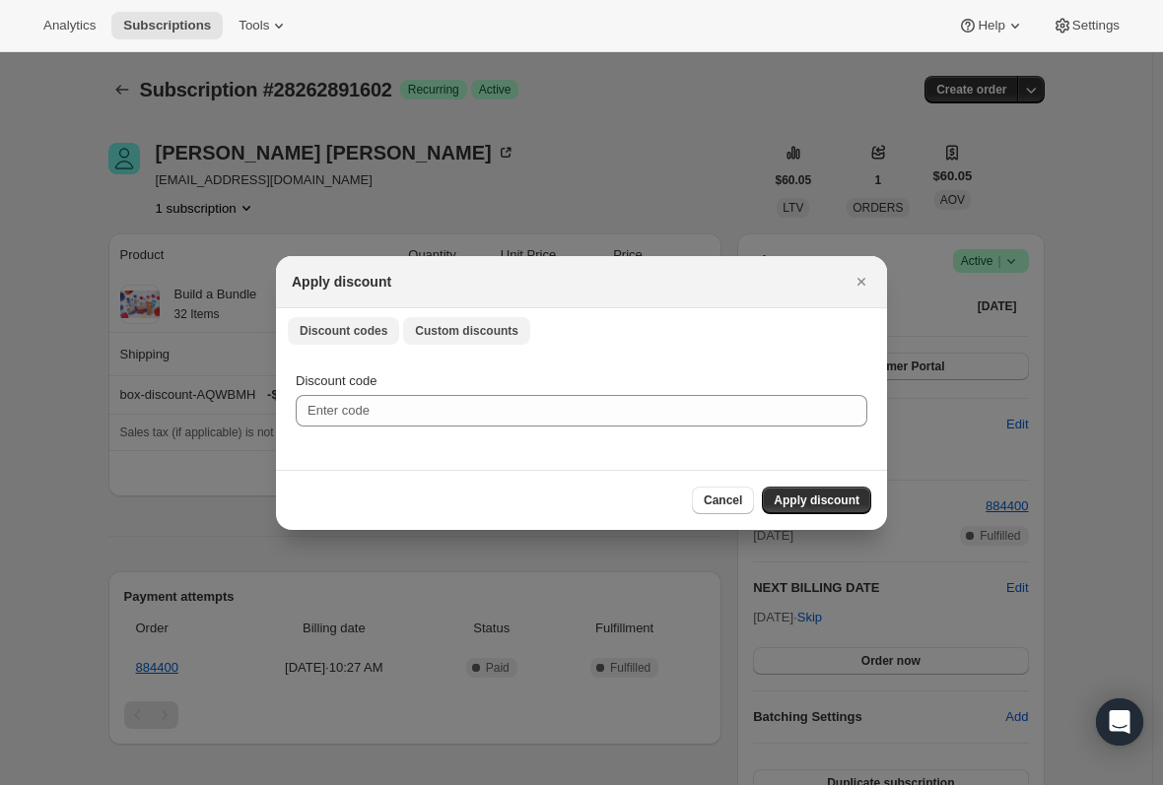
click at [482, 331] on span "Custom discounts" at bounding box center [466, 331] width 103 height 16
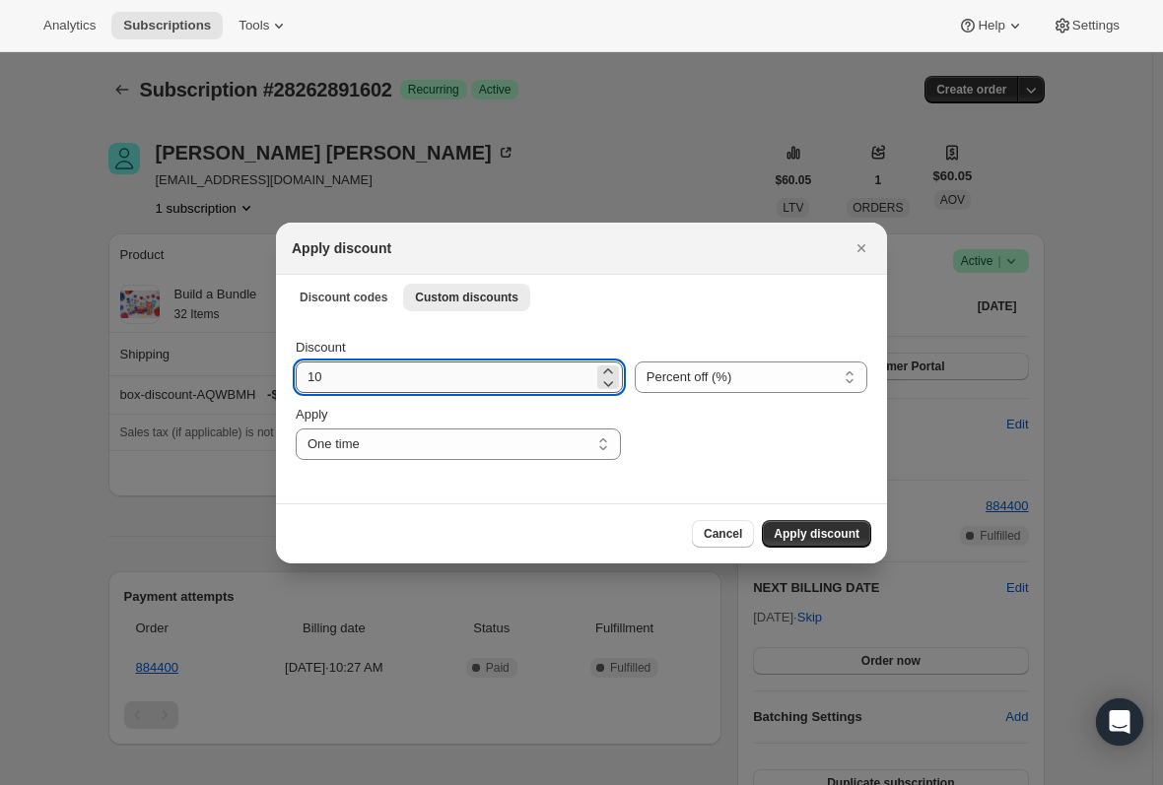
click at [374, 374] on input "10" at bounding box center [445, 378] width 298 height 32
type input "15"
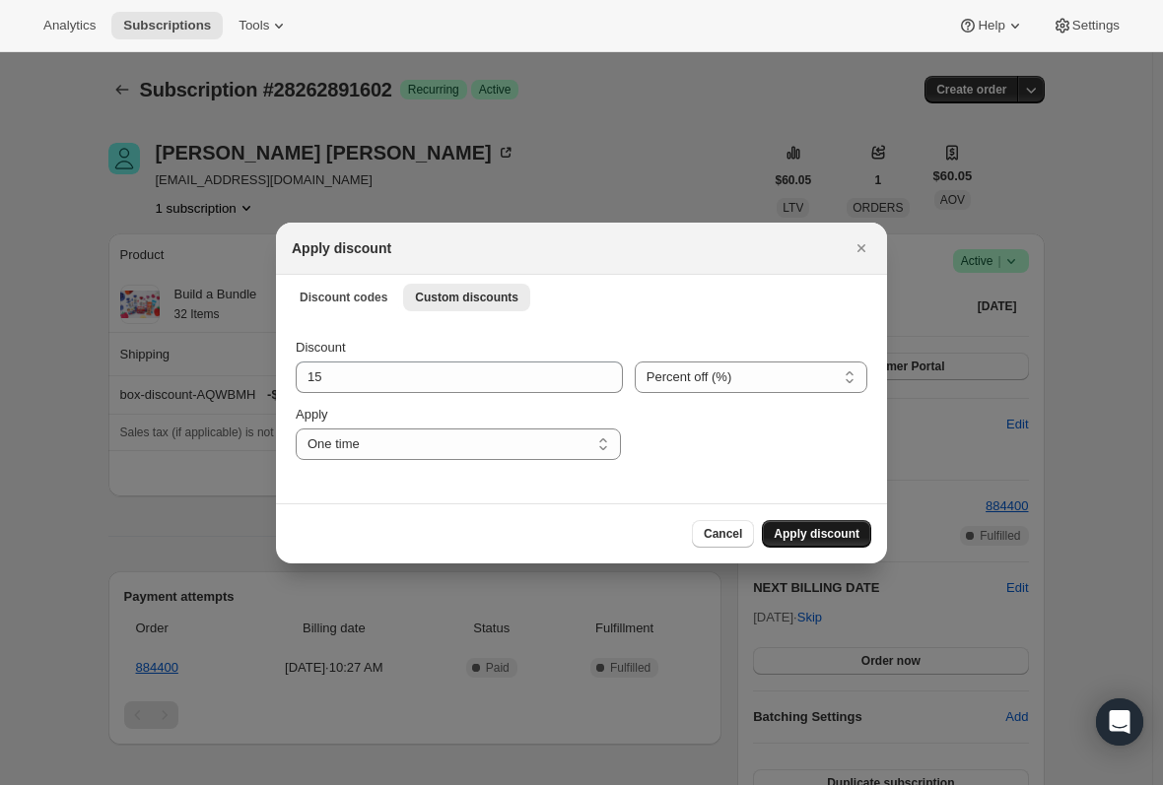
click at [812, 535] on span "Apply discount" at bounding box center [817, 534] width 86 height 16
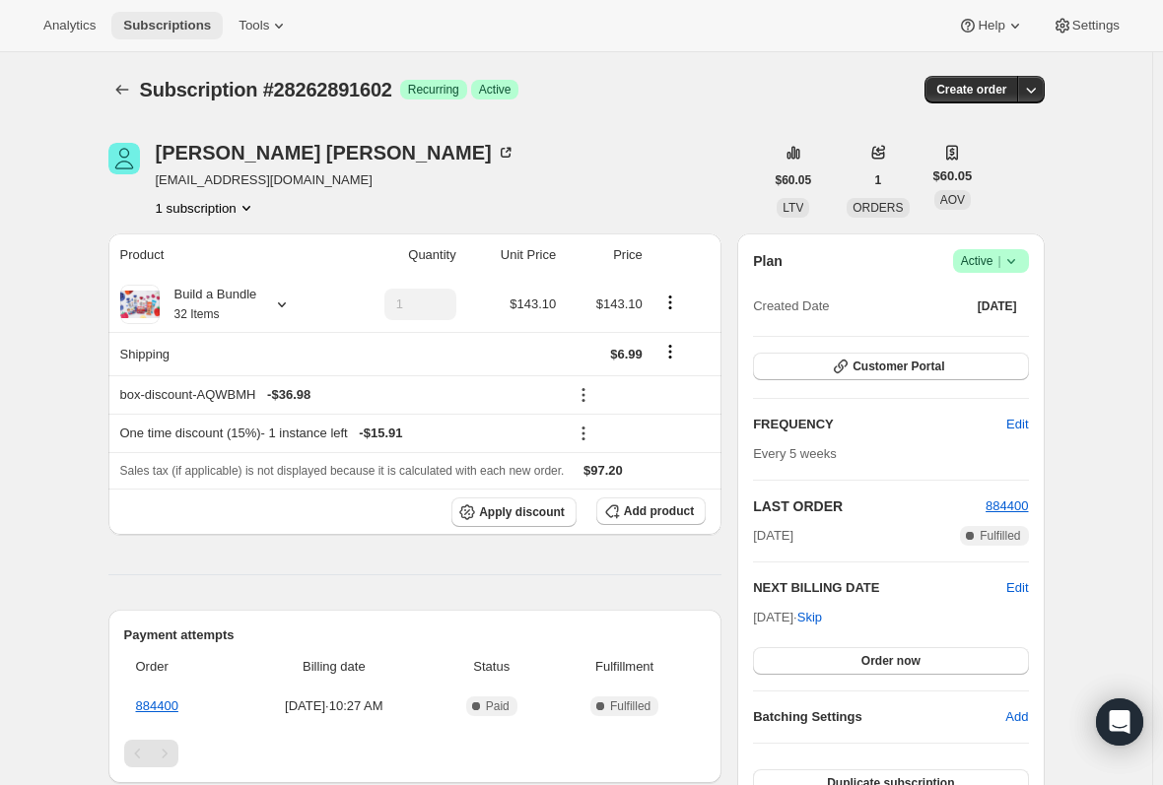
click at [164, 28] on span "Subscriptions" at bounding box center [167, 26] width 88 height 16
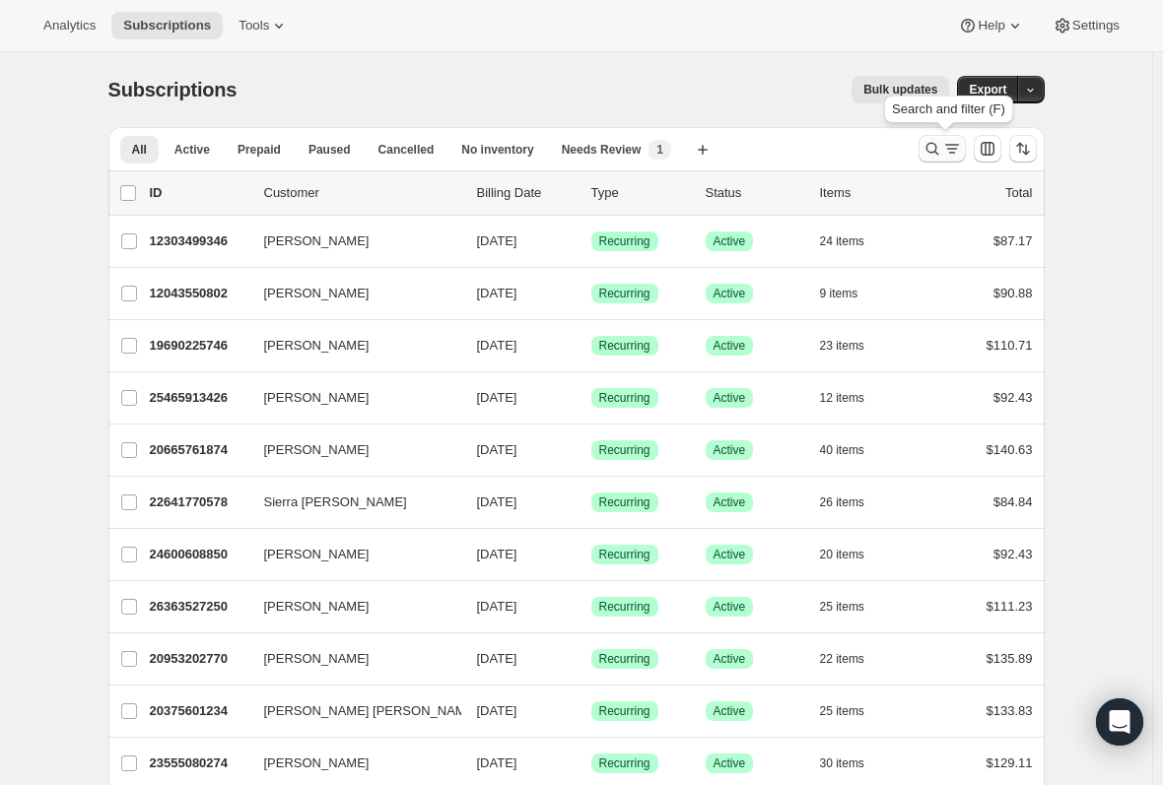
click at [937, 148] on icon "Search and filter results" at bounding box center [932, 149] width 20 height 20
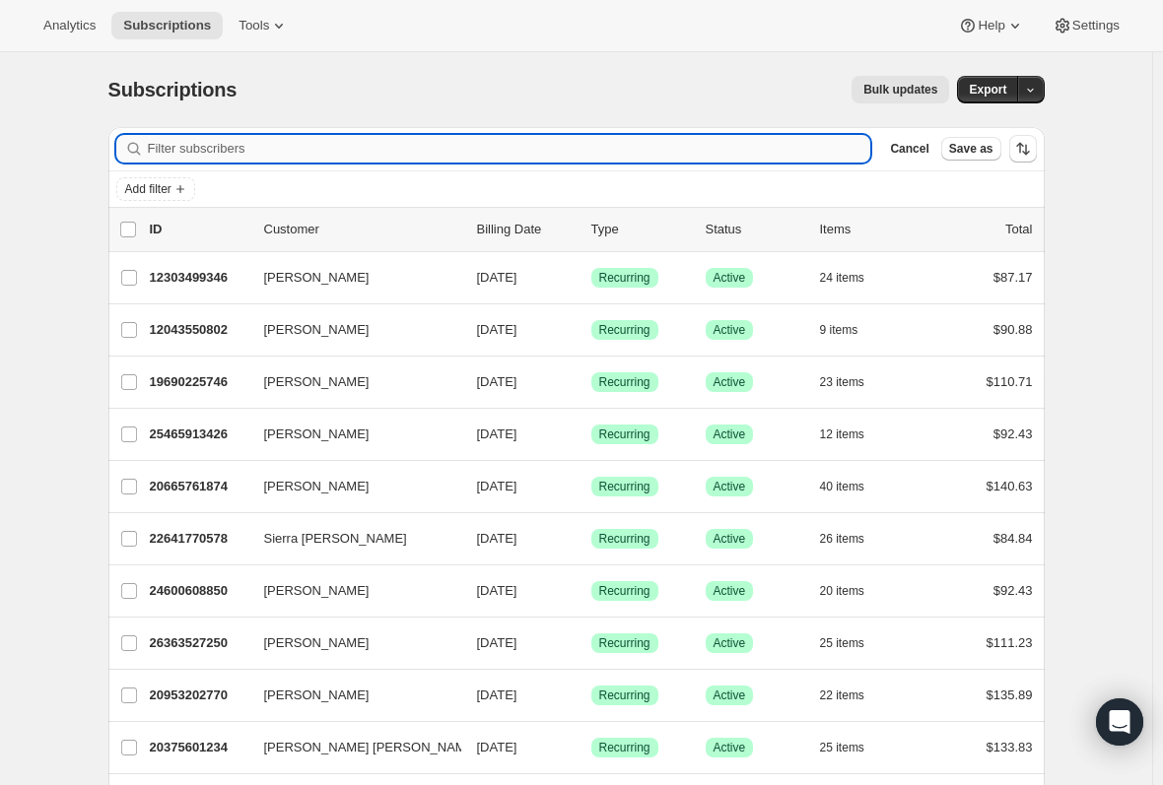
click at [580, 147] on input "Filter subscribers" at bounding box center [509, 149] width 723 height 28
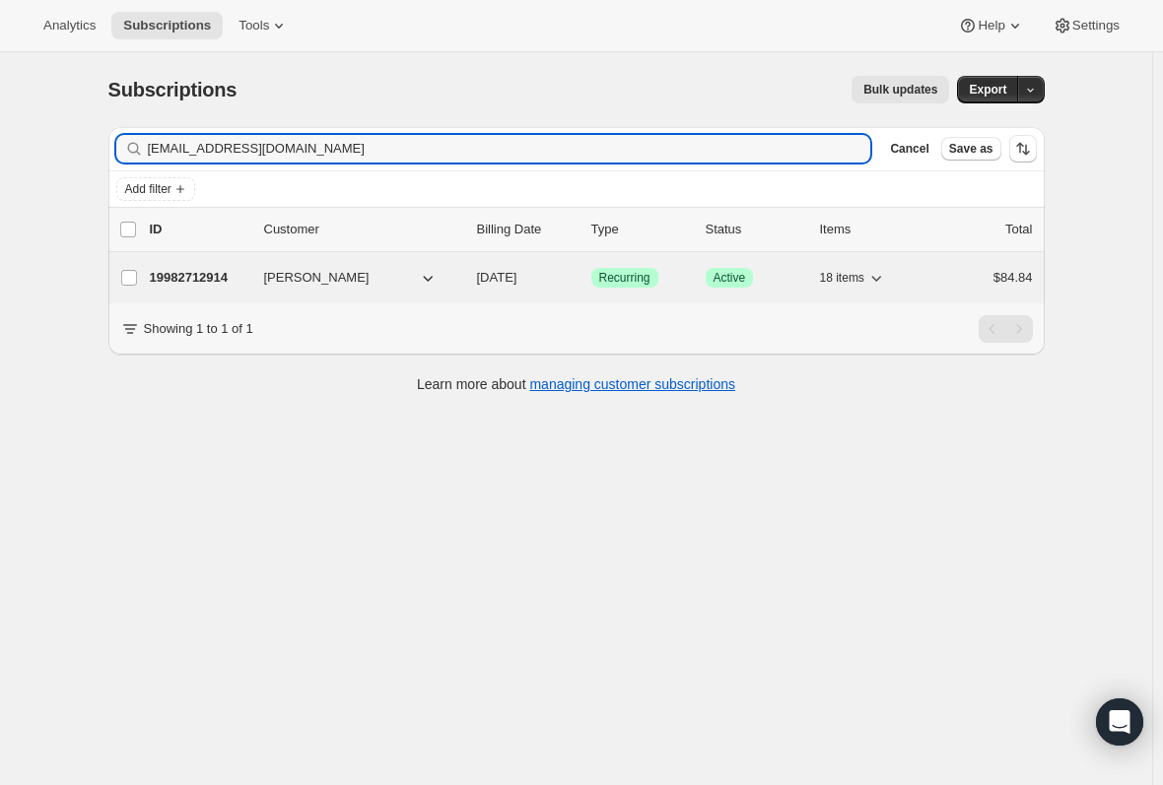
type input "meghanvigil88@gmail.com"
click at [214, 272] on p "19982712914" at bounding box center [199, 278] width 99 height 20
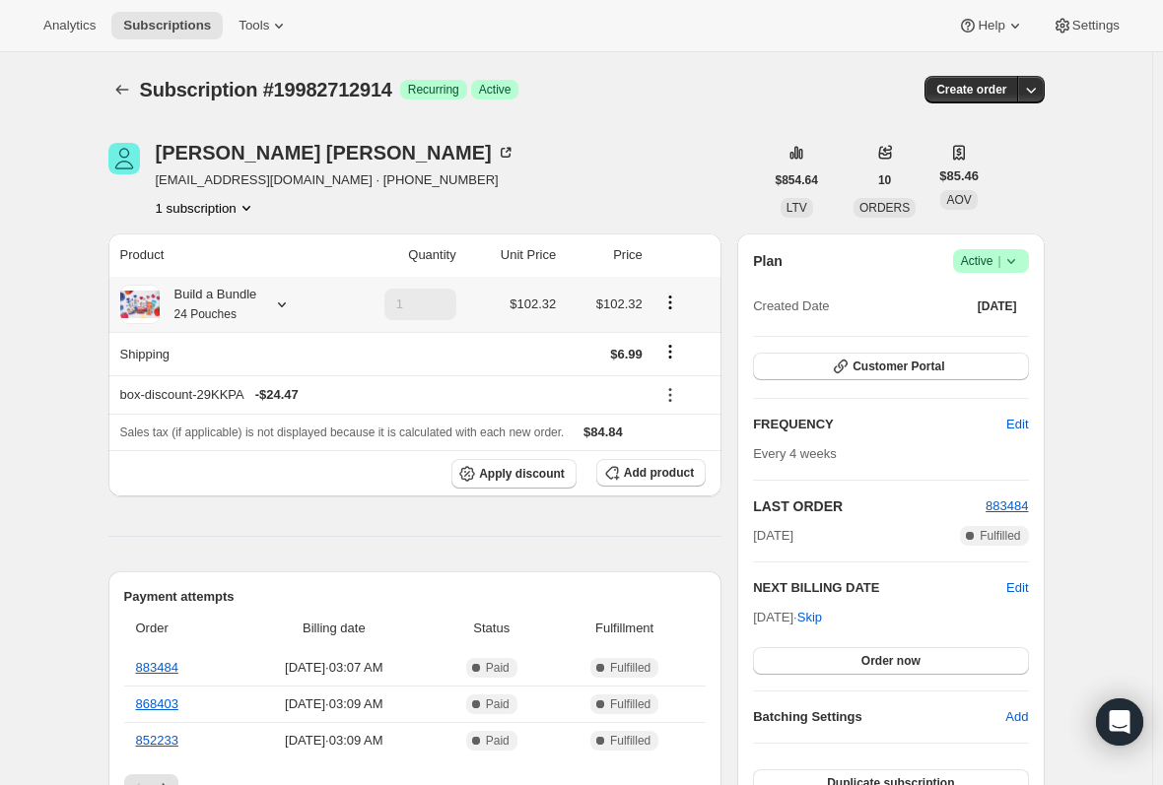
click at [220, 289] on div "Build a Bundle 24 Pouches" at bounding box center [209, 304] width 98 height 39
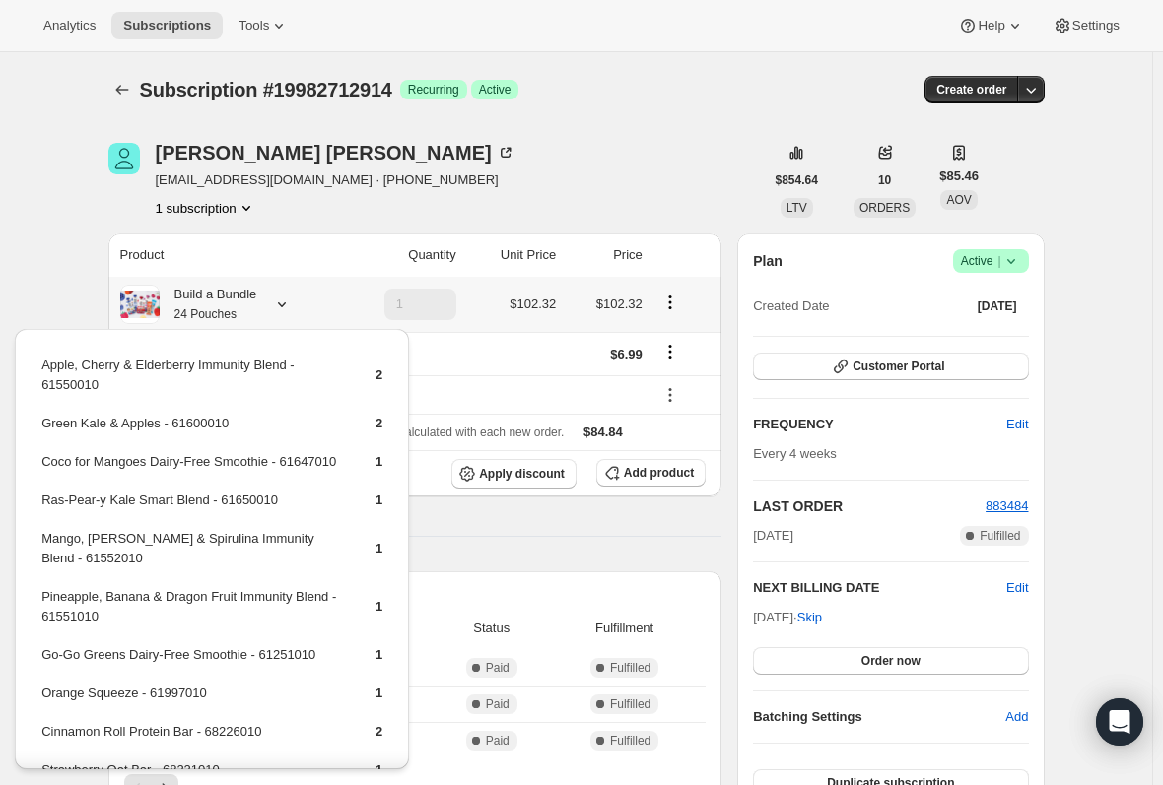
click at [125, 365] on td "Apple, Cherry & Elderberry Immunity Blend - 61550010" at bounding box center [191, 383] width 302 height 56
copy td "Apple, Cherry & Elderberry Immunity Blend - 61550010"
click at [111, 711] on td "Orange Squeeze - 61997010" at bounding box center [191, 701] width 302 height 36
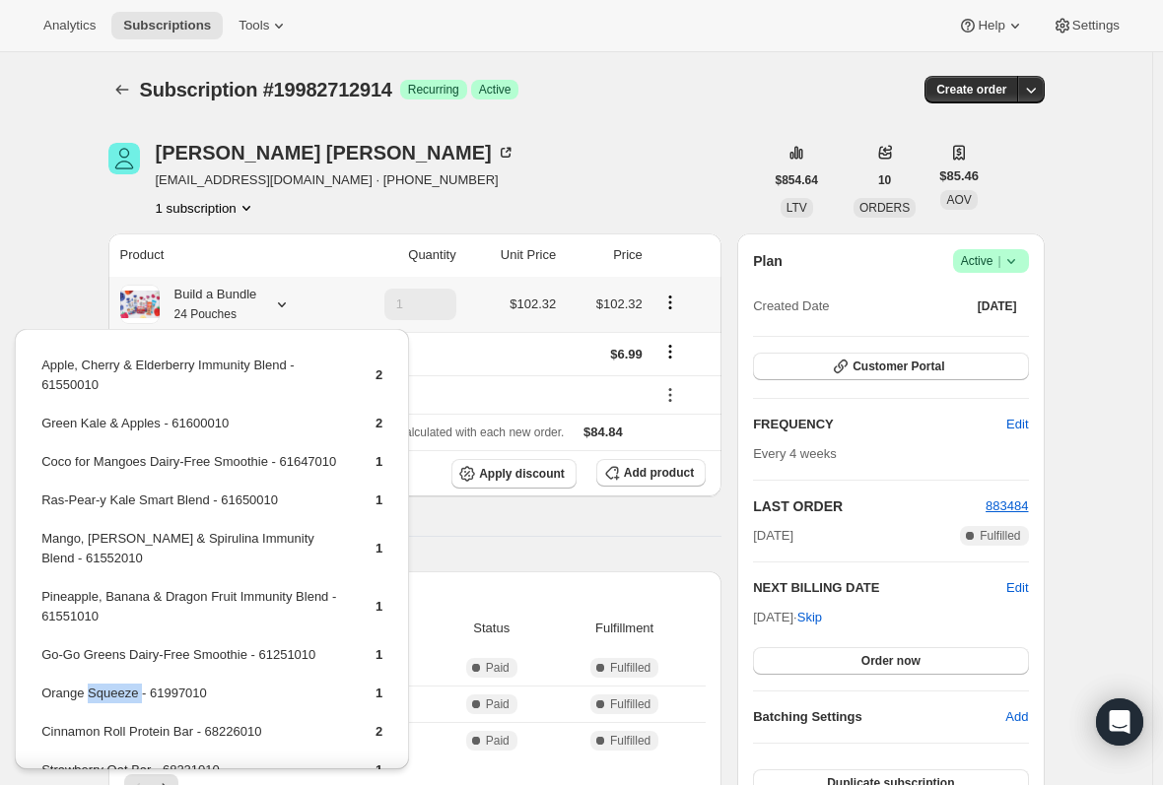
click at [111, 711] on td "Orange Squeeze - 61997010" at bounding box center [191, 701] width 302 height 36
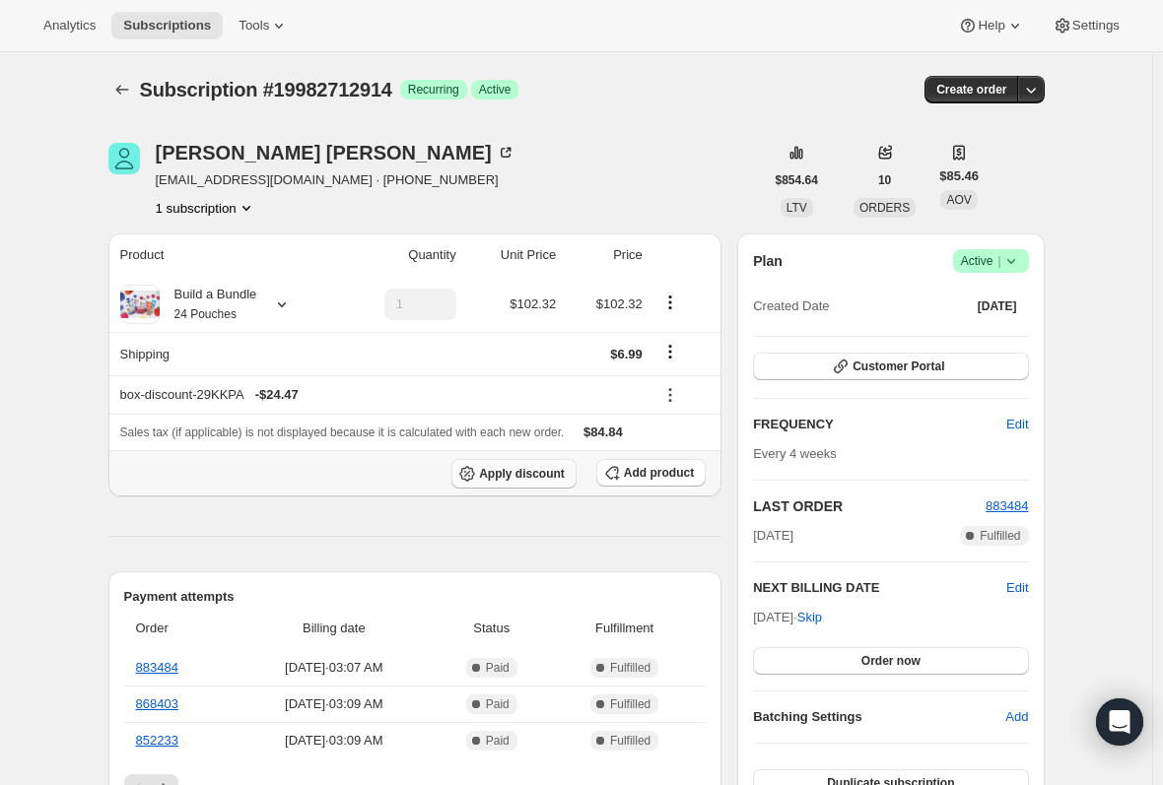
click at [516, 466] on span "Apply discount" at bounding box center [522, 474] width 86 height 16
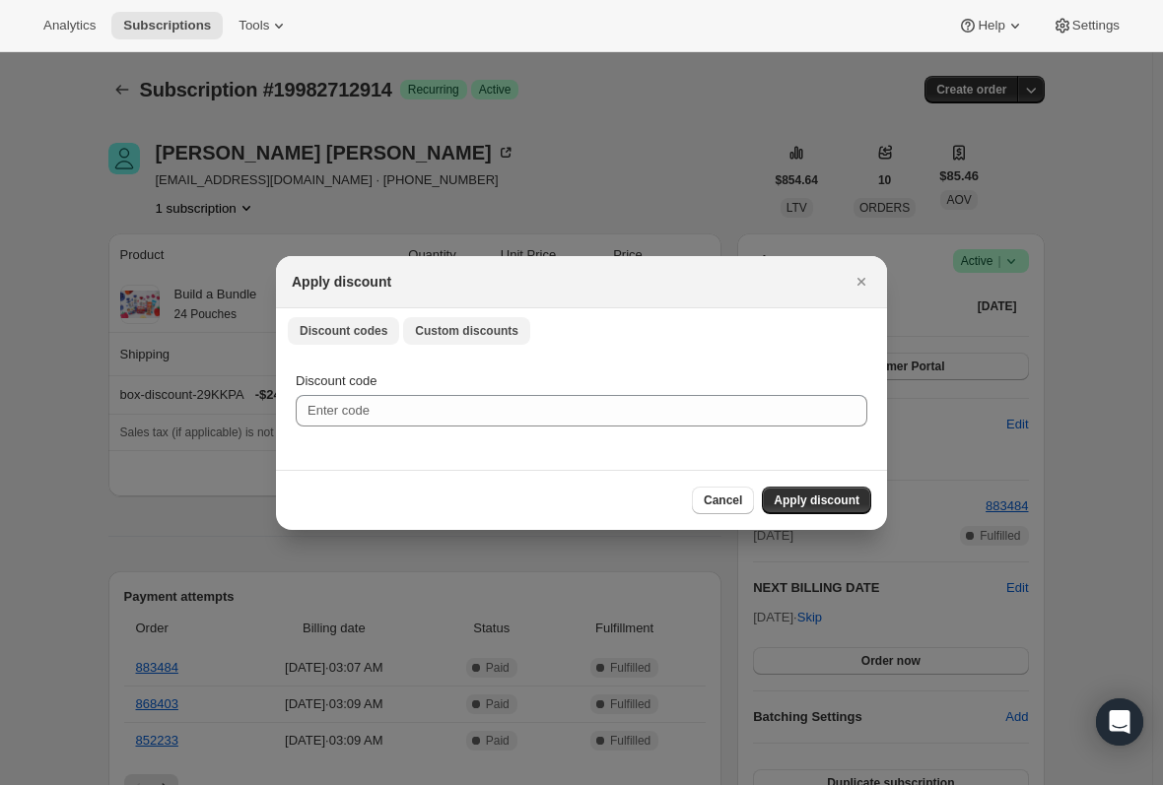
click at [482, 330] on span "Custom discounts" at bounding box center [466, 331] width 103 height 16
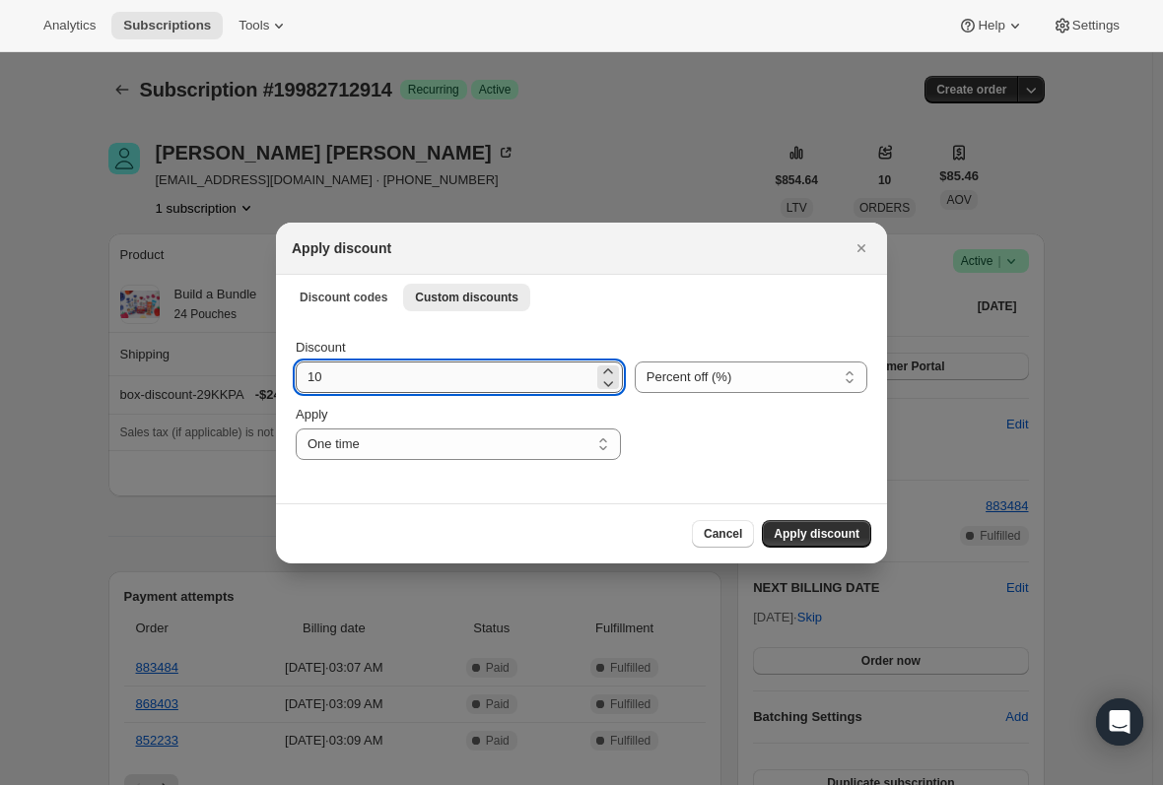
click at [377, 382] on input "10" at bounding box center [445, 378] width 298 height 32
type input "15"
click at [813, 533] on span "Apply discount" at bounding box center [817, 534] width 86 height 16
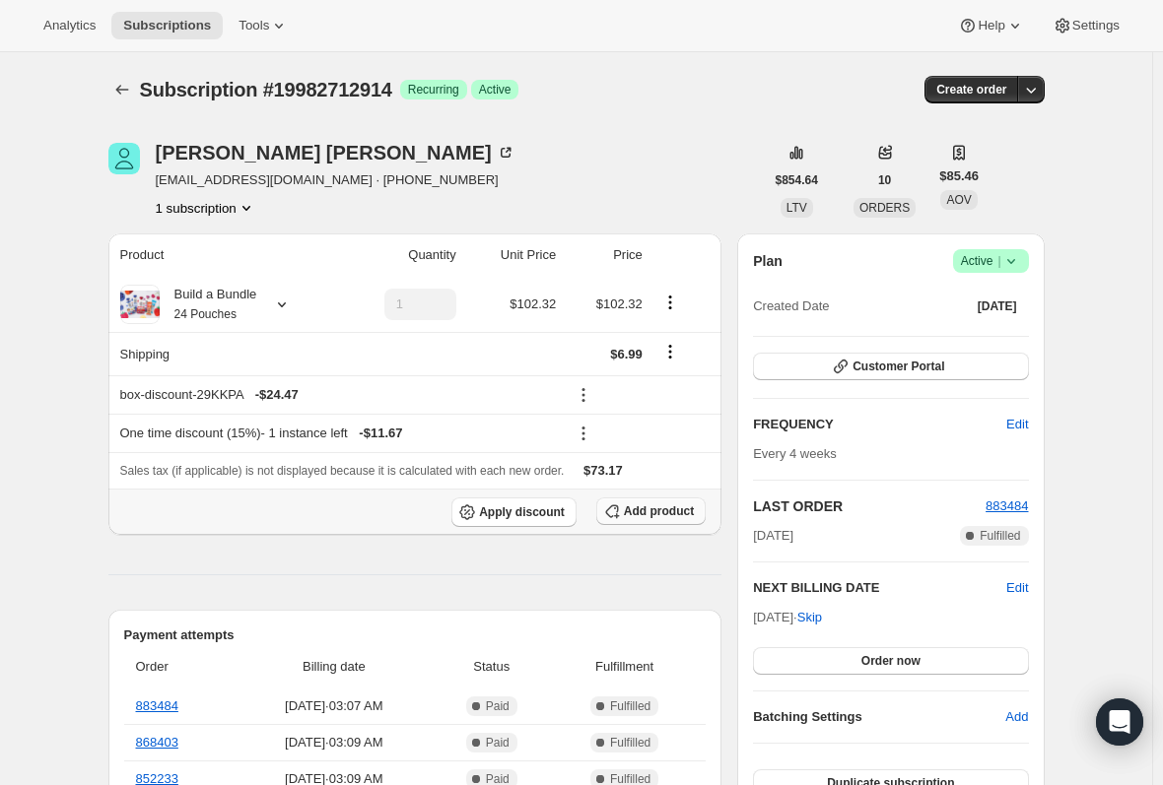
click at [654, 506] on span "Add product" at bounding box center [659, 512] width 70 height 16
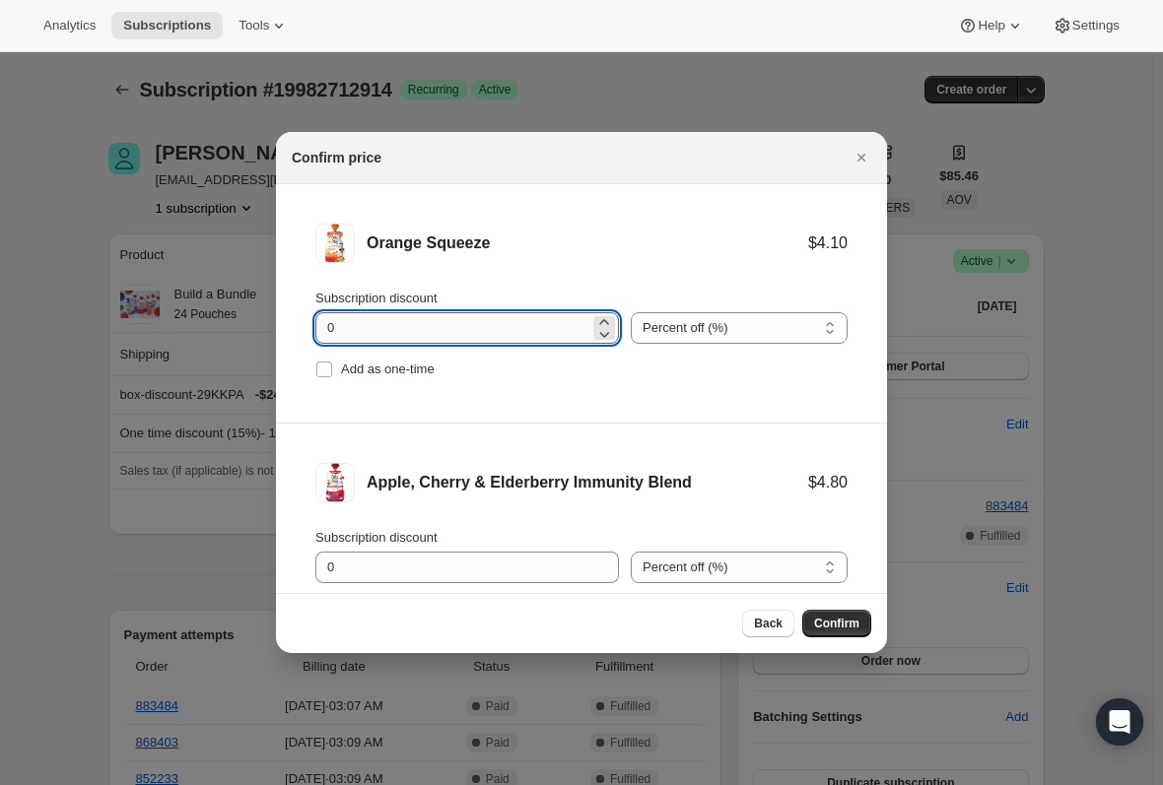
click at [386, 318] on input "0" at bounding box center [452, 328] width 274 height 32
type input "100"
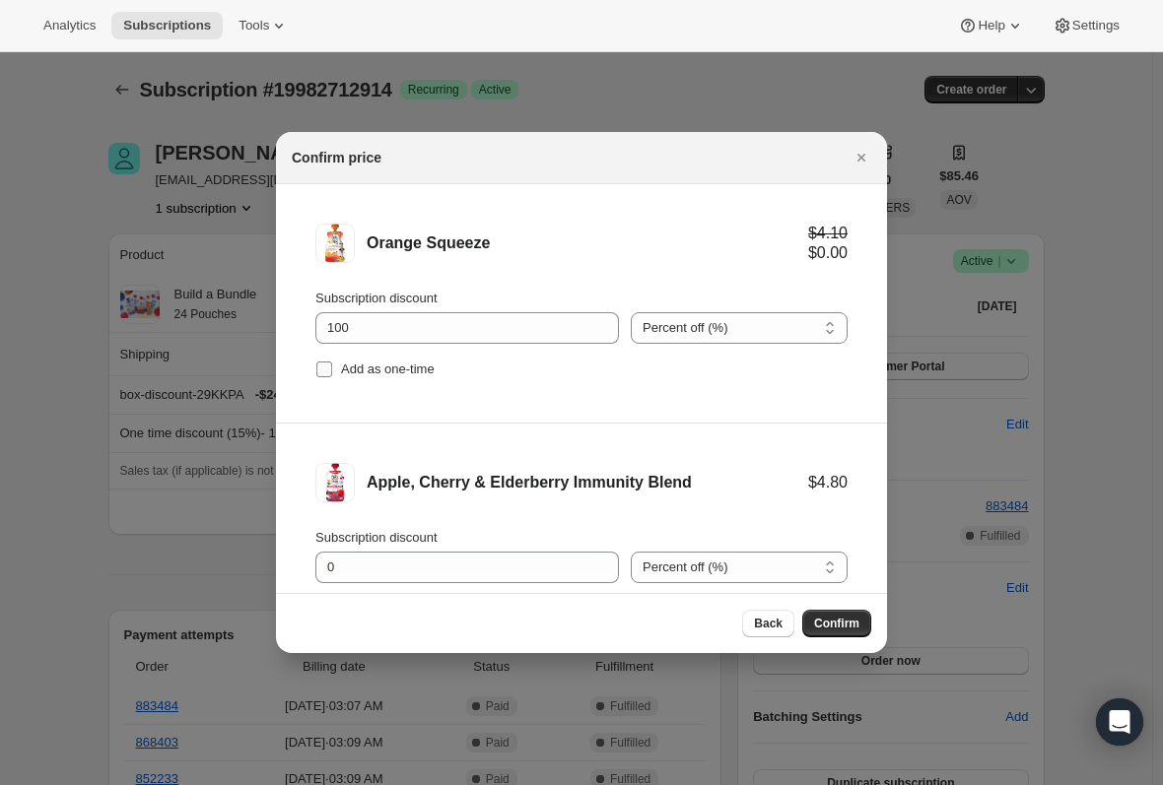
click at [326, 373] on input "Add as one-time" at bounding box center [324, 370] width 16 height 16
checkbox input "true"
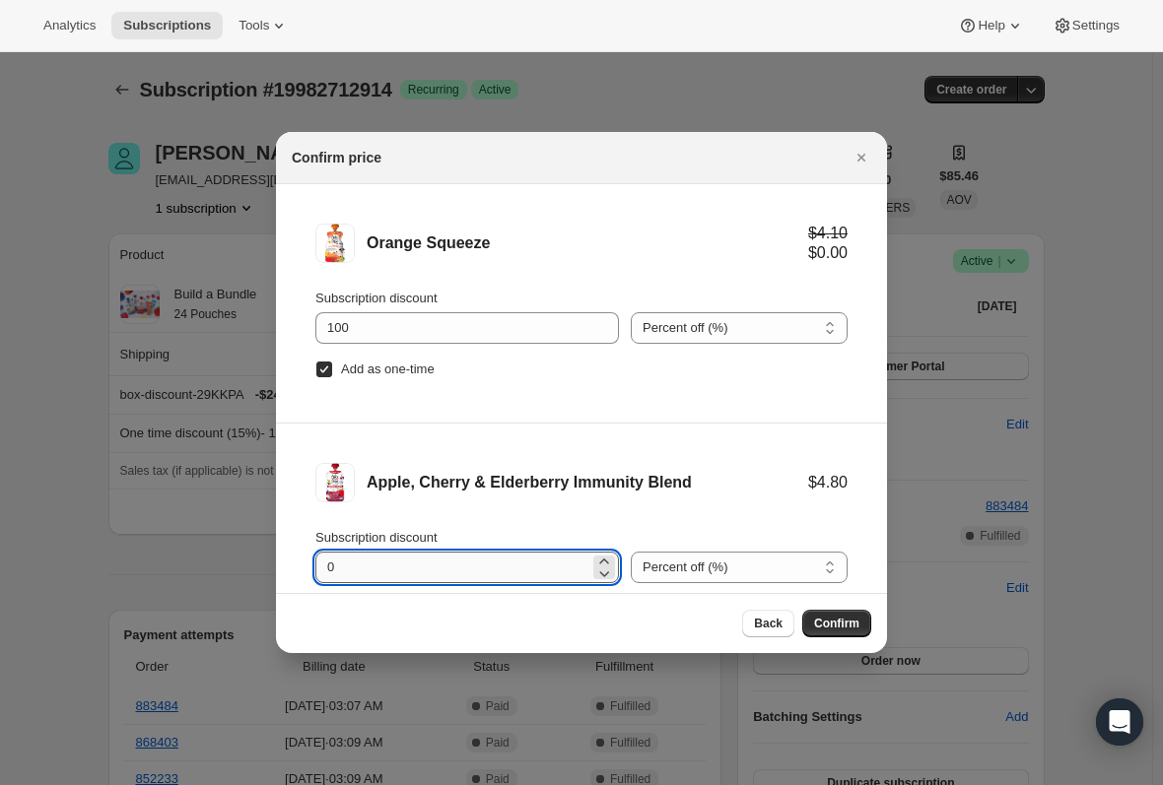
click at [357, 575] on input "0" at bounding box center [452, 568] width 274 height 32
type input "100"
click at [282, 570] on li "Apple, Cherry & Elderberry Immunity Blend $4.80 $0.00 Subscription discount 100…" at bounding box center [581, 543] width 611 height 238
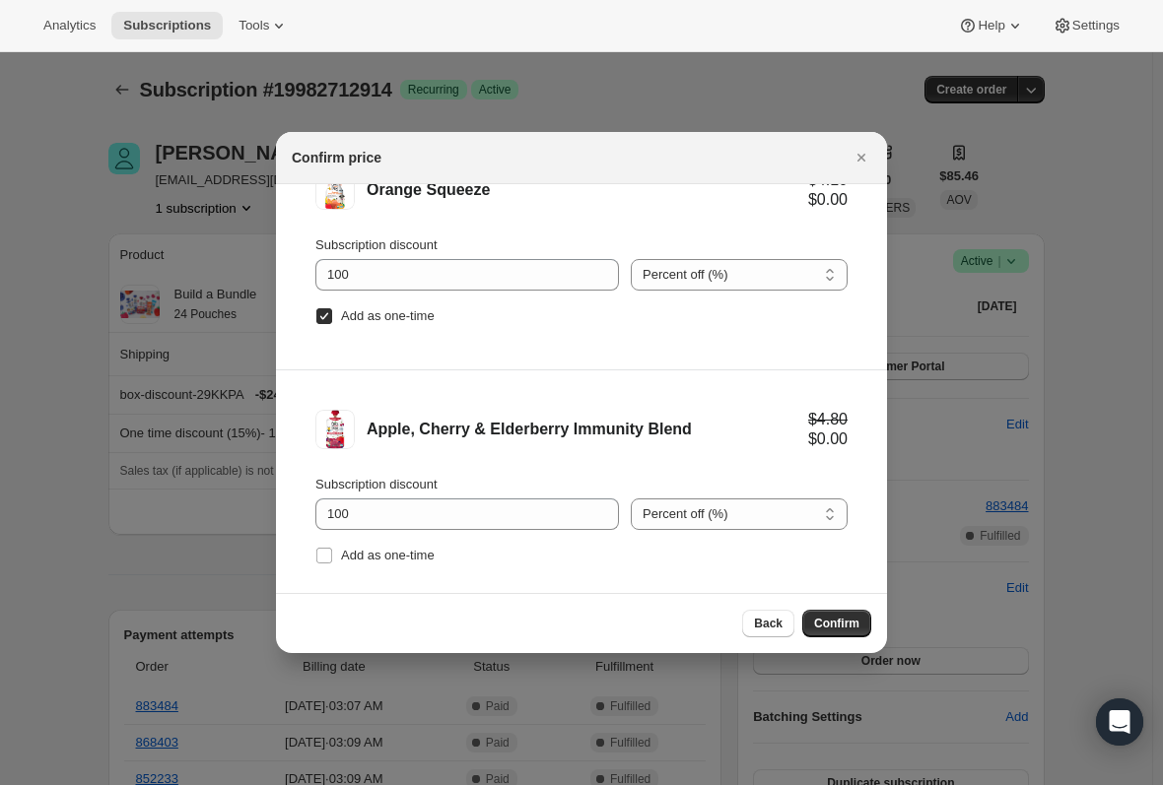
scroll to position [82, 0]
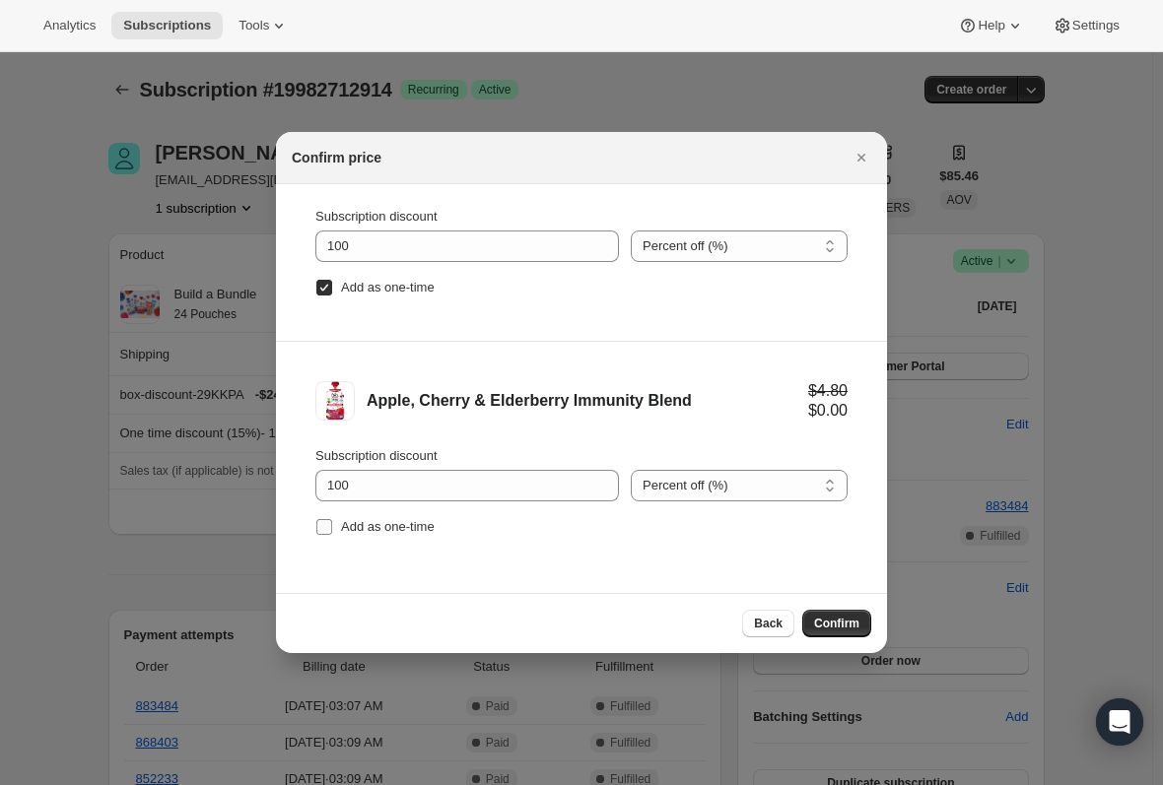
click at [316, 524] on input "Add as one-time" at bounding box center [324, 527] width 16 height 16
checkbox input "true"
click at [821, 620] on span "Confirm" at bounding box center [836, 624] width 45 height 16
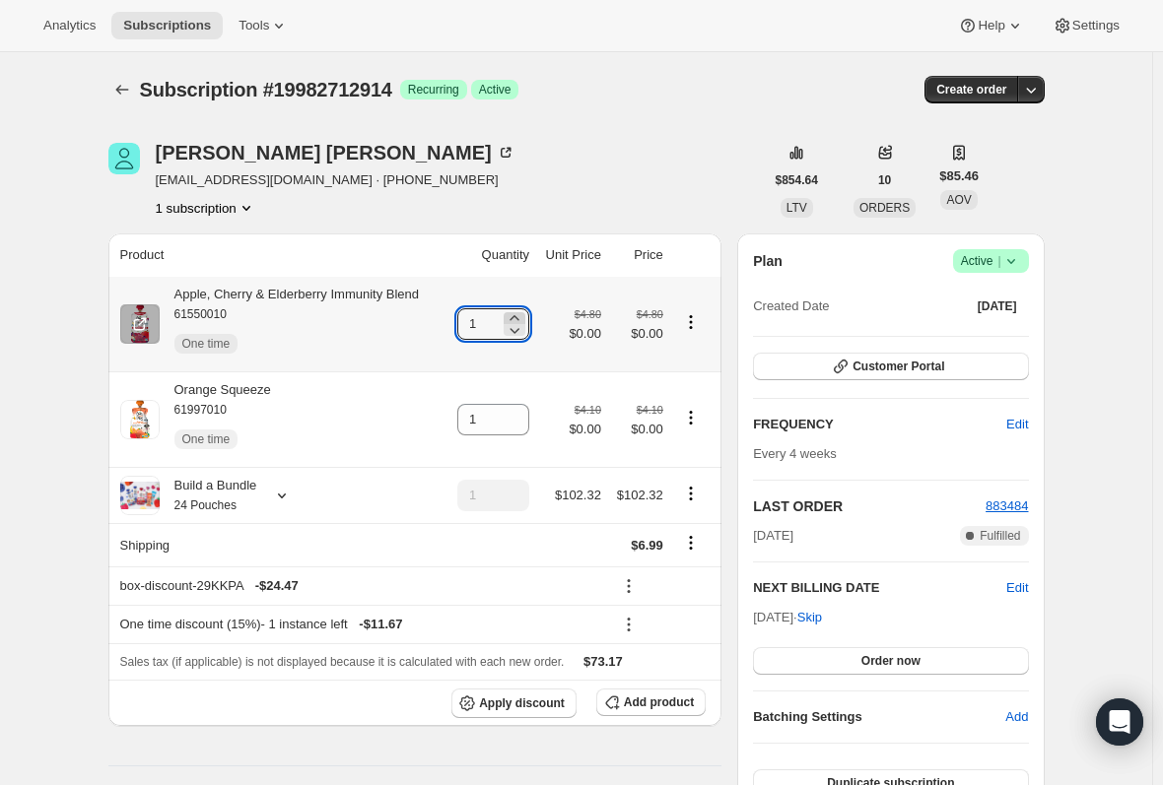
click at [523, 315] on icon at bounding box center [515, 318] width 20 height 20
type input "2"
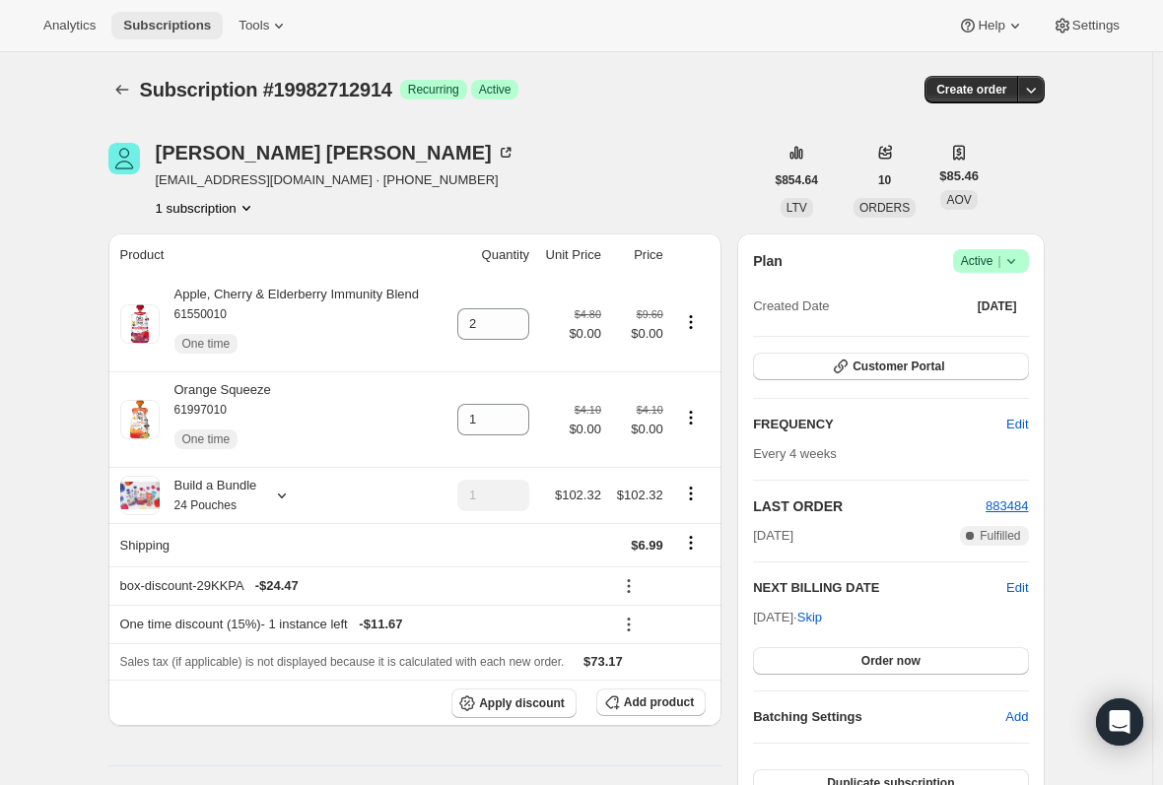
click at [162, 26] on span "Subscriptions" at bounding box center [167, 26] width 88 height 16
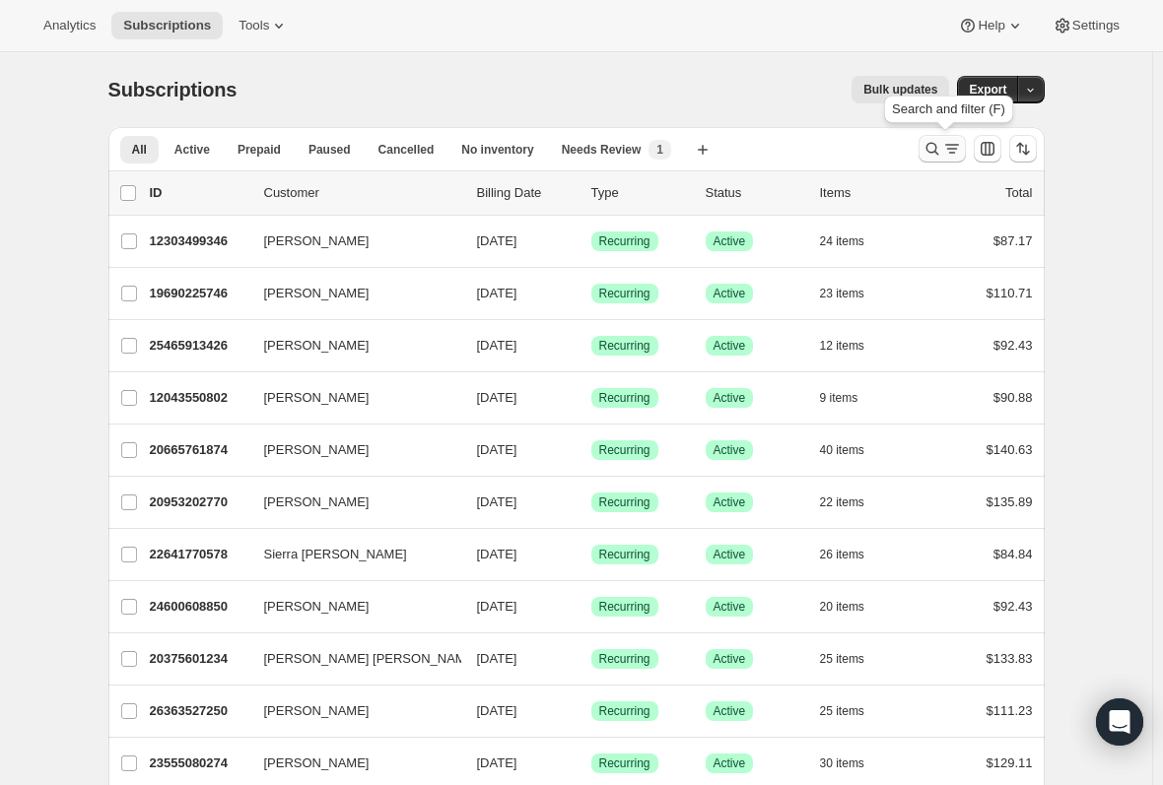
click at [934, 146] on icon "Search and filter results" at bounding box center [932, 149] width 20 height 20
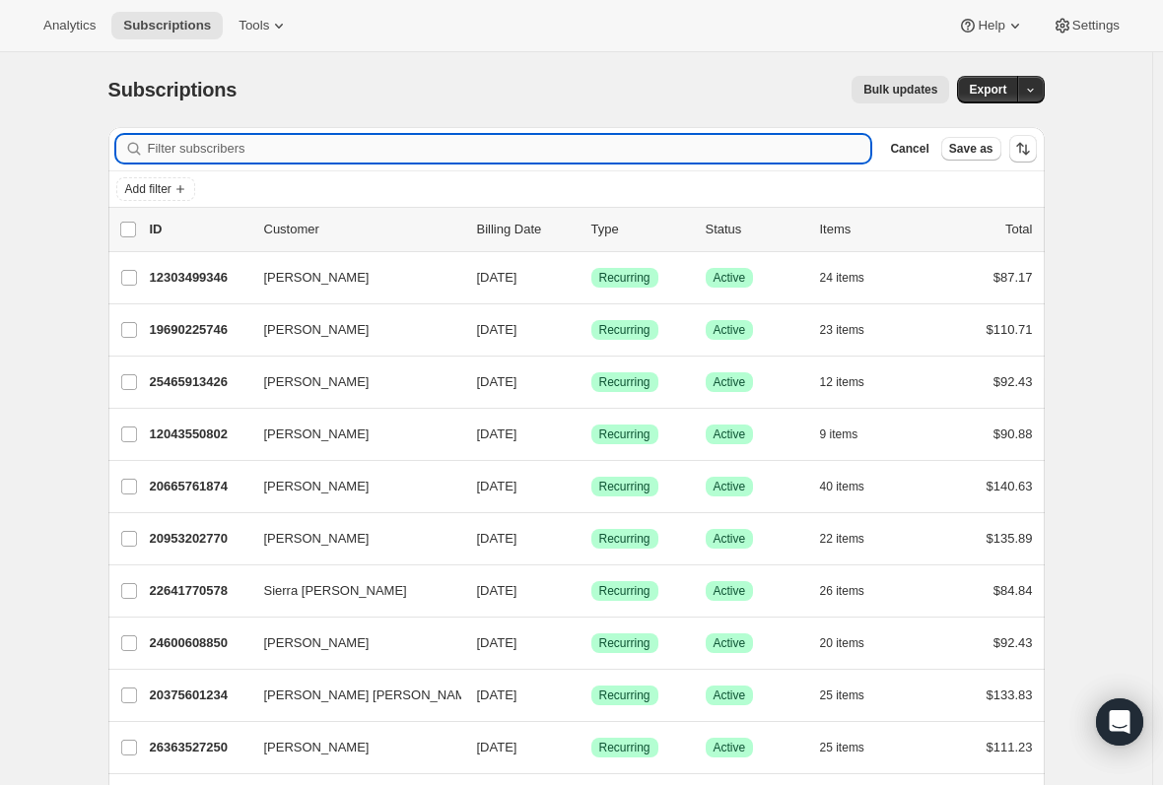
click at [337, 157] on input "Filter subscribers" at bounding box center [509, 149] width 723 height 28
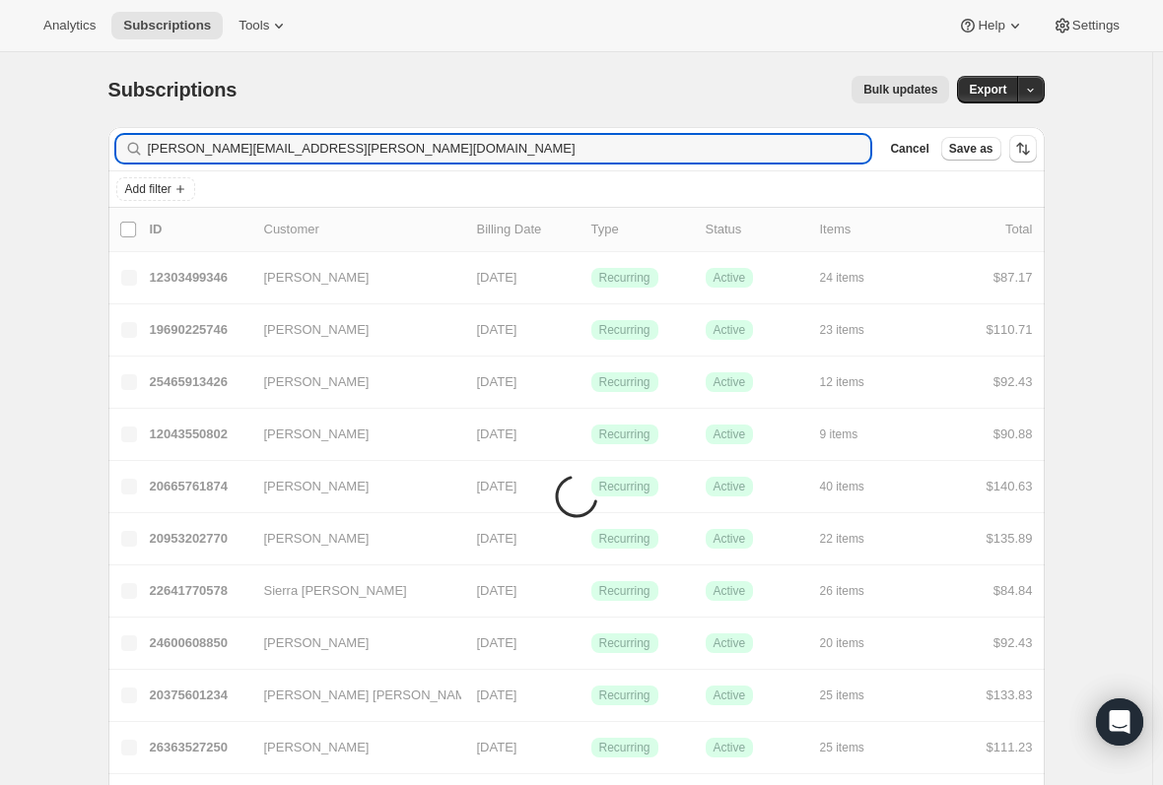
type input "tiffany.ryke@yahoo.com"
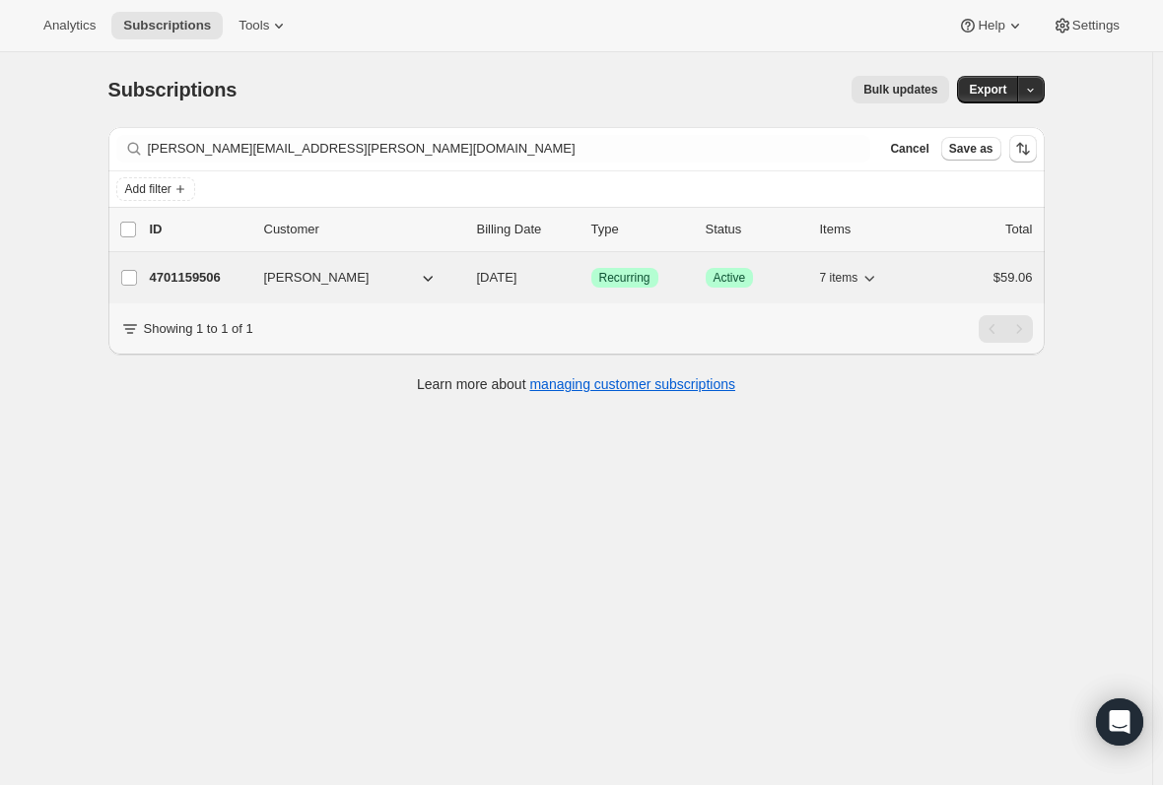
click at [171, 282] on p "4701159506" at bounding box center [199, 278] width 99 height 20
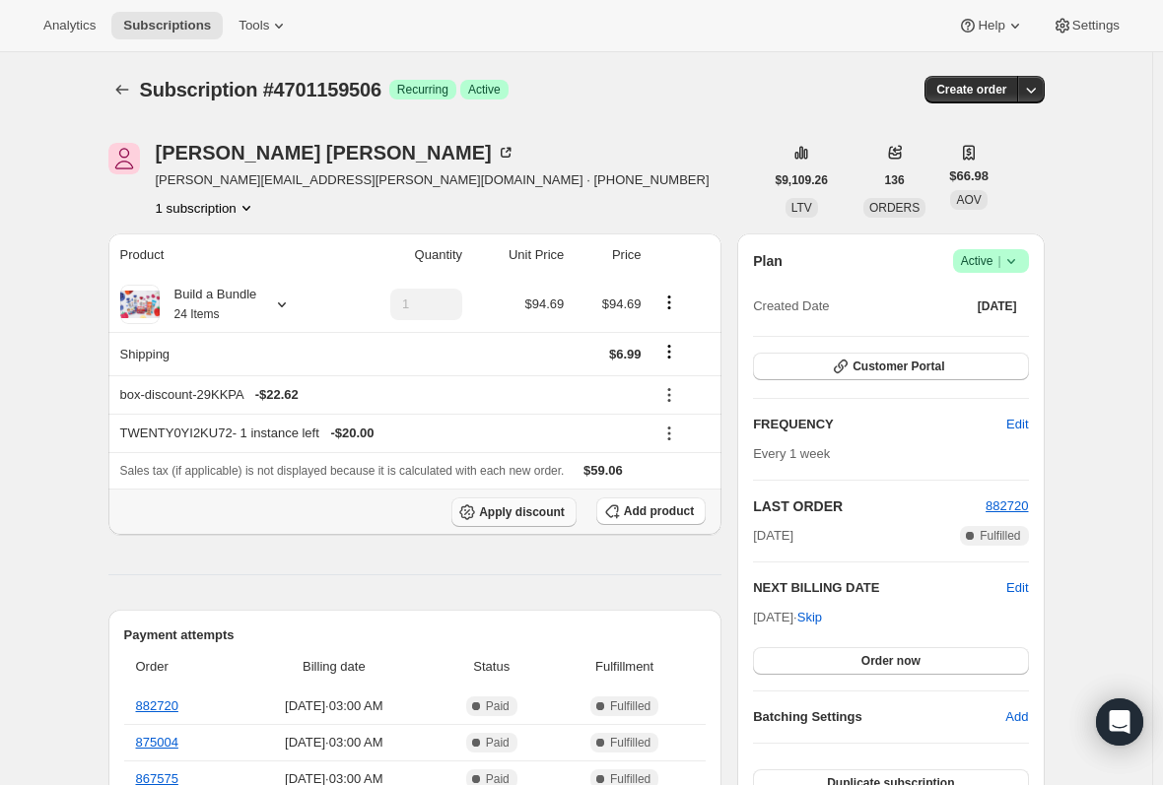
click at [536, 518] on span "Apply discount" at bounding box center [522, 513] width 86 height 16
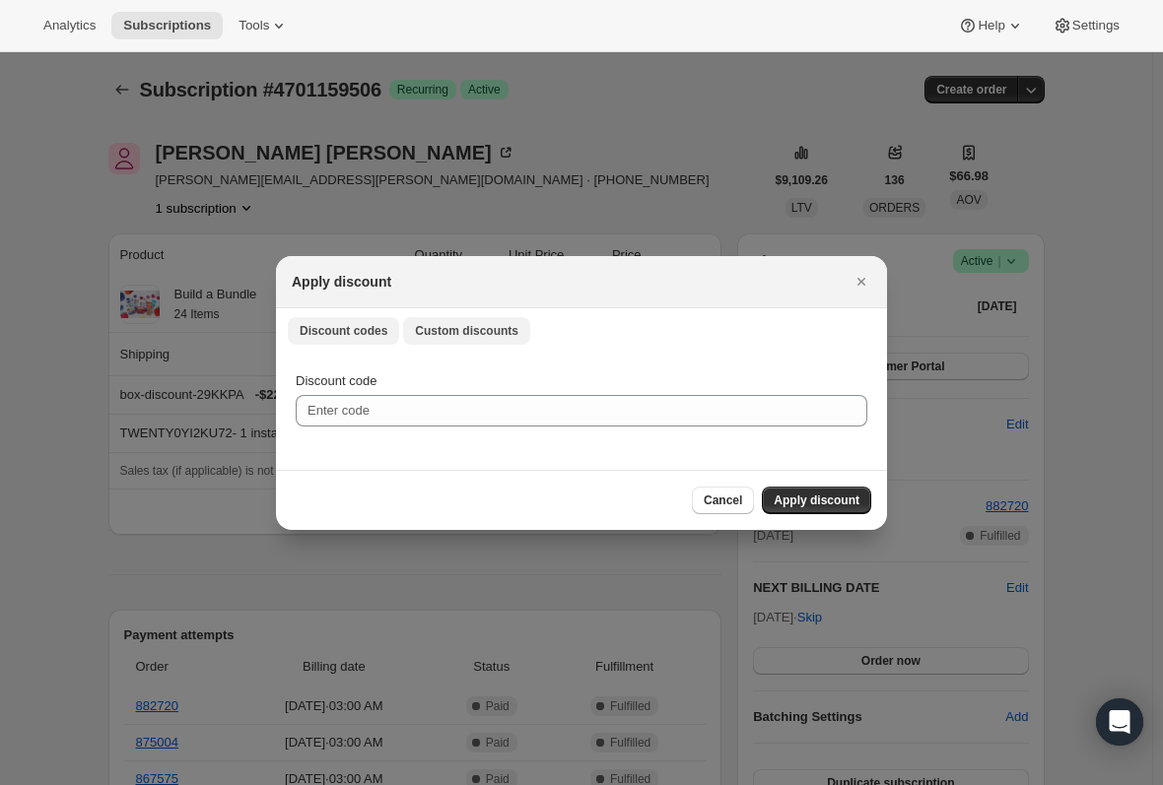
click at [440, 327] on span "Custom discounts" at bounding box center [466, 331] width 103 height 16
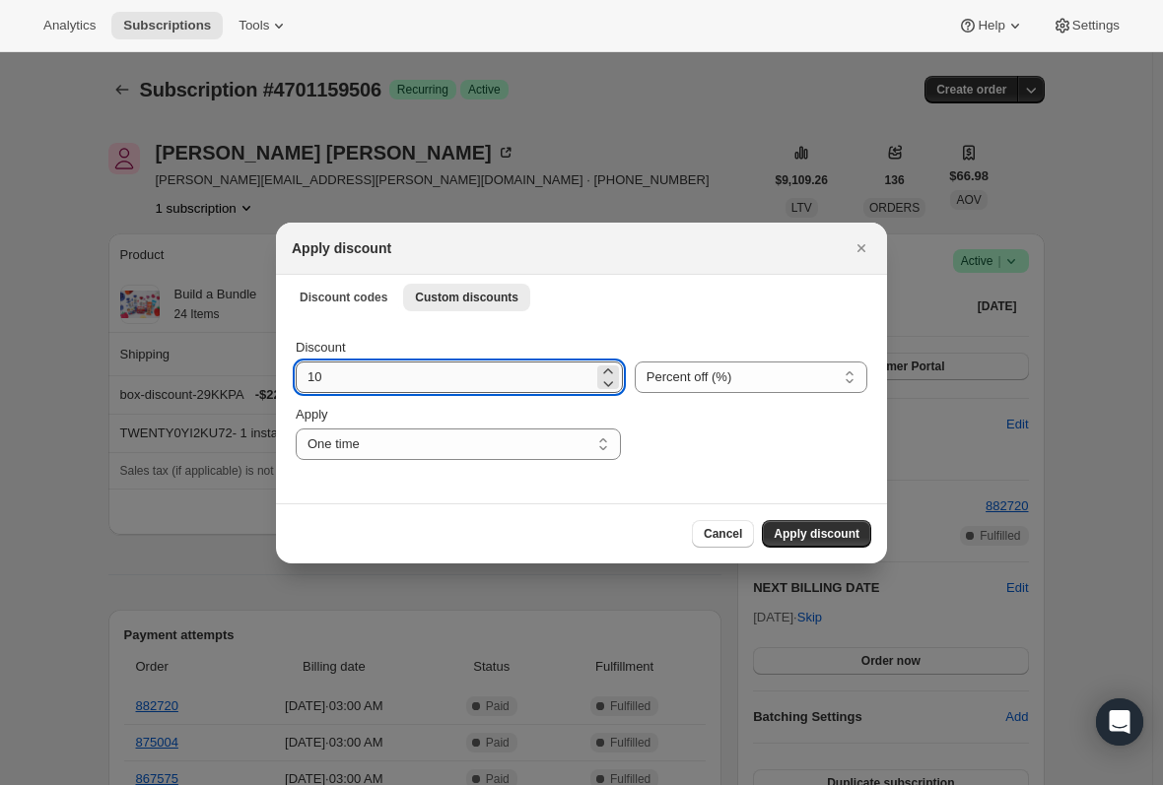
click at [398, 374] on input "10" at bounding box center [445, 378] width 298 height 32
type input "15"
click at [840, 529] on span "Apply discount" at bounding box center [817, 534] width 86 height 16
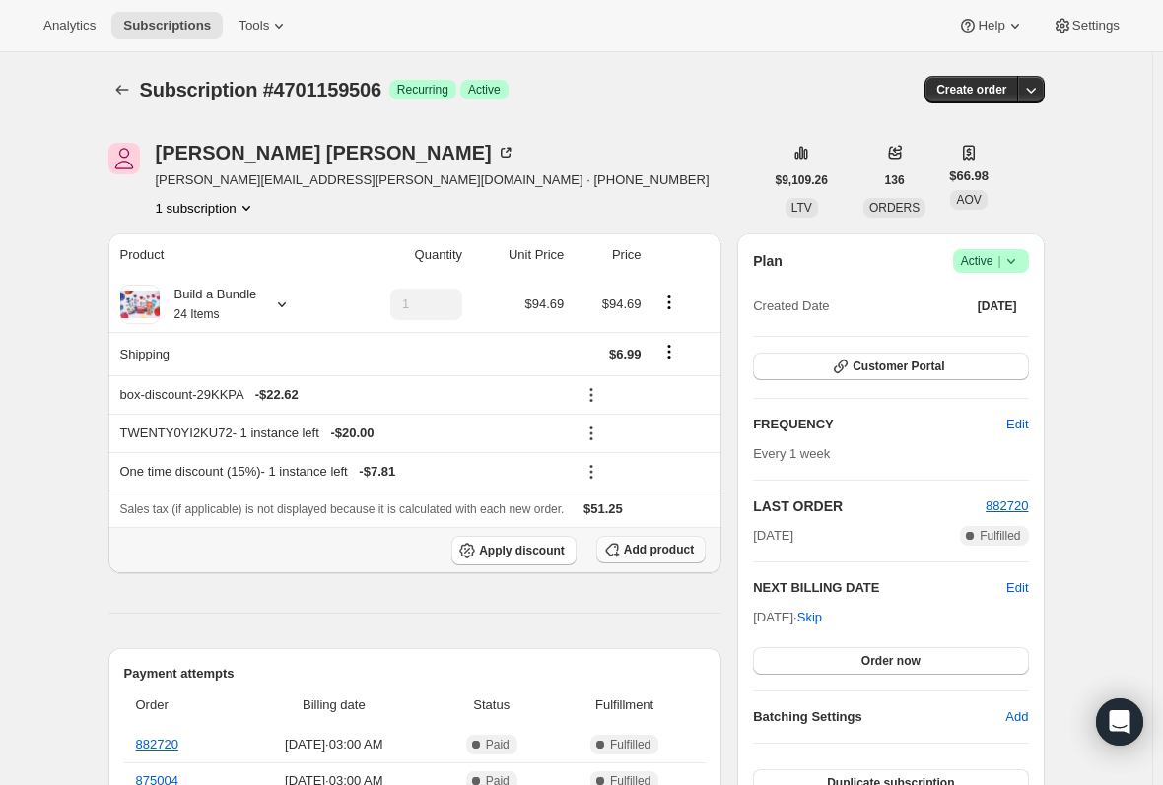
click at [659, 553] on span "Add product" at bounding box center [659, 550] width 70 height 16
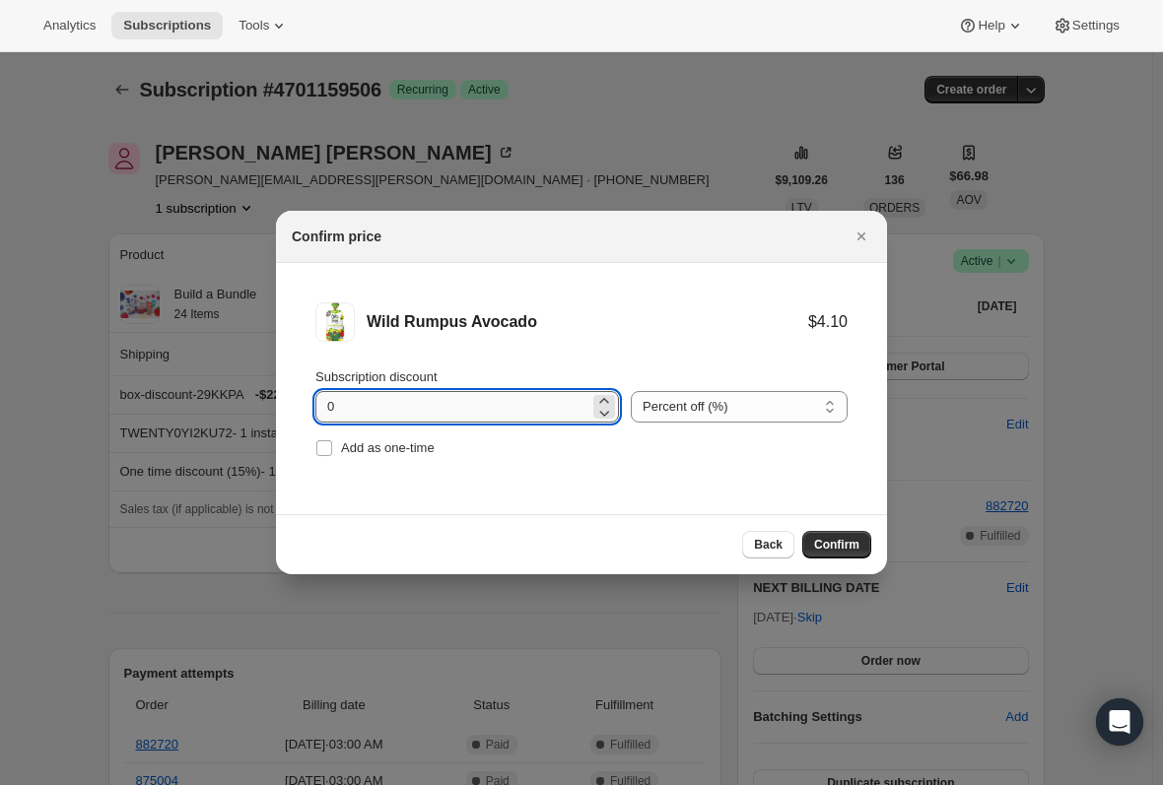
click at [353, 401] on input "0" at bounding box center [452, 407] width 274 height 32
type input "4"
type input "100"
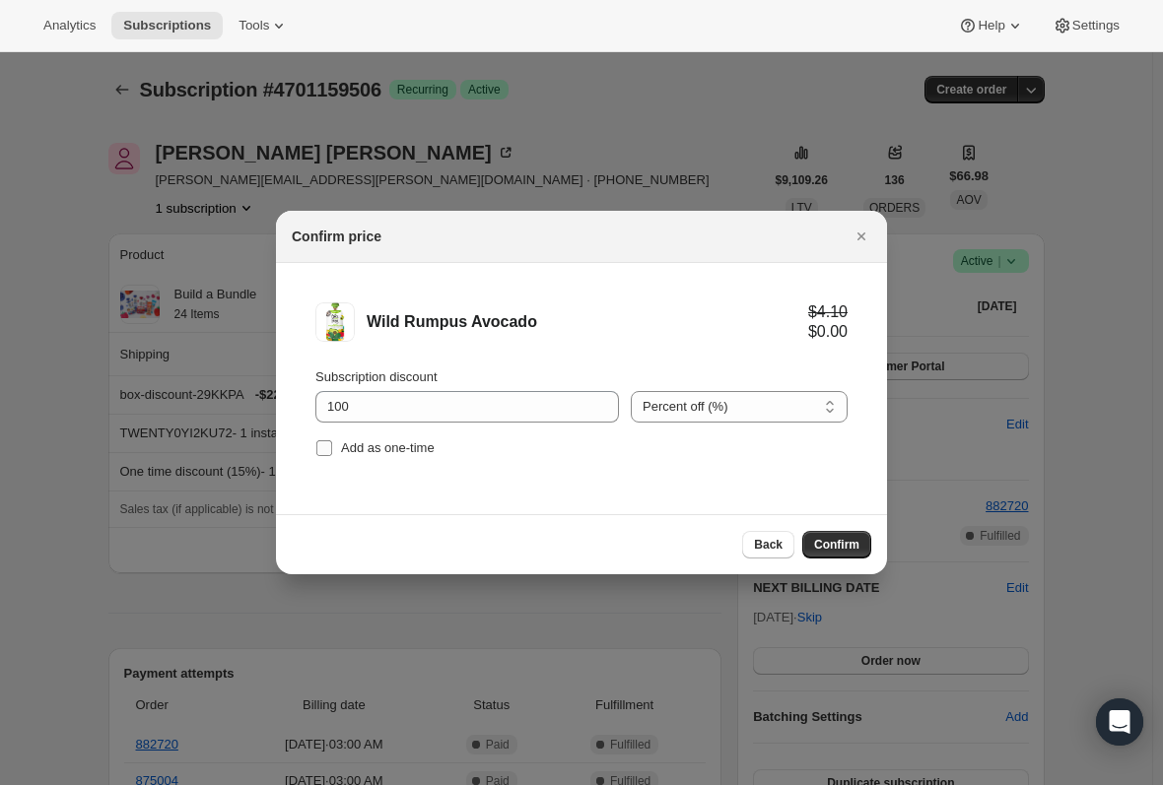
click at [322, 446] on input "Add as one-time" at bounding box center [324, 449] width 16 height 16
checkbox input "true"
click at [839, 555] on button "Confirm" at bounding box center [836, 545] width 69 height 28
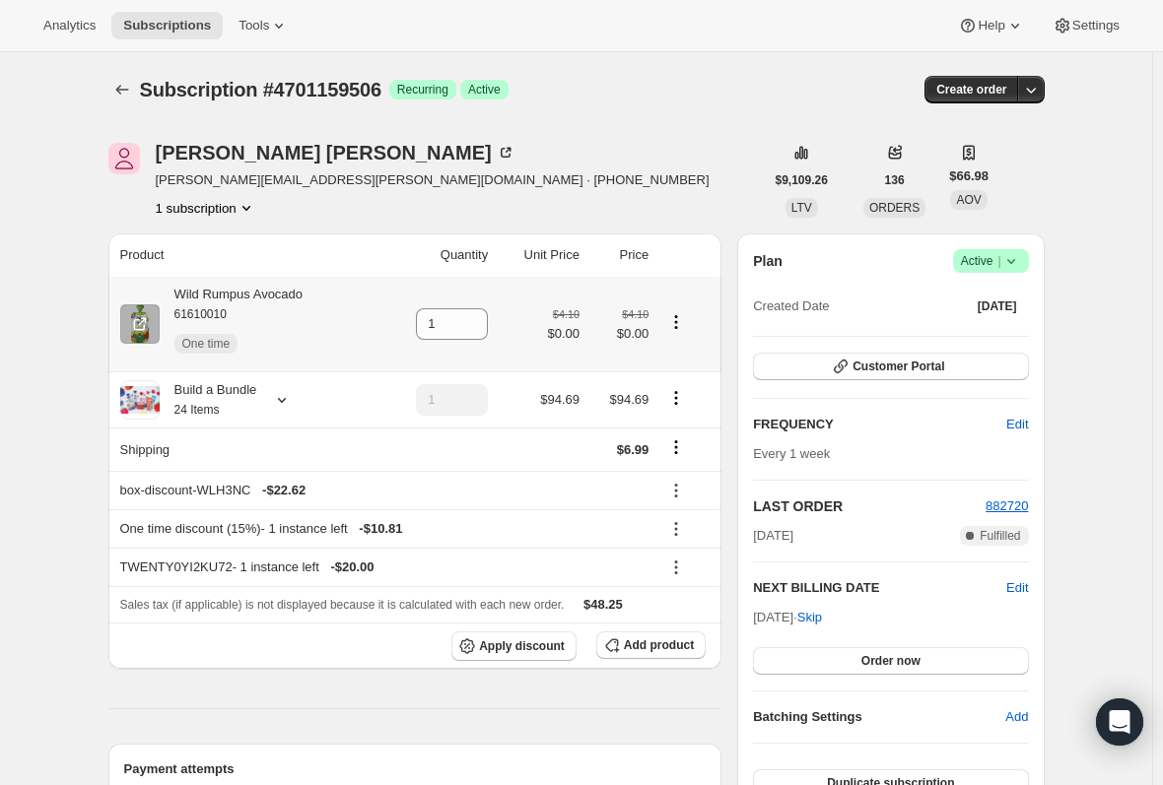
click at [292, 298] on div "Wild Rumpus Avocado 61610010 One time" at bounding box center [232, 324] width 144 height 79
copy div "Wild Rumpus Avocado"
click at [453, 333] on input "1" at bounding box center [437, 324] width 42 height 32
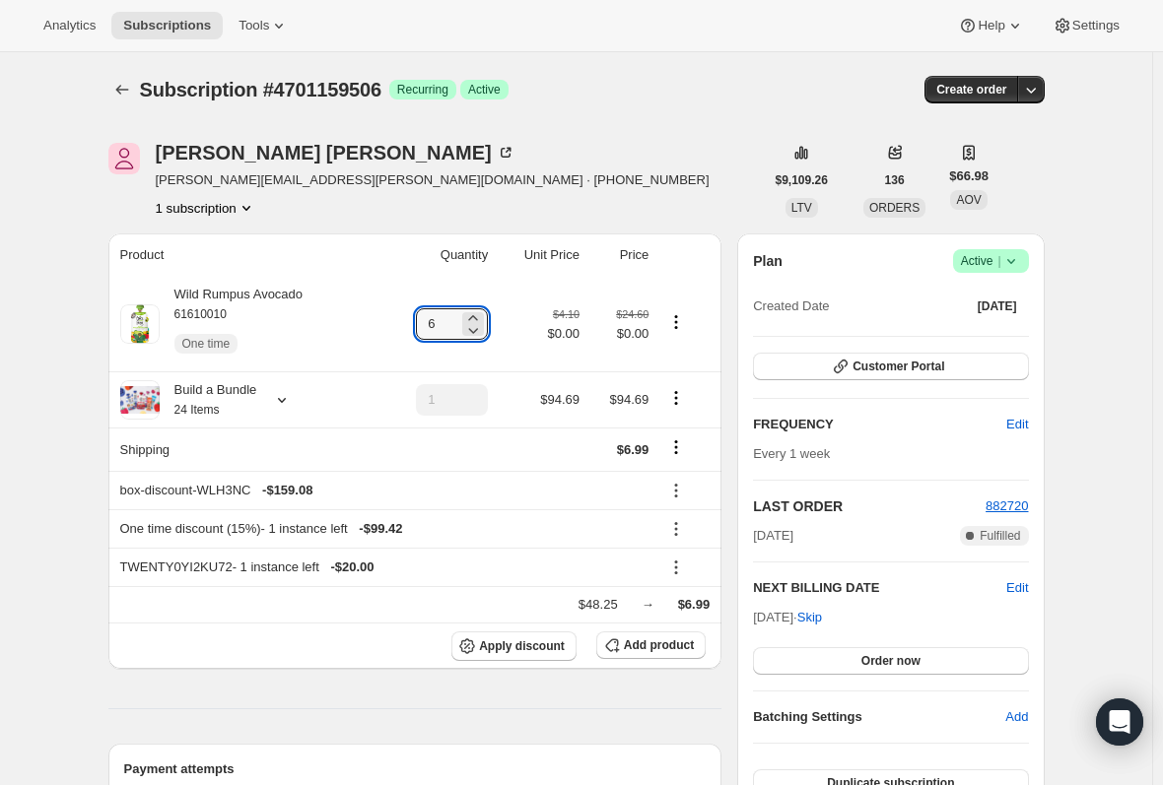
type input "6"
click at [617, 152] on div "Tiffany Cramer tiffany.ryke@yahoo.com · +16165517378 1 subscription" at bounding box center [435, 180] width 655 height 75
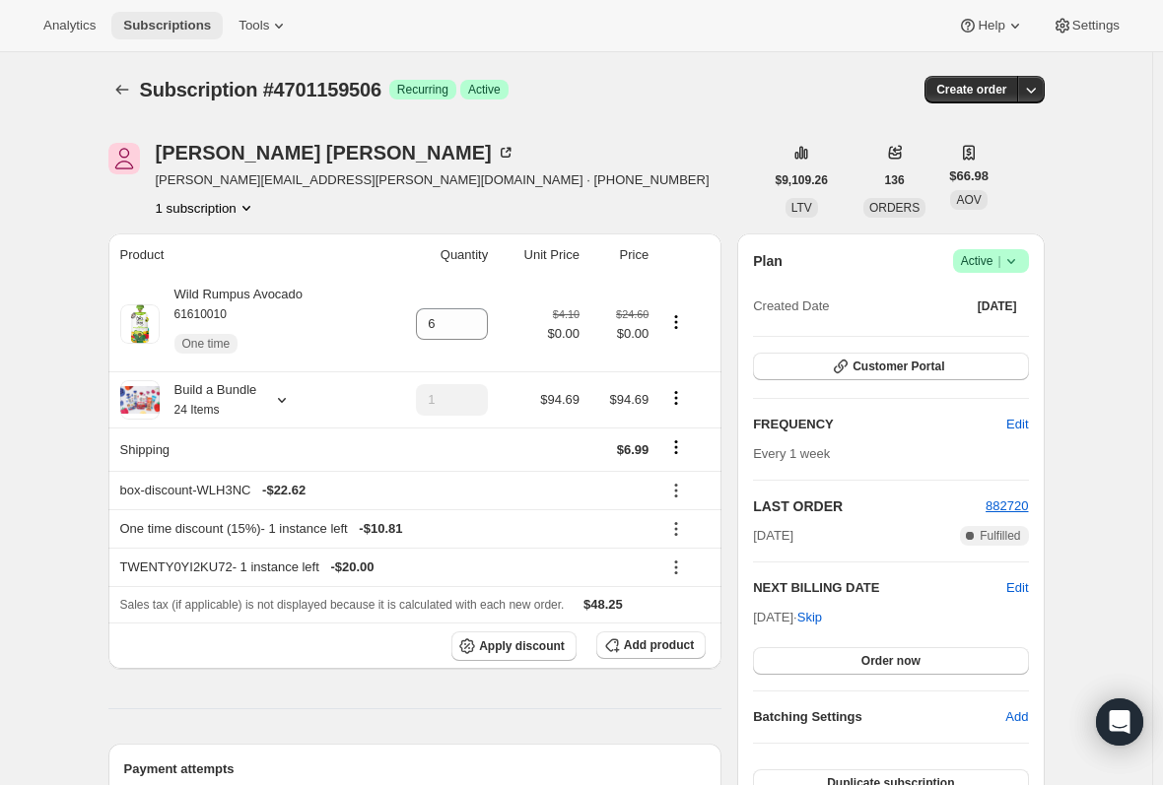
click at [159, 18] on span "Subscriptions" at bounding box center [167, 26] width 88 height 16
